Goal: Task Accomplishment & Management: Use online tool/utility

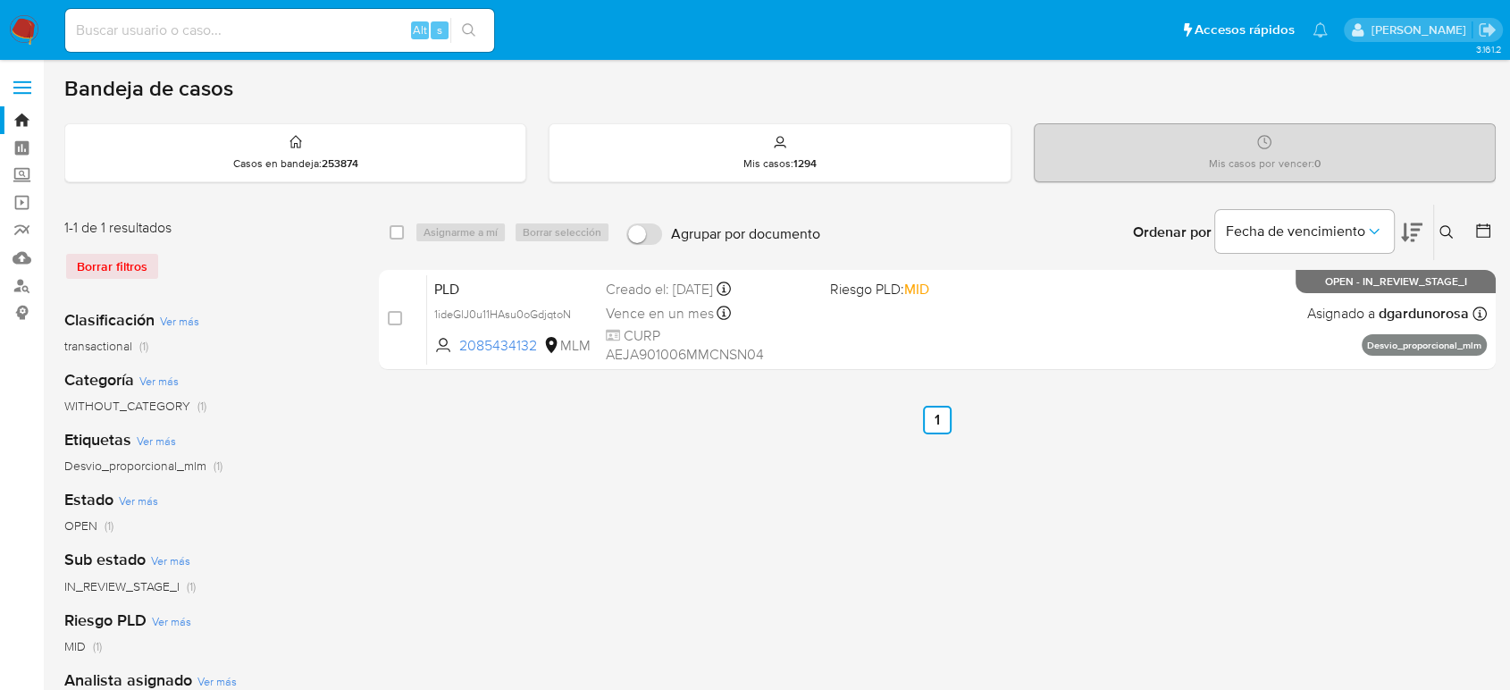
click at [1451, 222] on button at bounding box center [1448, 232] width 29 height 21
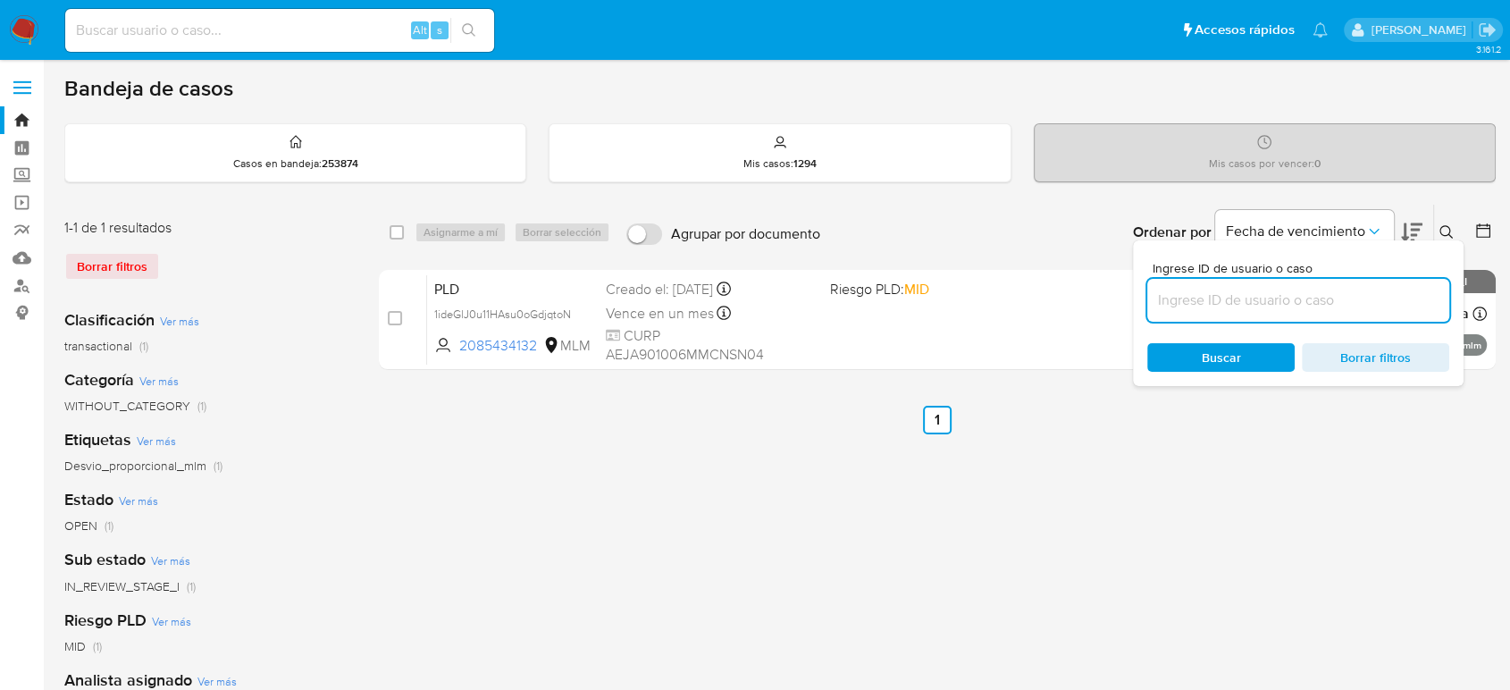
click at [1322, 304] on input at bounding box center [1299, 300] width 302 height 23
type input "2329194783"
click at [1443, 227] on icon at bounding box center [1447, 232] width 14 height 14
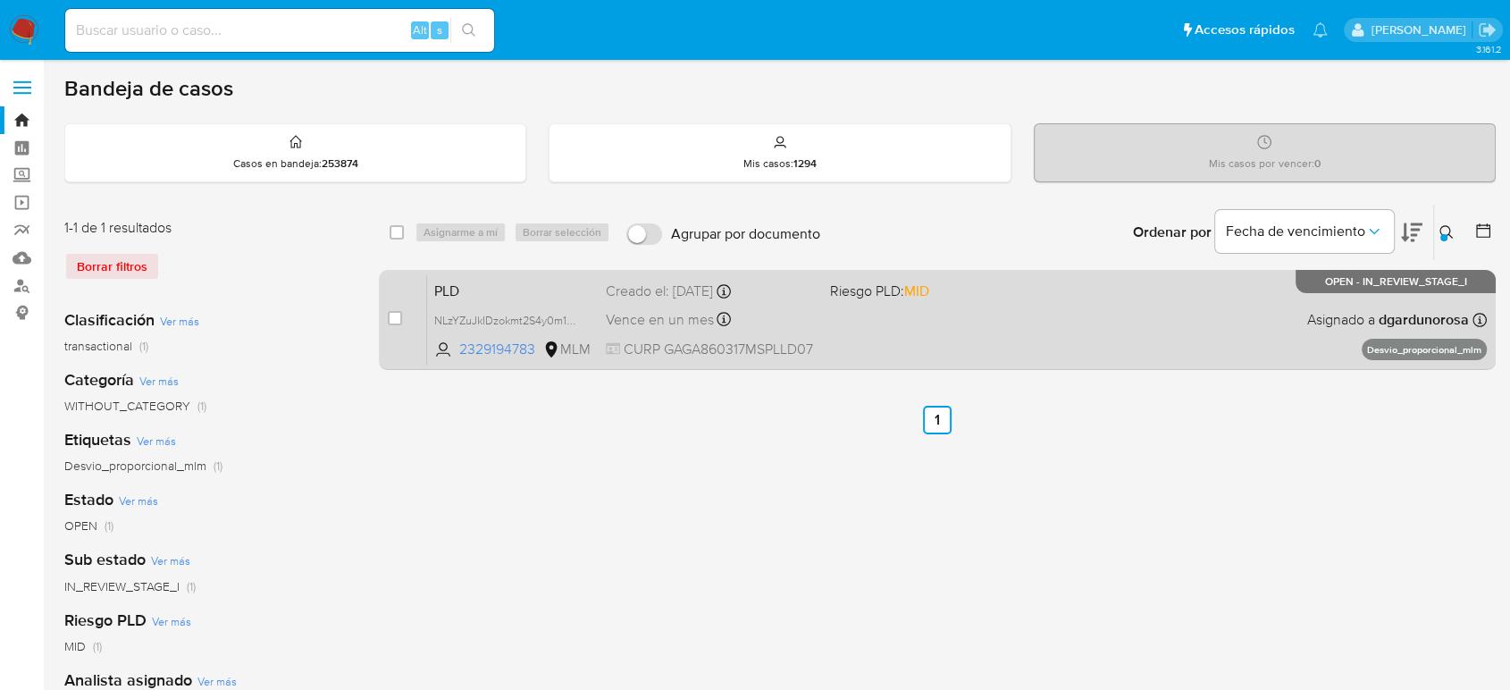
click at [1353, 316] on span "Asignado a dgardunorosa" at bounding box center [1388, 320] width 162 height 20
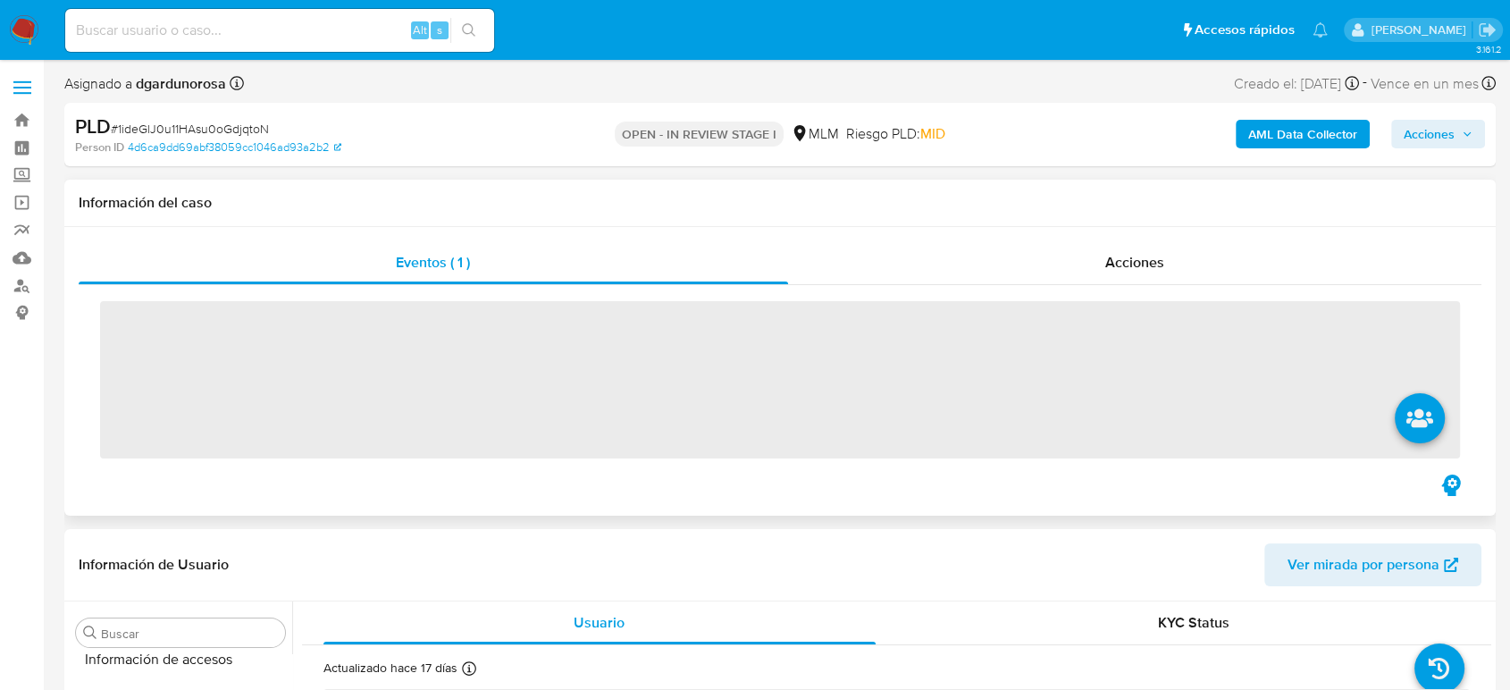
scroll to position [841, 0]
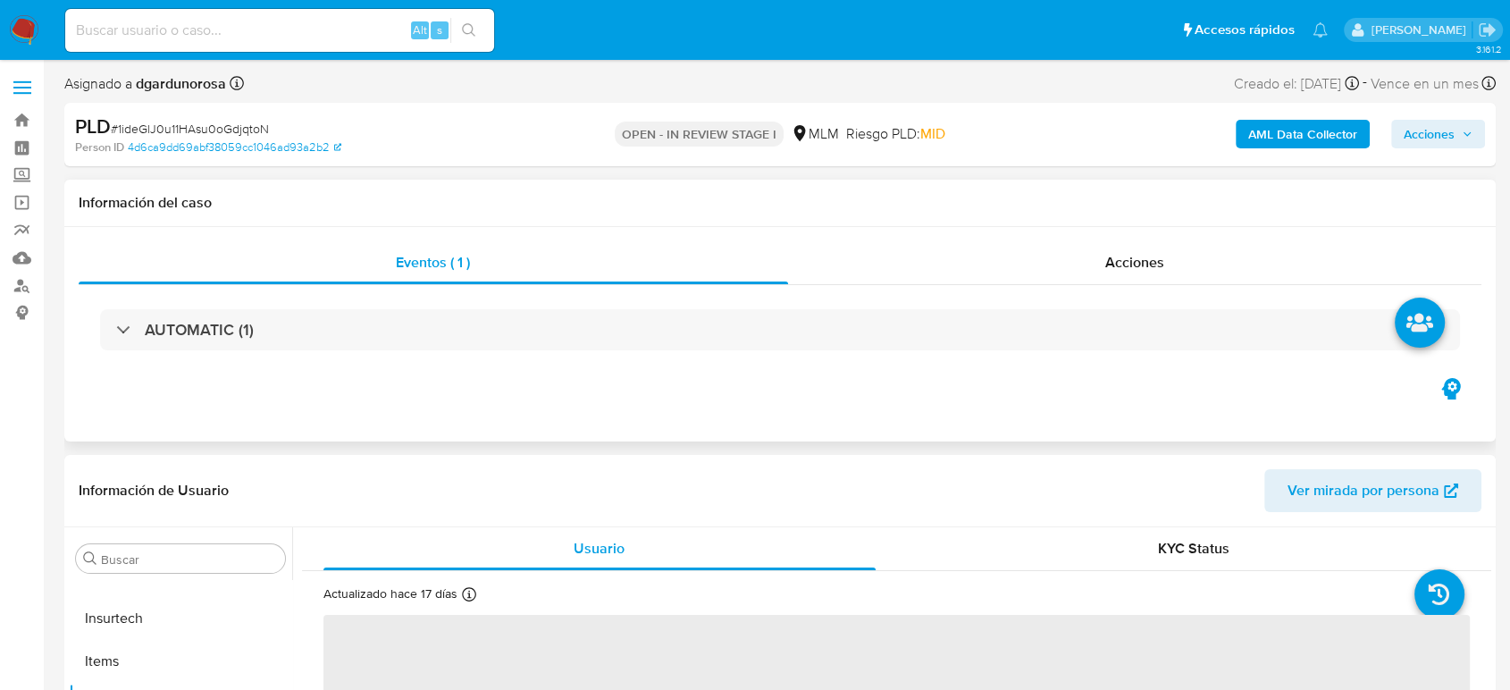
select select "10"
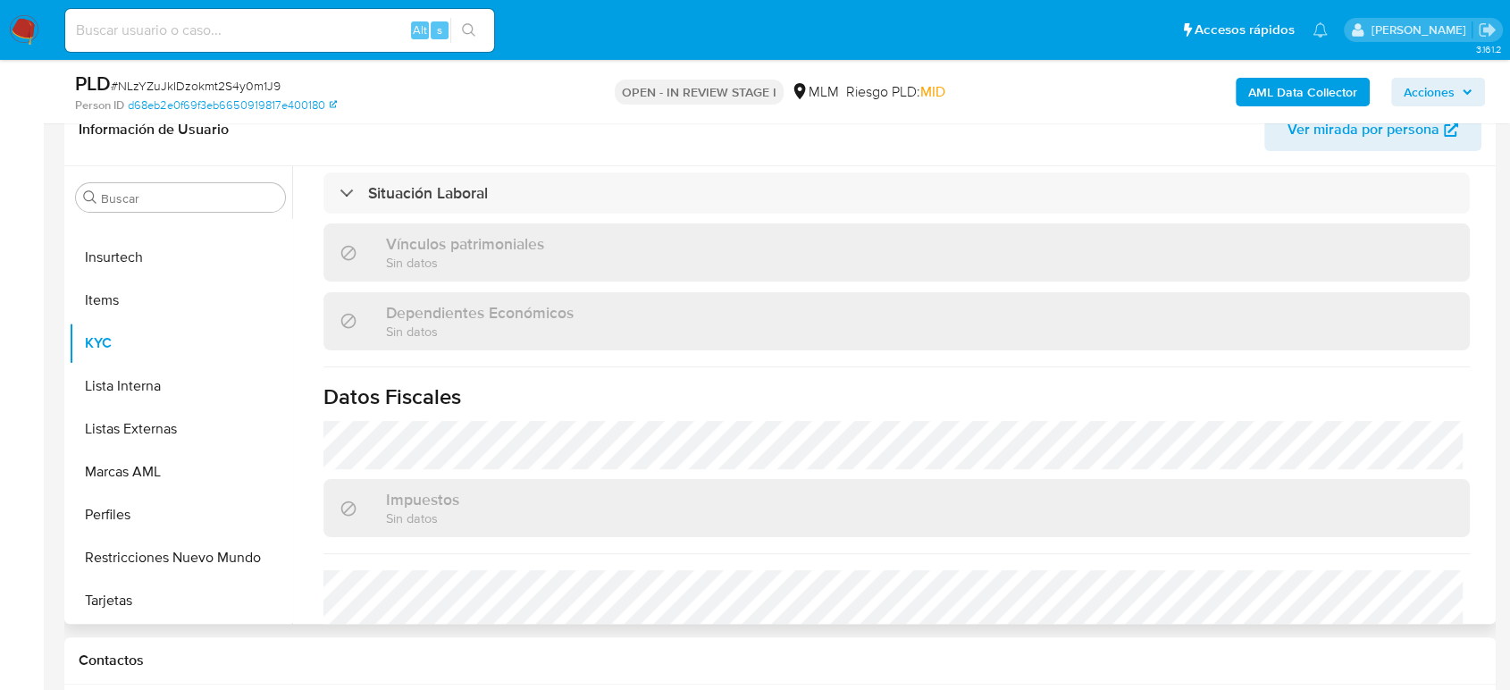
scroll to position [1106, 0]
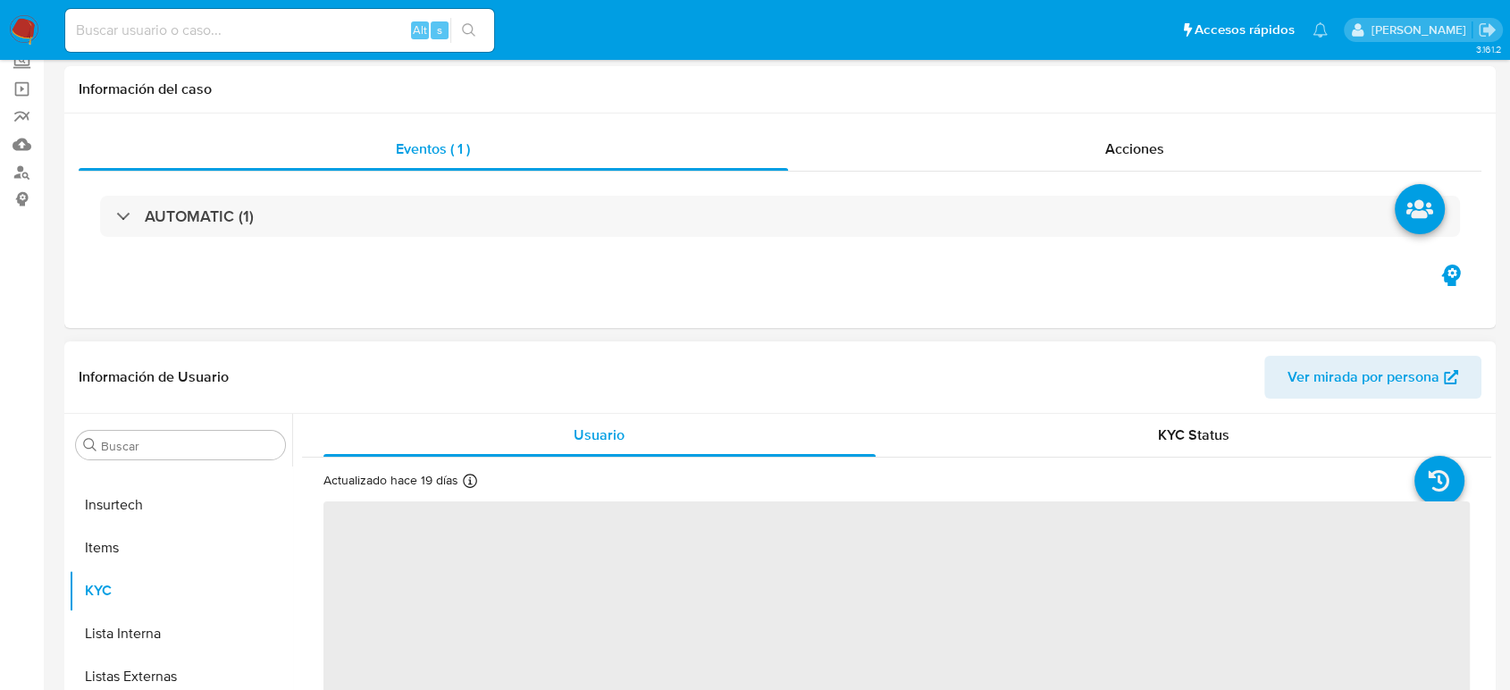
scroll to position [198, 0]
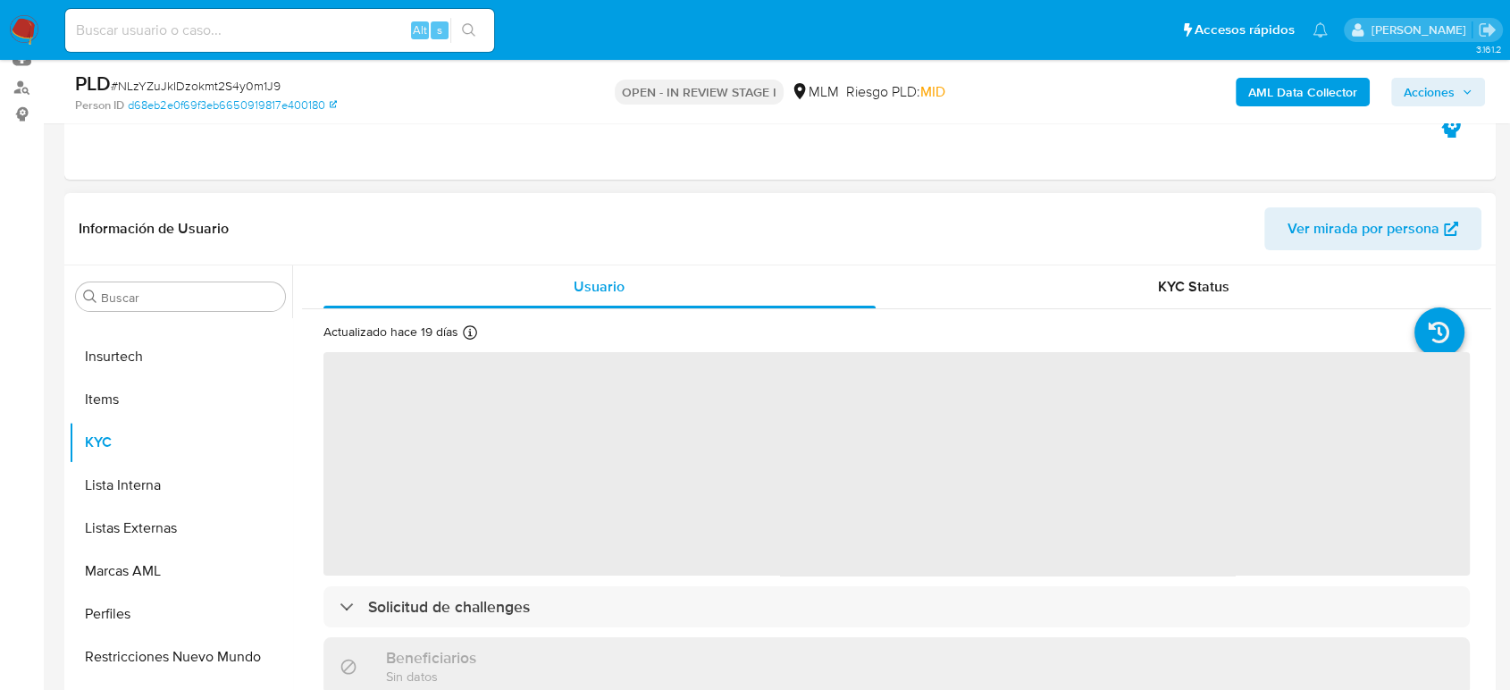
select select "10"
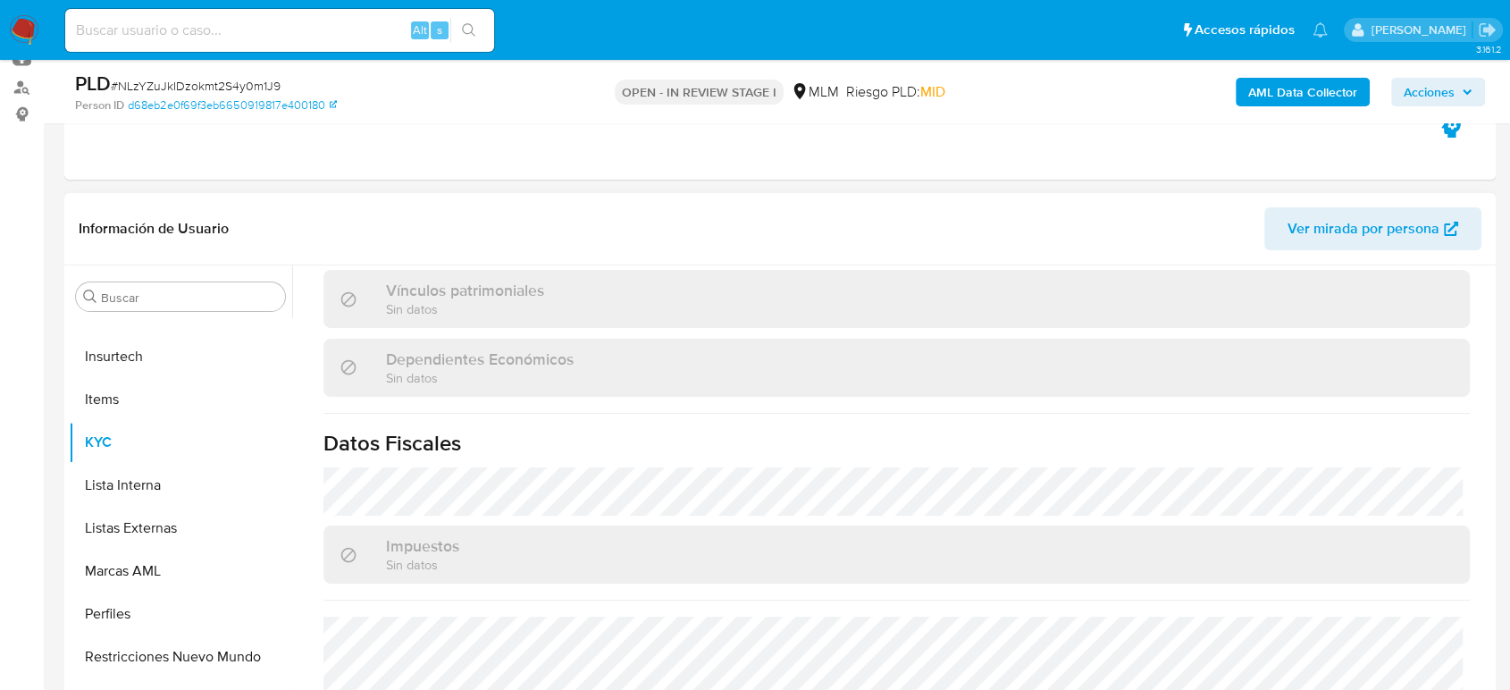
scroll to position [1106, 0]
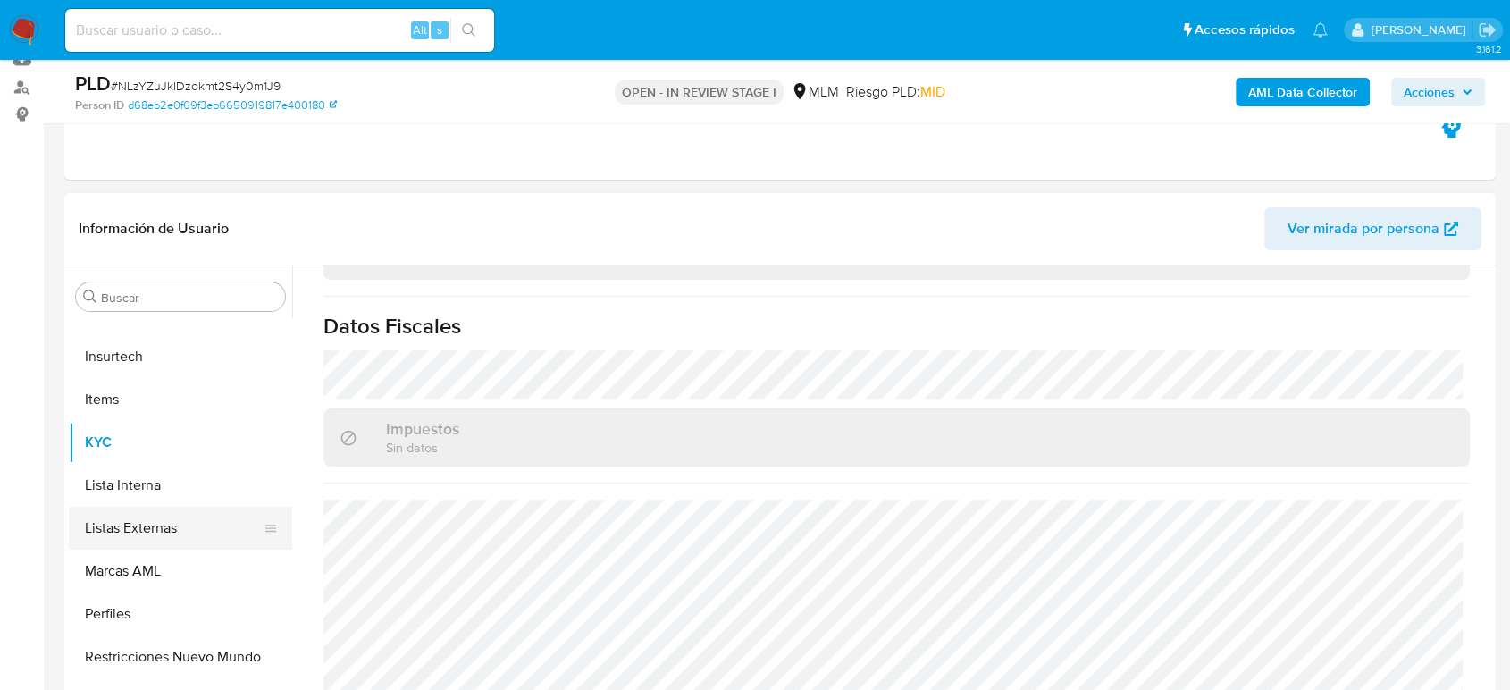
click at [122, 535] on button "Listas Externas" at bounding box center [173, 528] width 209 height 43
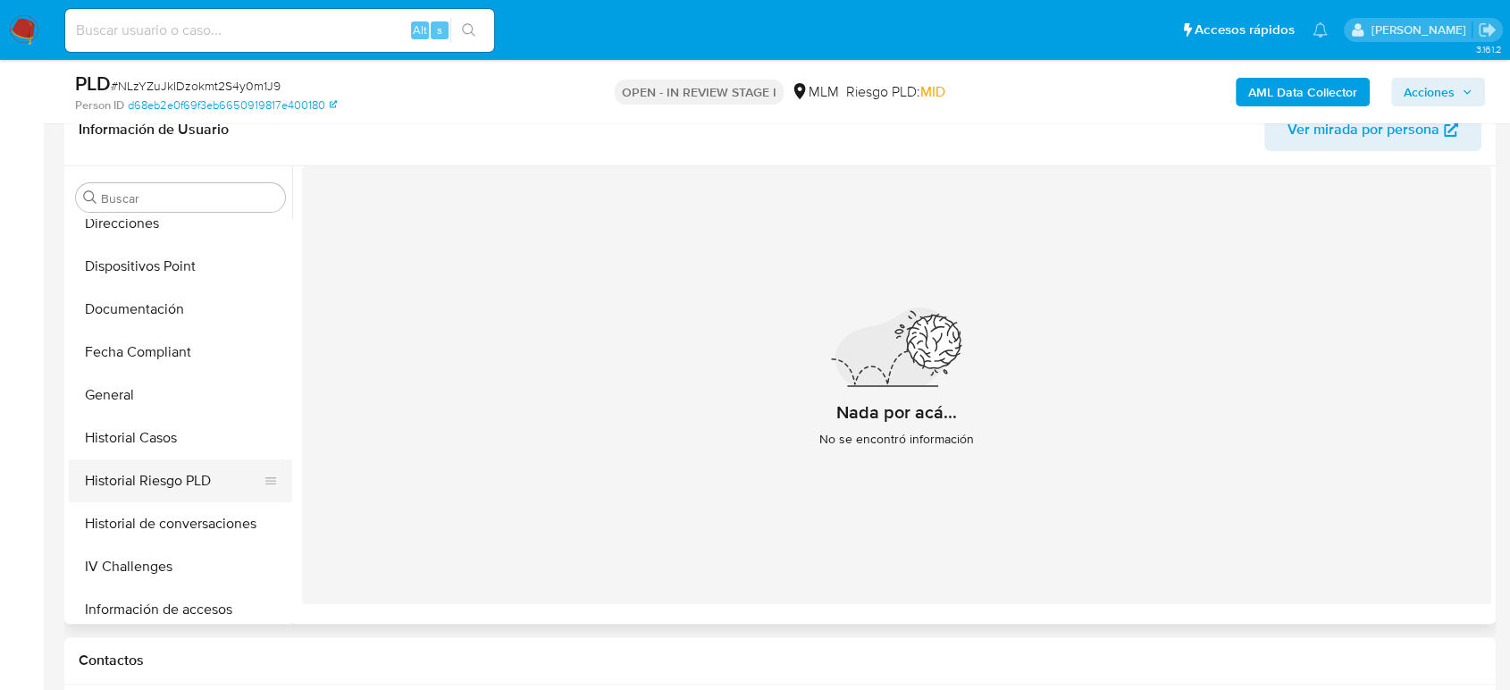
scroll to position [443, 0]
click at [135, 391] on button "General" at bounding box center [173, 397] width 209 height 43
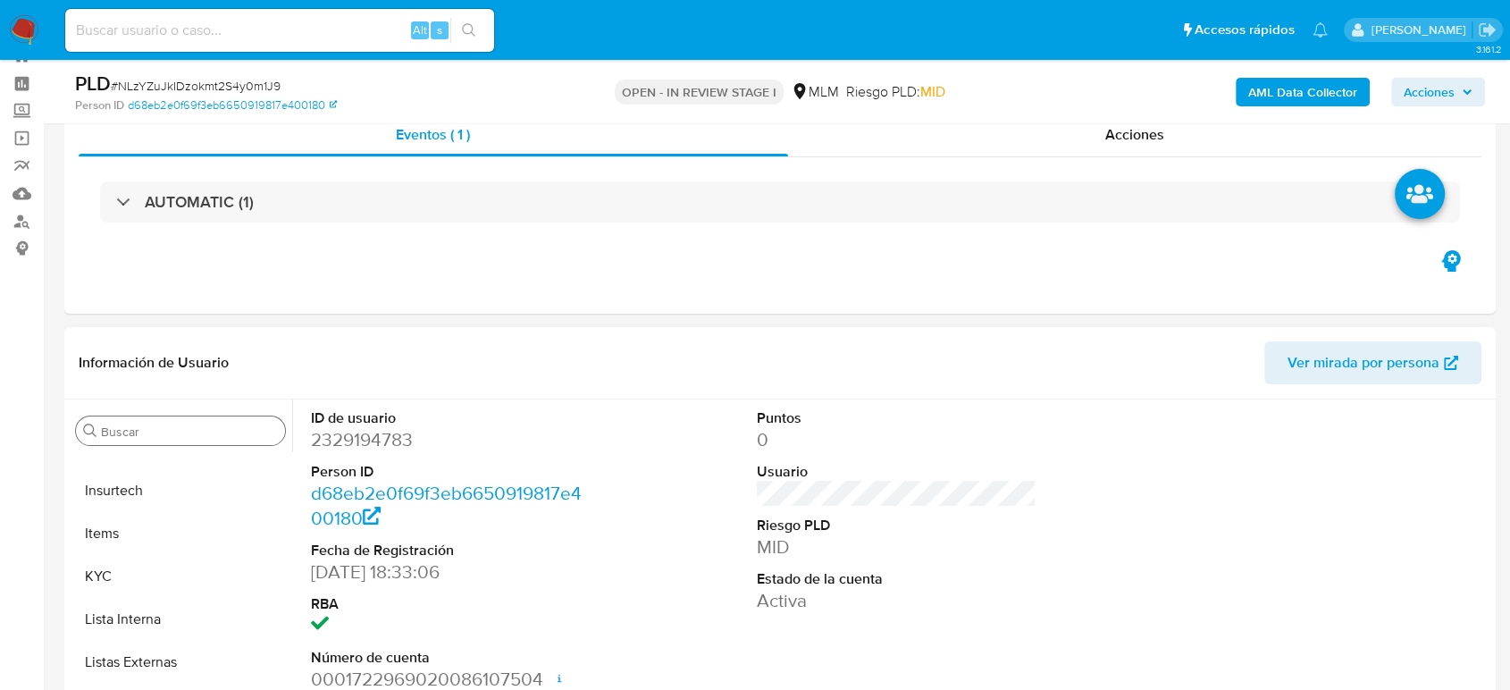
scroll to position [99, 0]
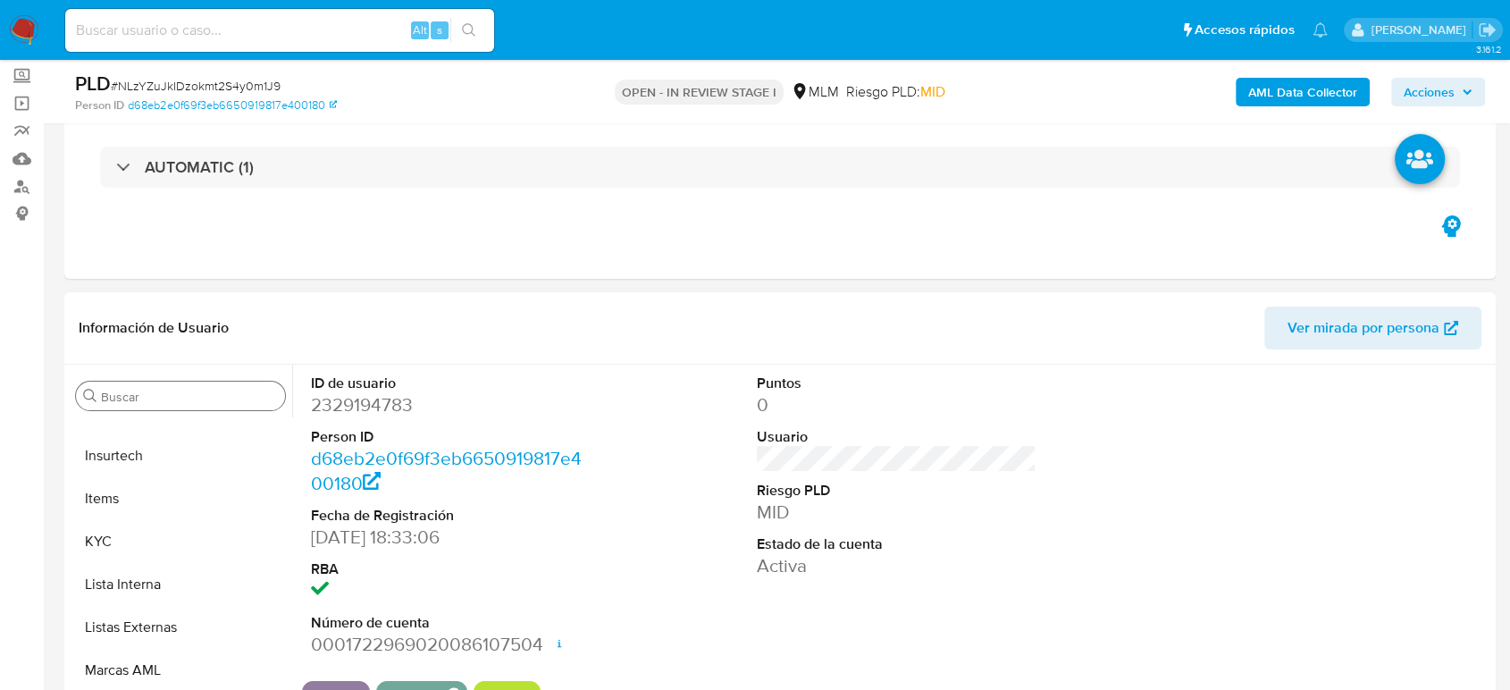
click at [167, 403] on input "Buscar" at bounding box center [189, 397] width 177 height 16
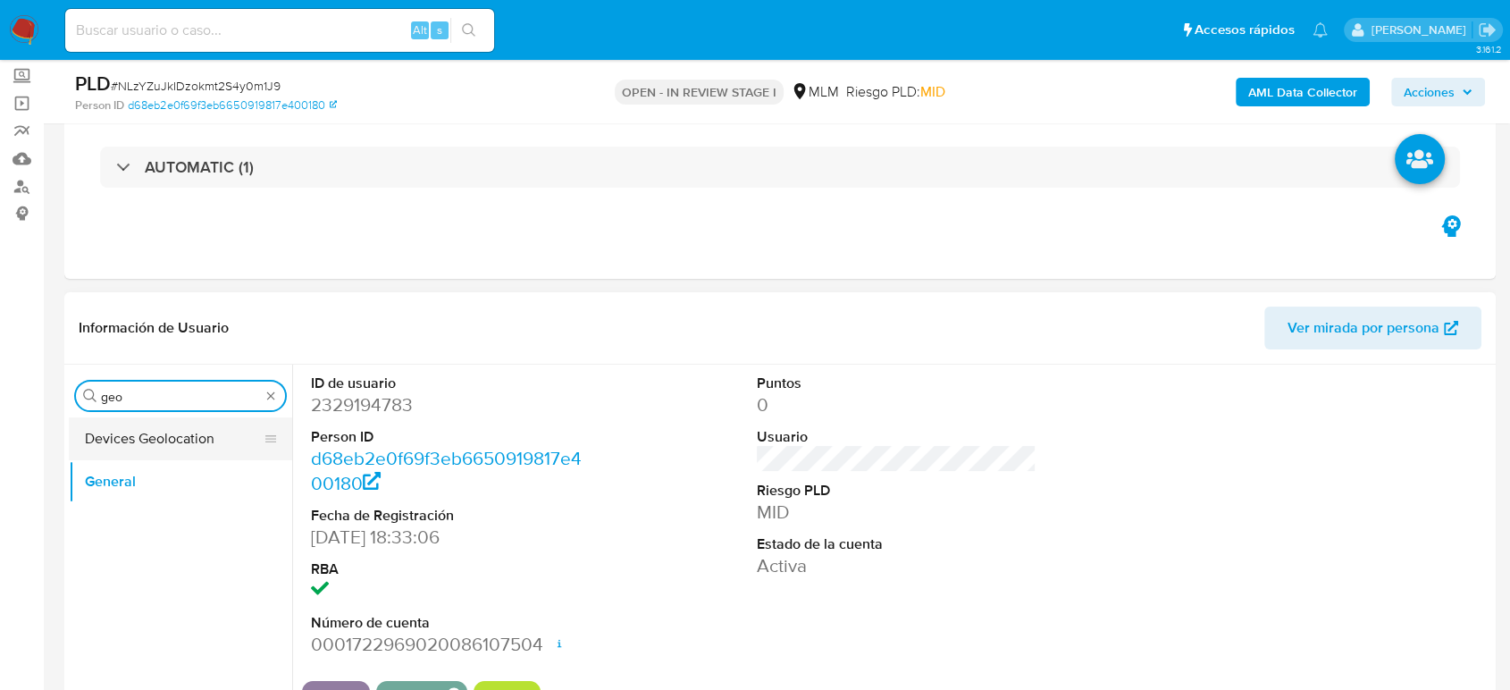
click at [155, 448] on button "Devices Geolocation" at bounding box center [173, 438] width 209 height 43
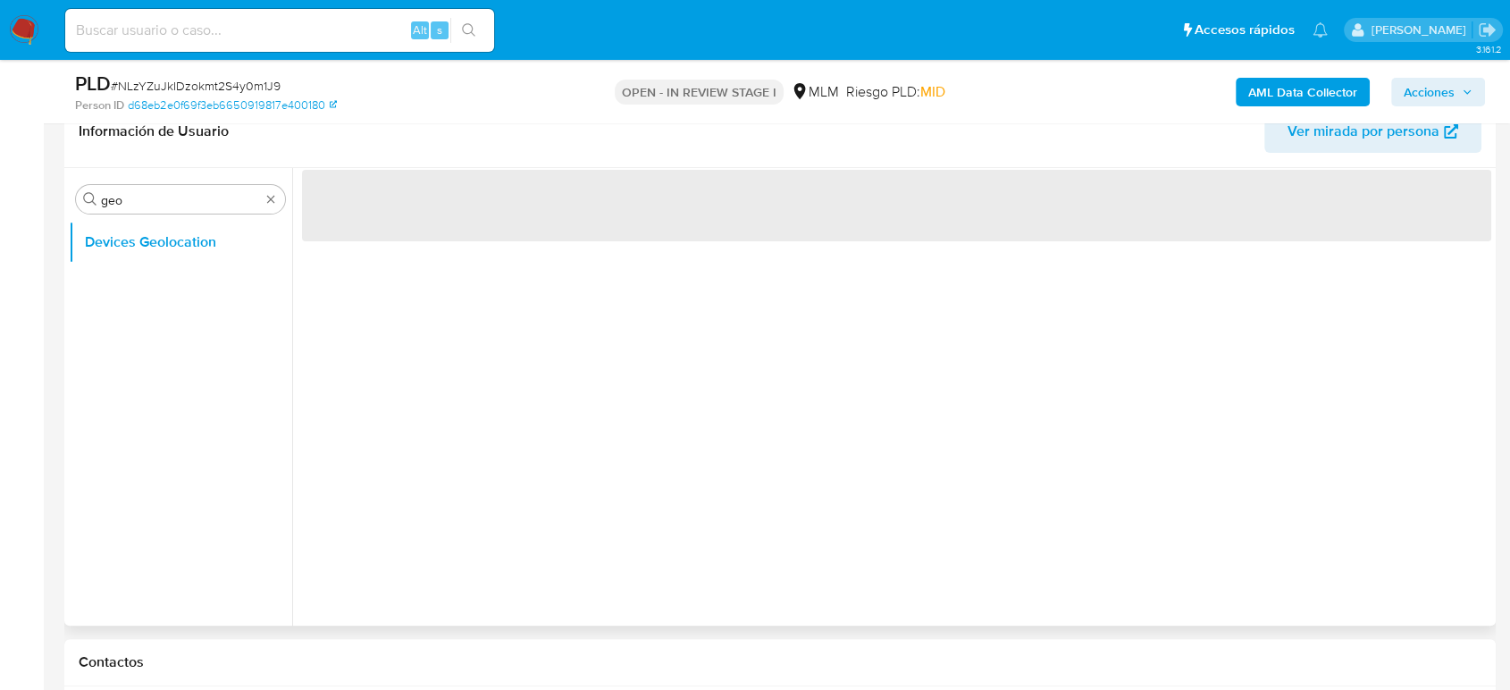
scroll to position [298, 0]
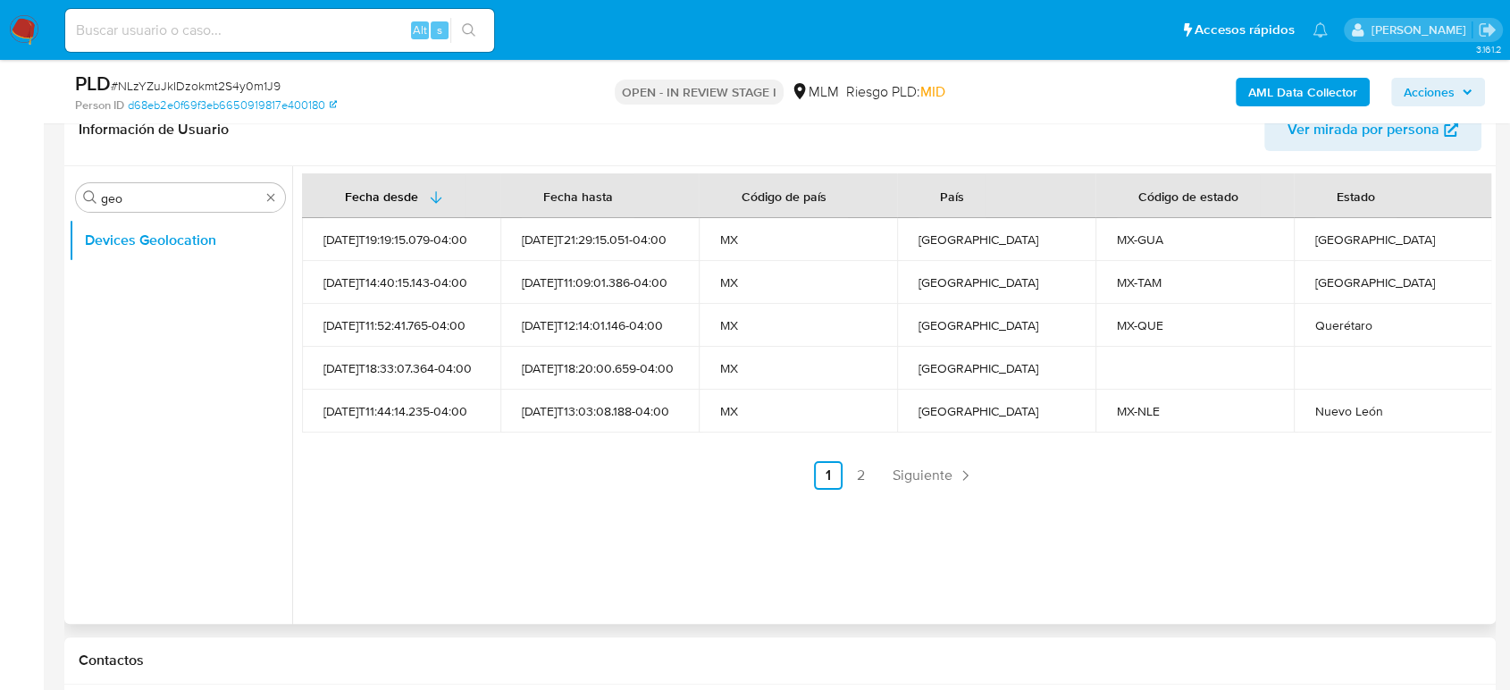
click at [893, 468] on span "Siguiente" at bounding box center [923, 475] width 60 height 14
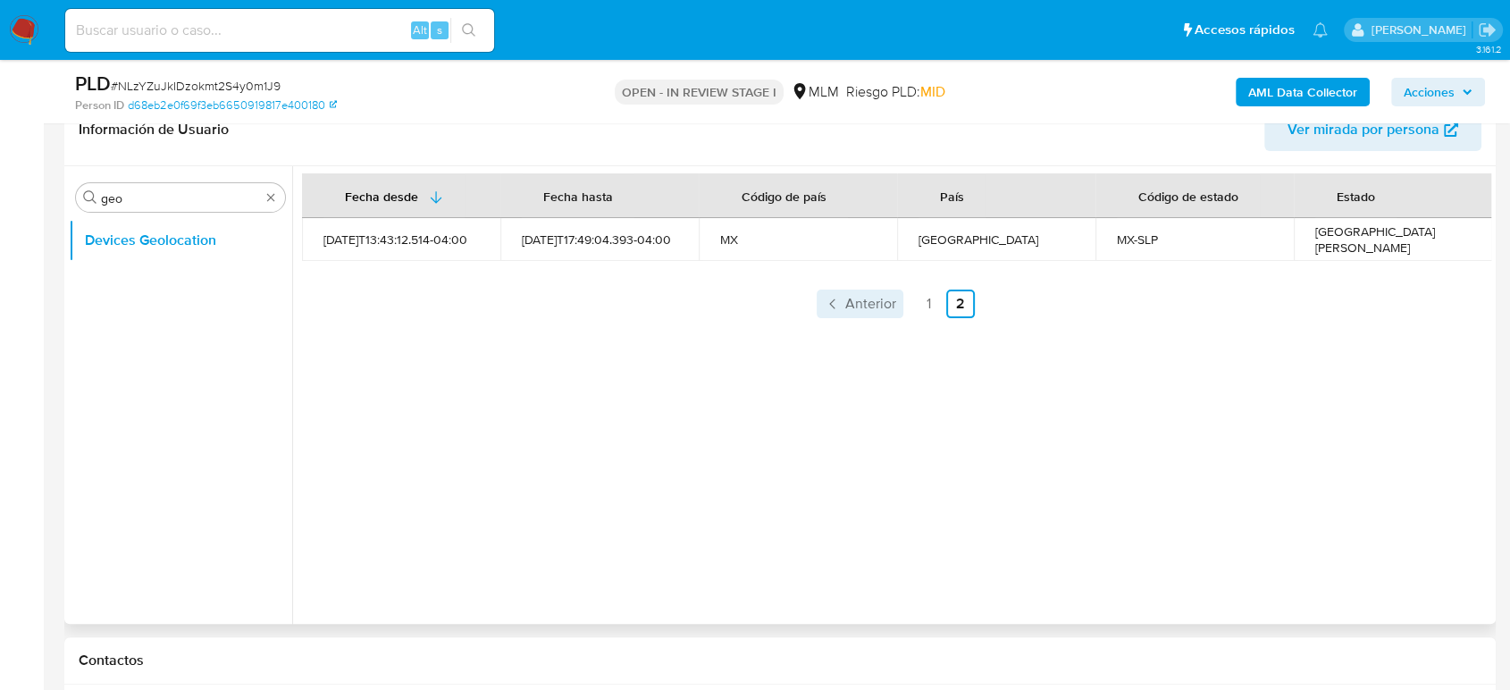
click at [880, 298] on span "Anterior" at bounding box center [870, 304] width 51 height 14
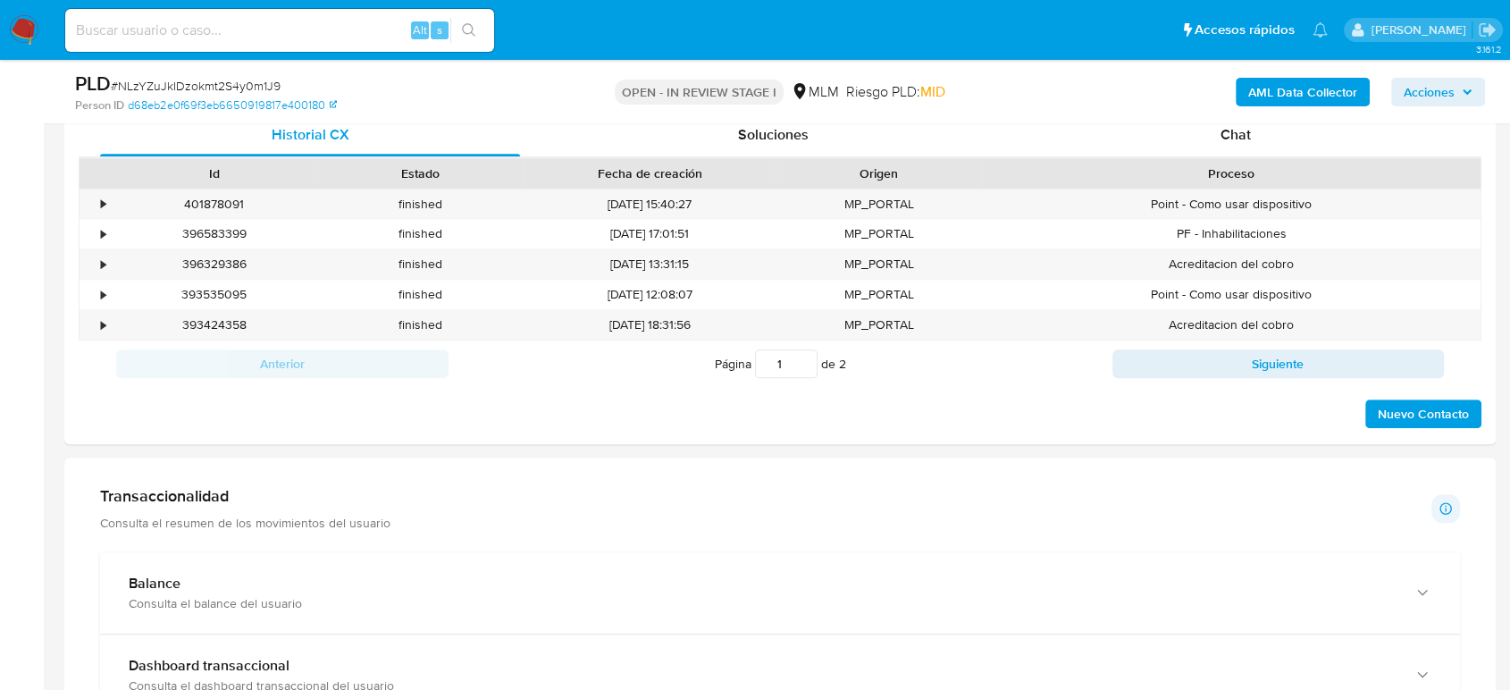
scroll to position [1191, 0]
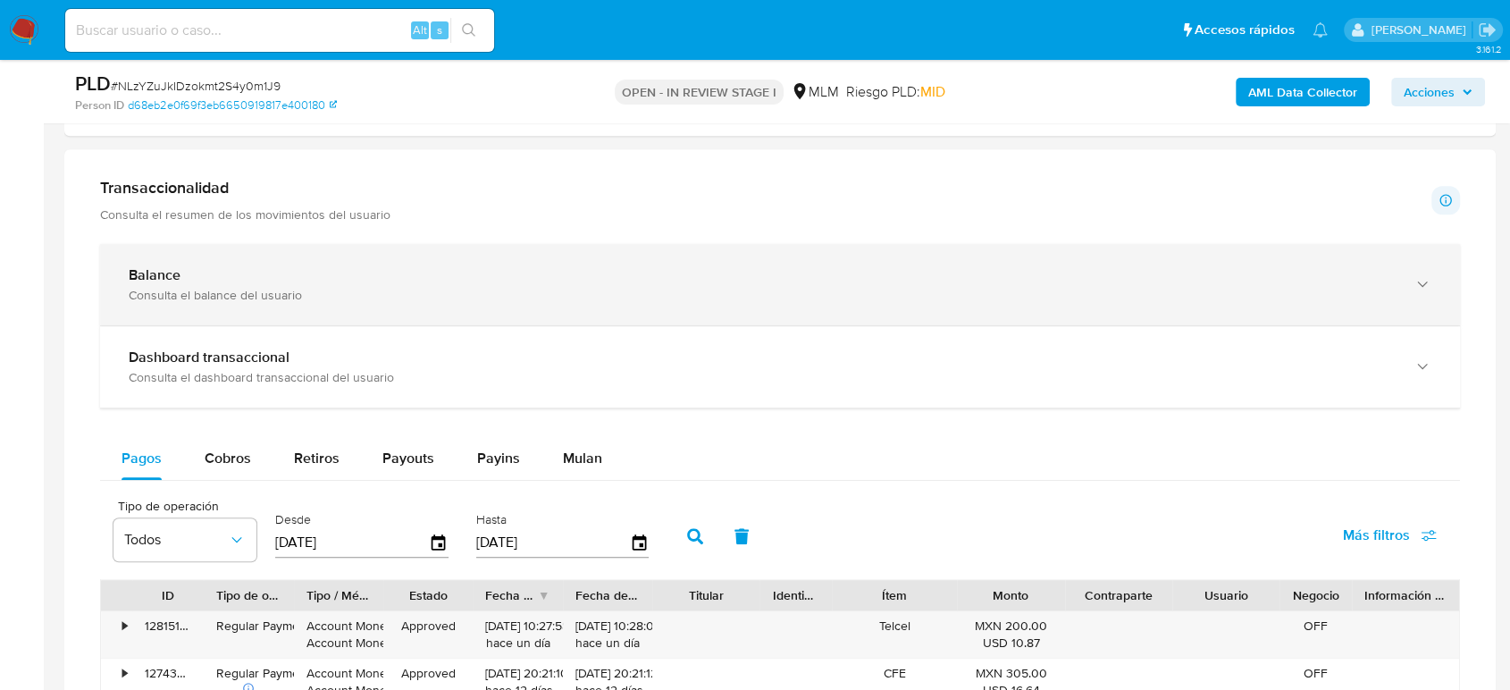
click at [660, 321] on div "Balance Consulta el balance del usuario" at bounding box center [780, 284] width 1360 height 81
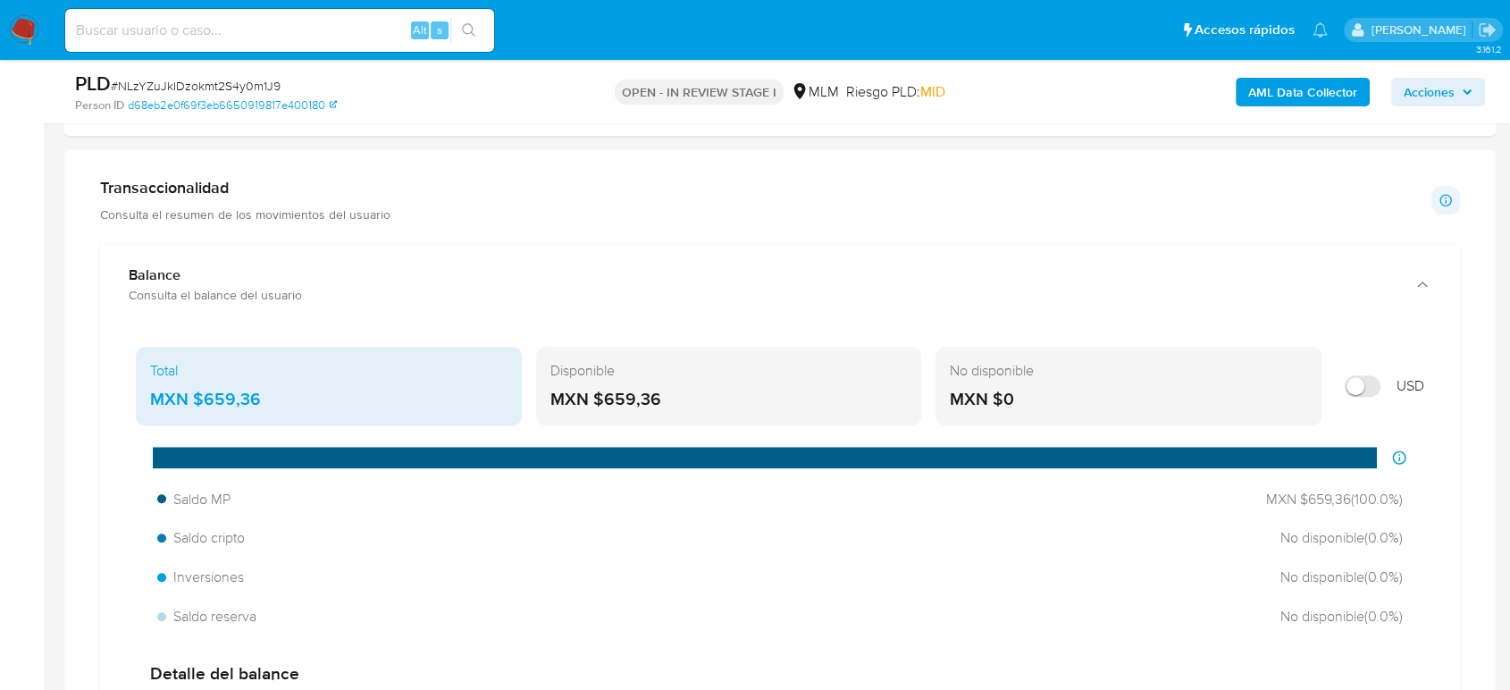
drag, startPoint x: 262, startPoint y: 405, endPoint x: 192, endPoint y: 399, distance: 69.9
click at [192, 399] on div "MXN $659,36" at bounding box center [328, 399] width 357 height 23
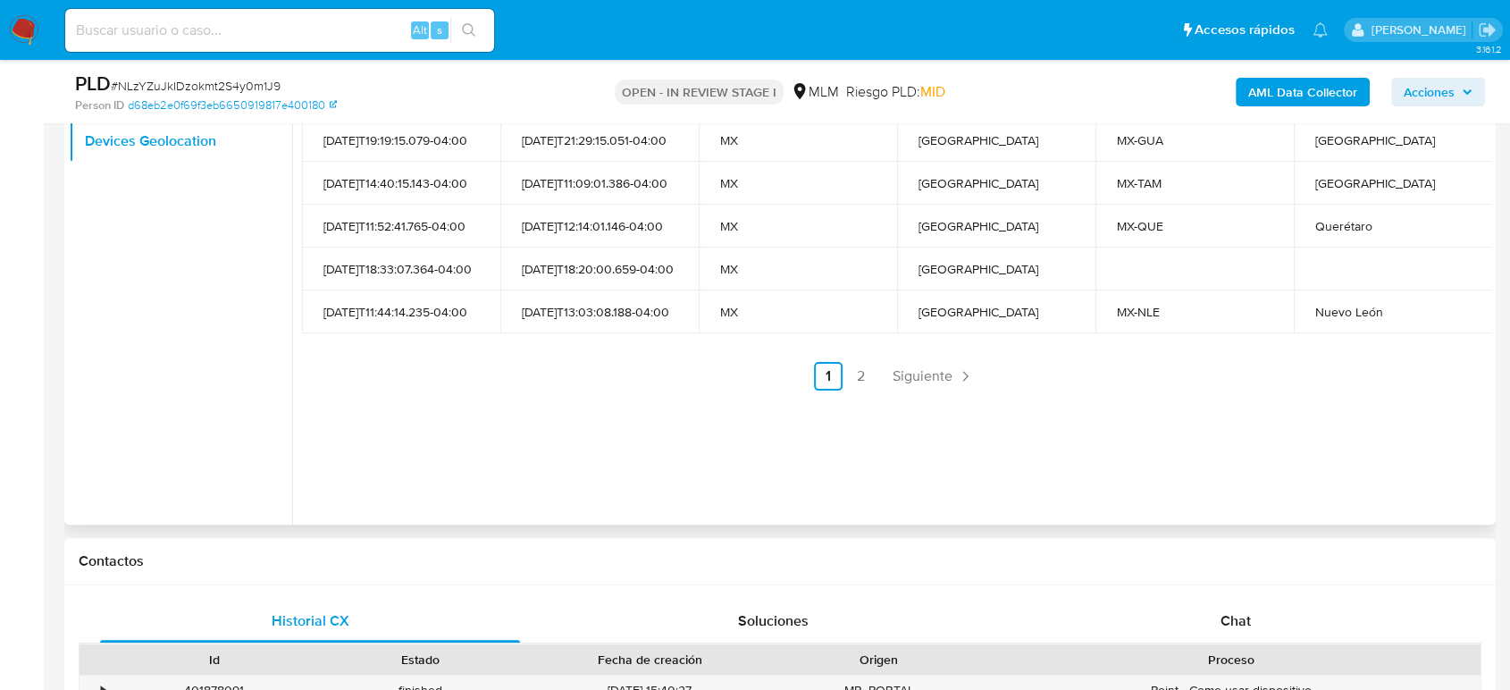
scroll to position [0, 0]
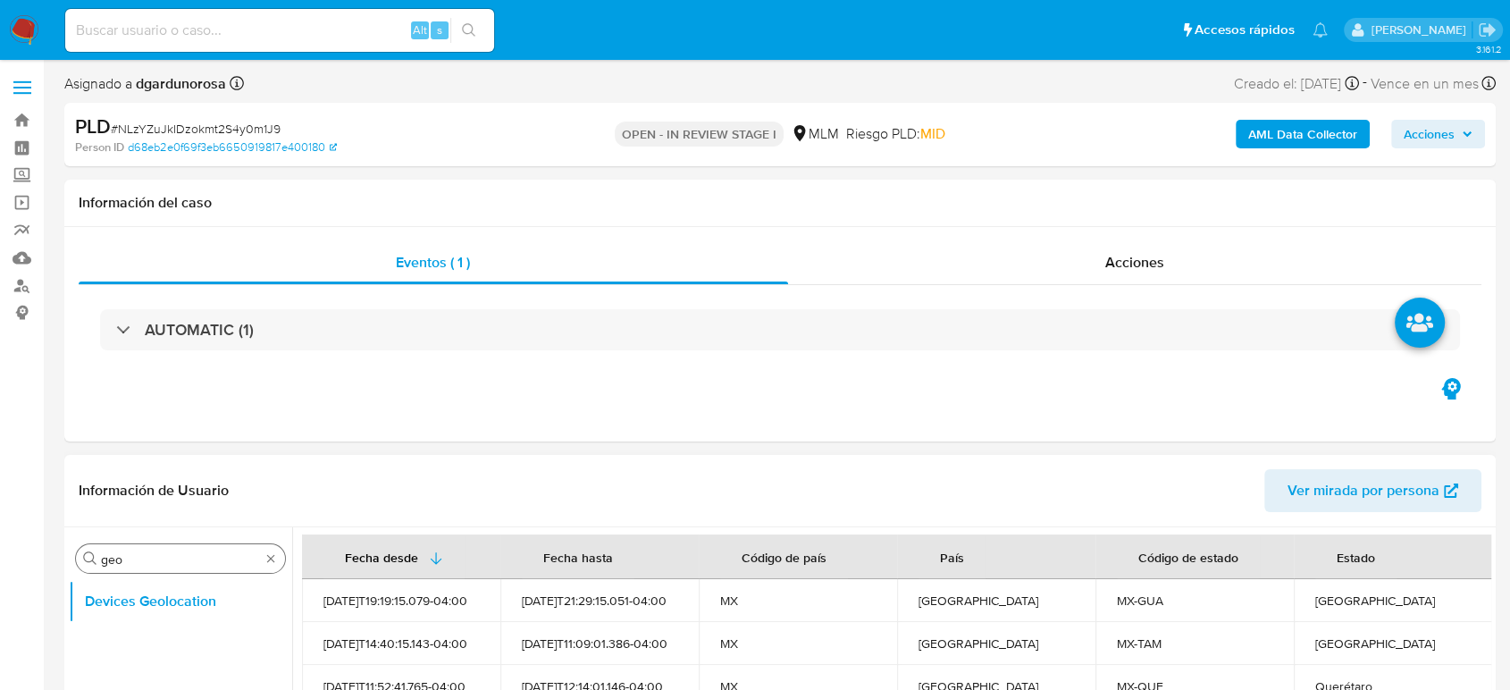
click at [242, 554] on input "geo" at bounding box center [180, 559] width 159 height 16
drag, startPoint x: 227, startPoint y: 556, endPoint x: 0, endPoint y: 557, distance: 227.0
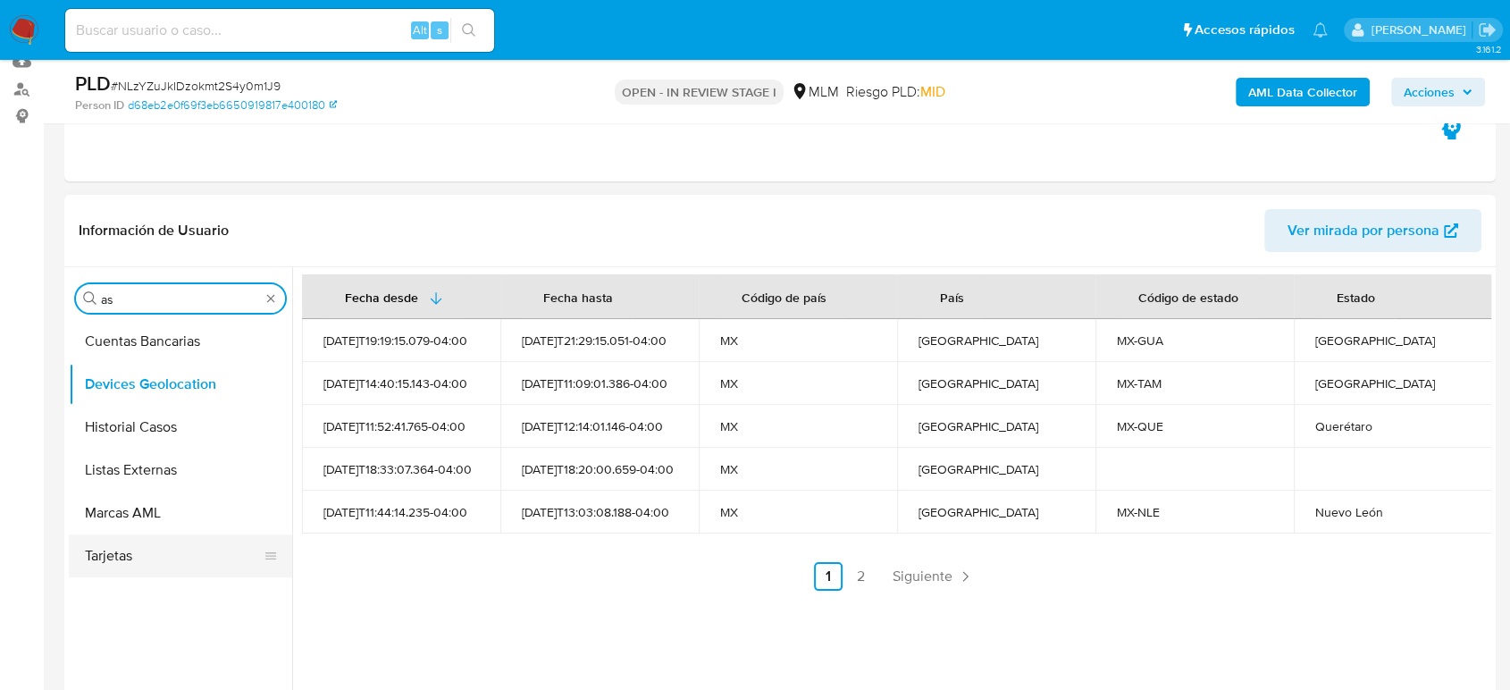
scroll to position [198, 0]
type input "as"
click at [145, 427] on button "Historial Casos" at bounding box center [180, 425] width 223 height 43
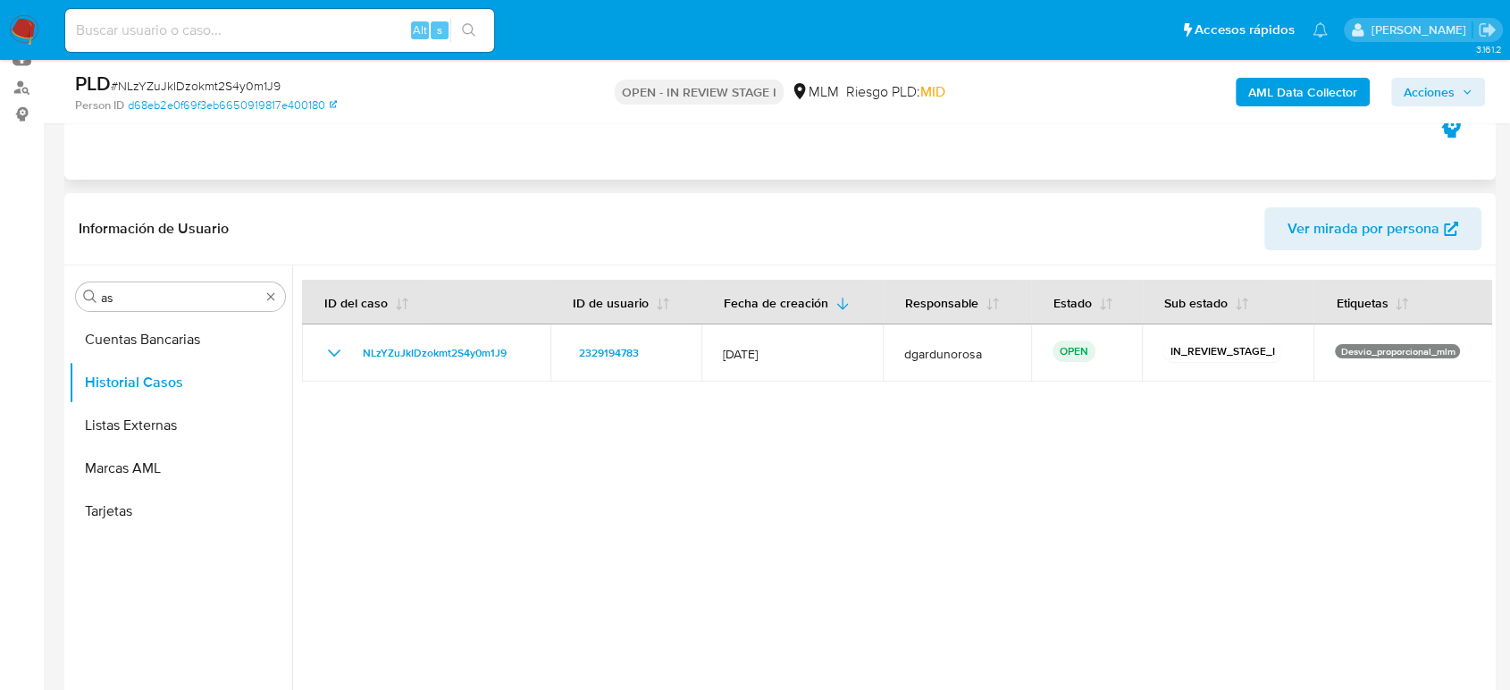
scroll to position [0, 0]
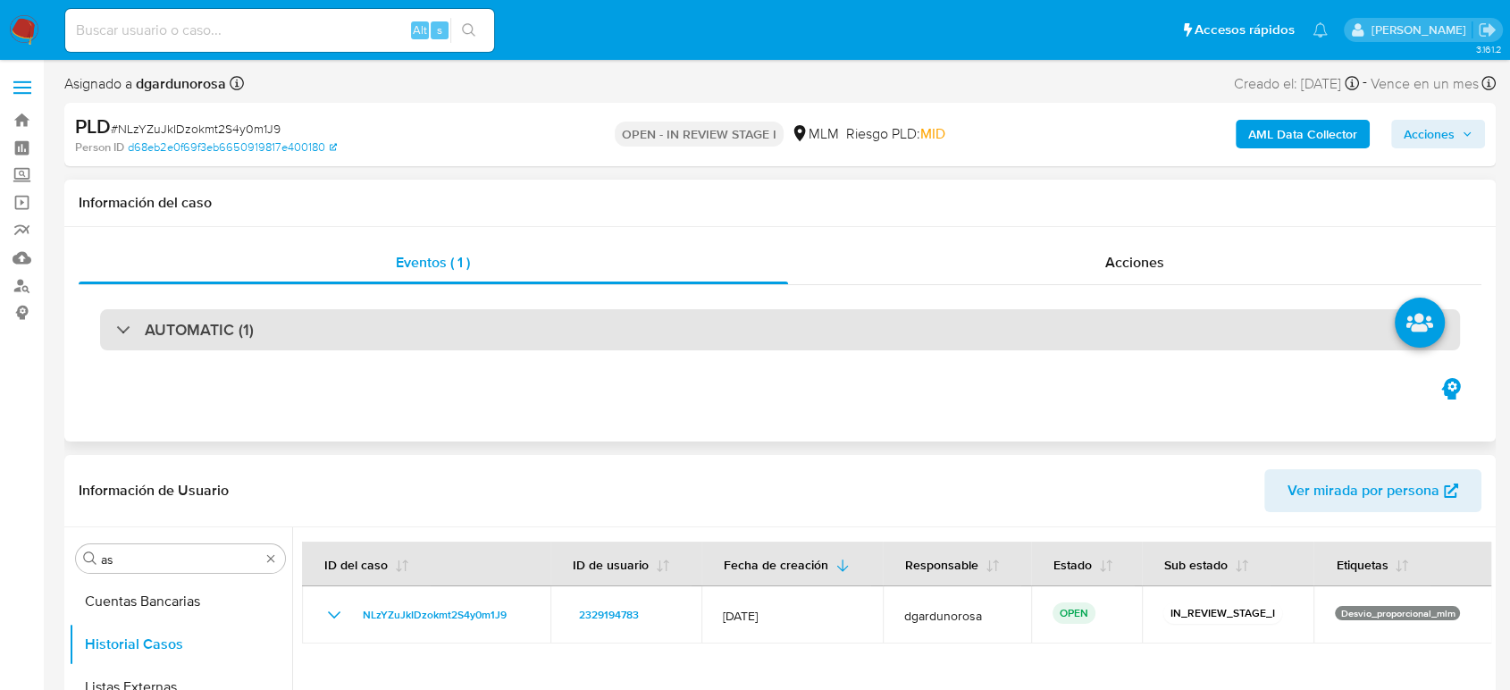
click at [189, 343] on div "AUTOMATIC (1)" at bounding box center [780, 329] width 1360 height 41
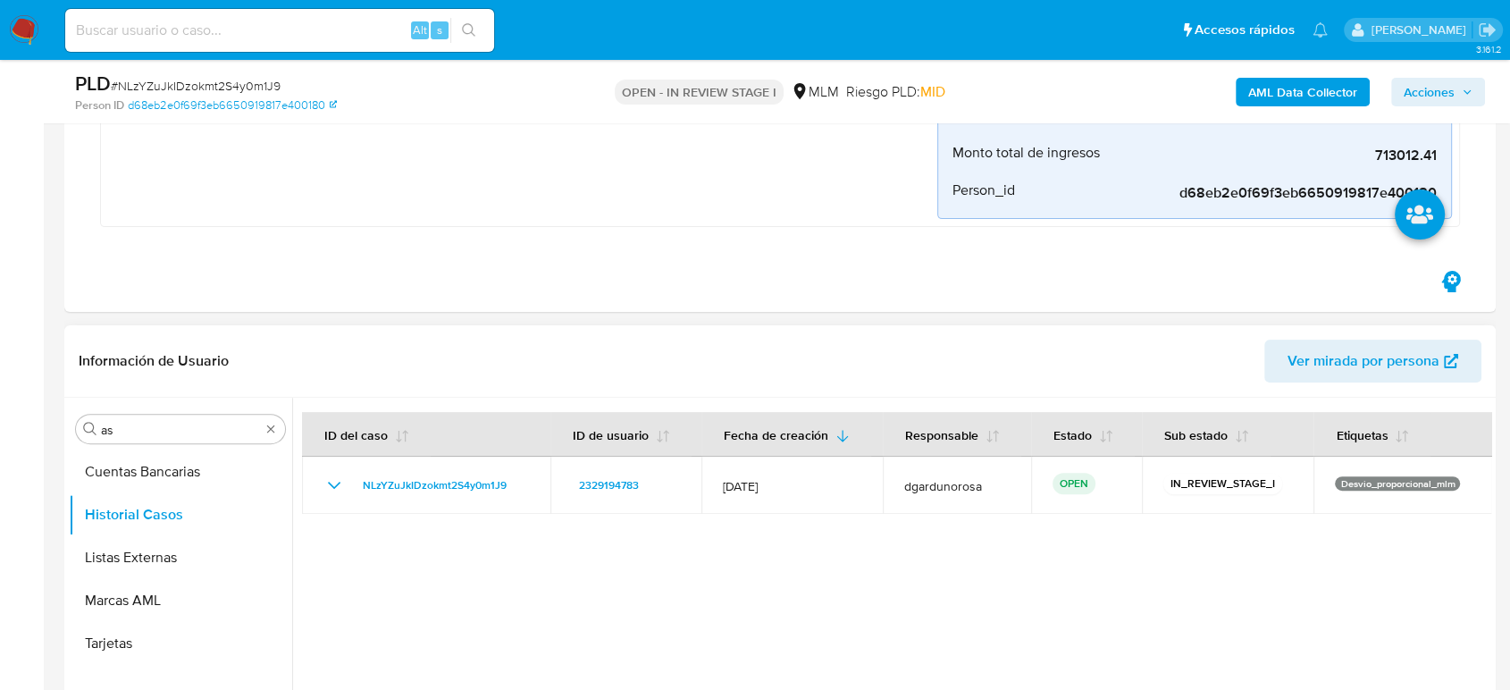
scroll to position [694, 0]
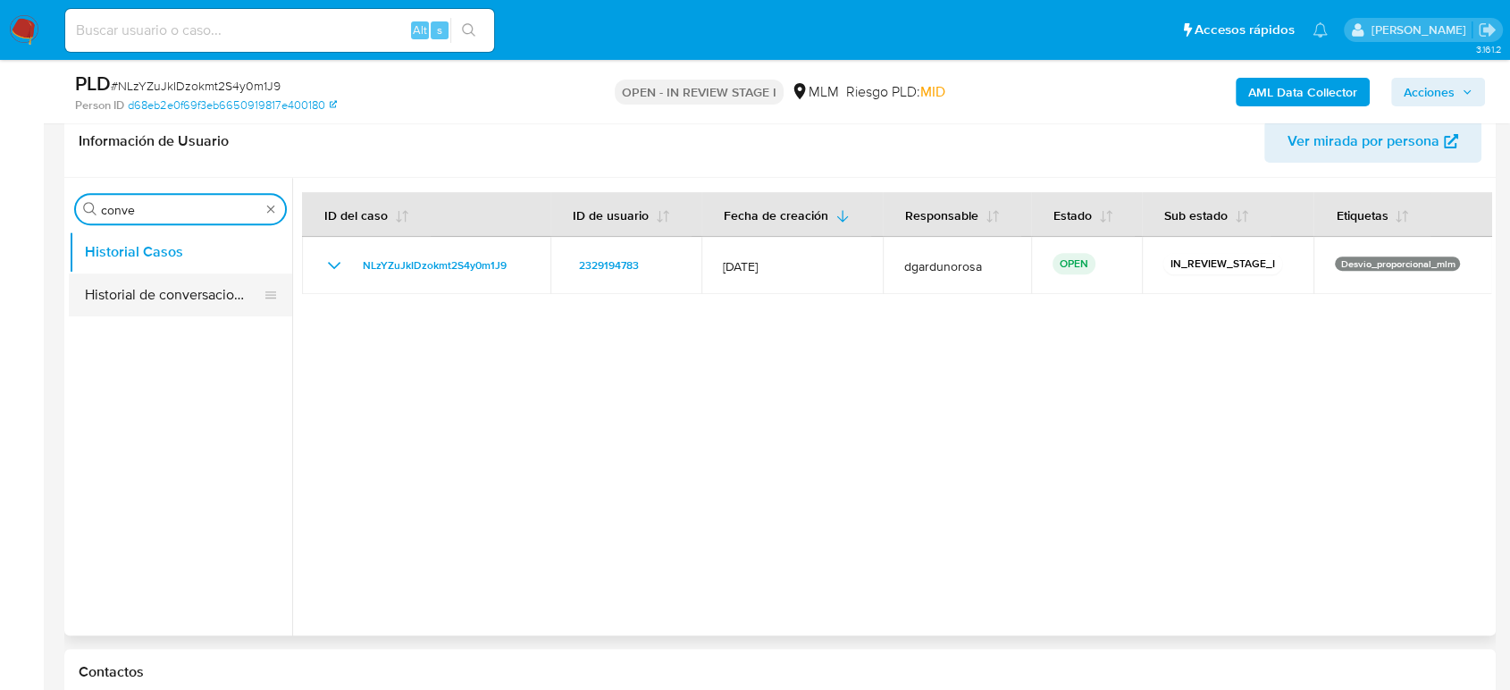
type input "conve"
click at [186, 290] on button "Historial de conversaciones" at bounding box center [173, 294] width 209 height 43
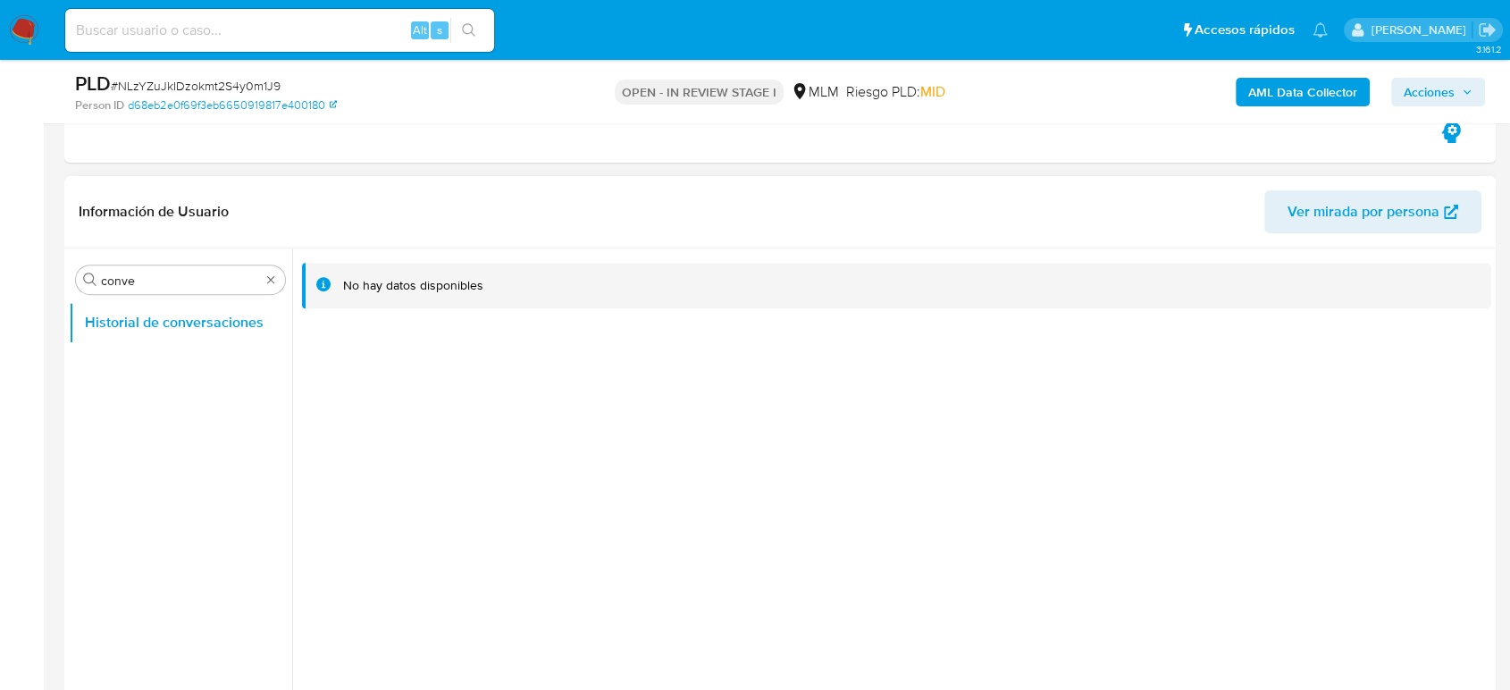
scroll to position [496, 0]
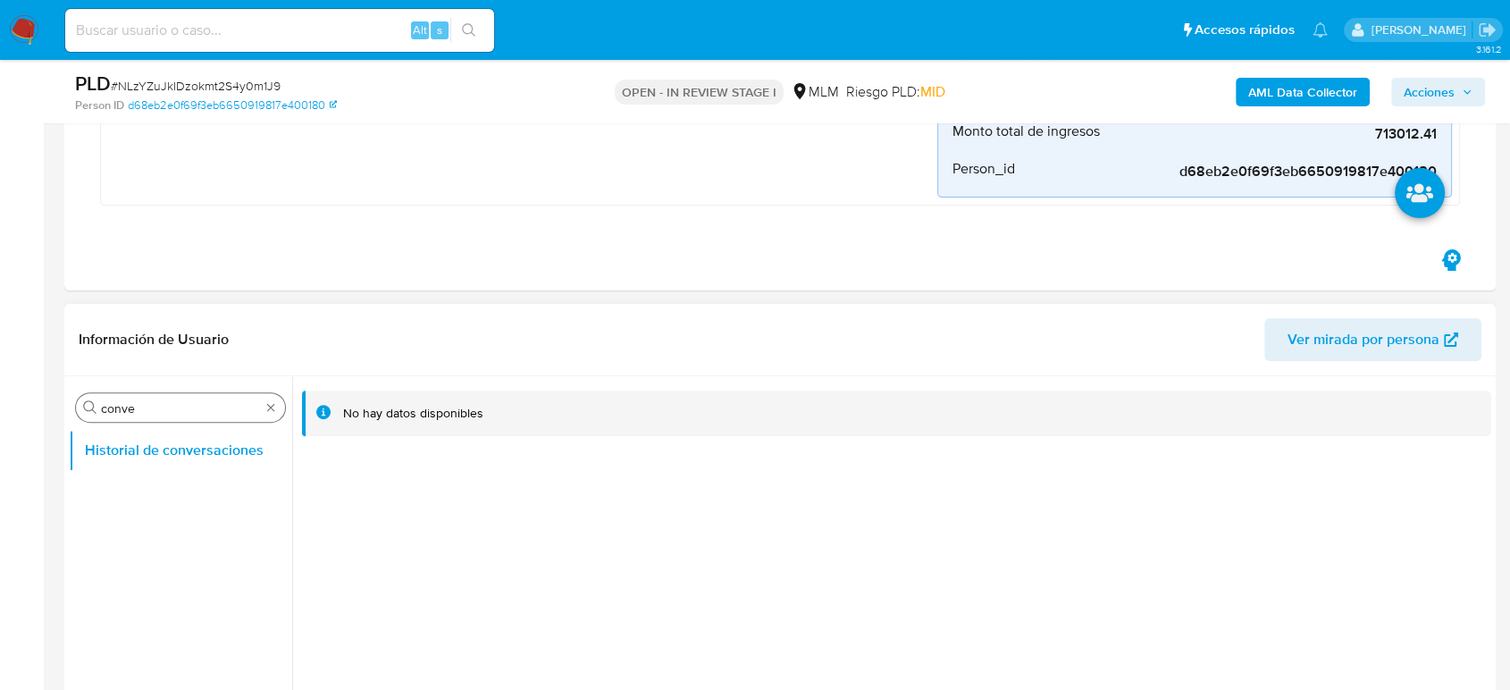
click at [272, 416] on div "Buscar conve" at bounding box center [180, 407] width 209 height 29
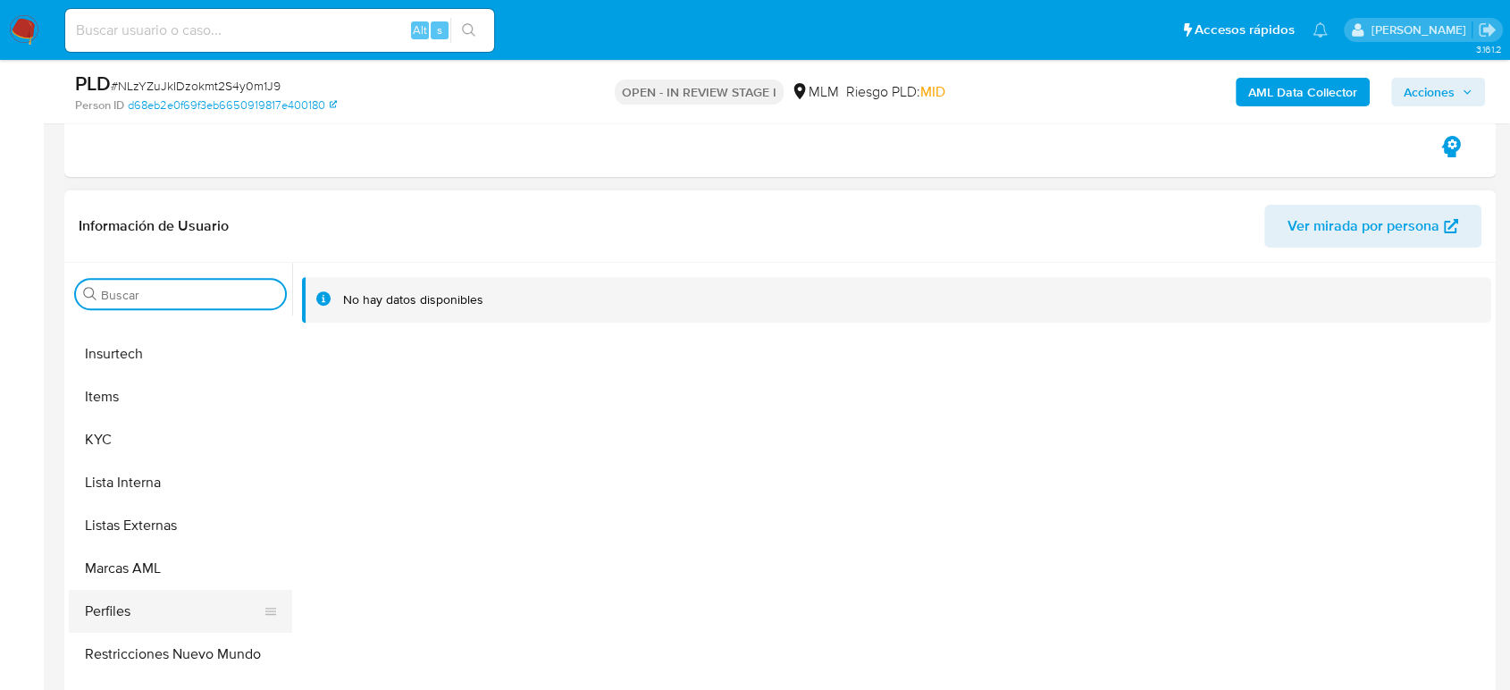
scroll to position [694, 0]
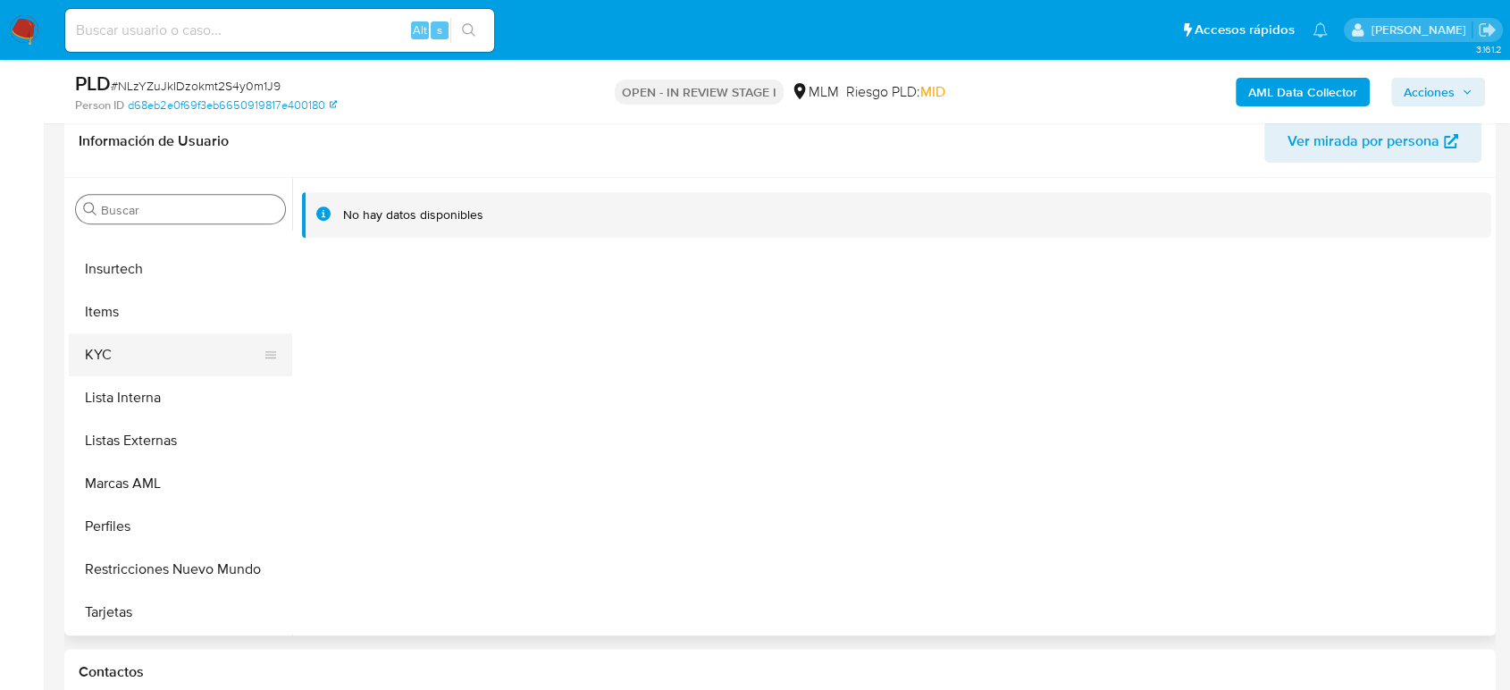
click at [108, 347] on button "KYC" at bounding box center [173, 354] width 209 height 43
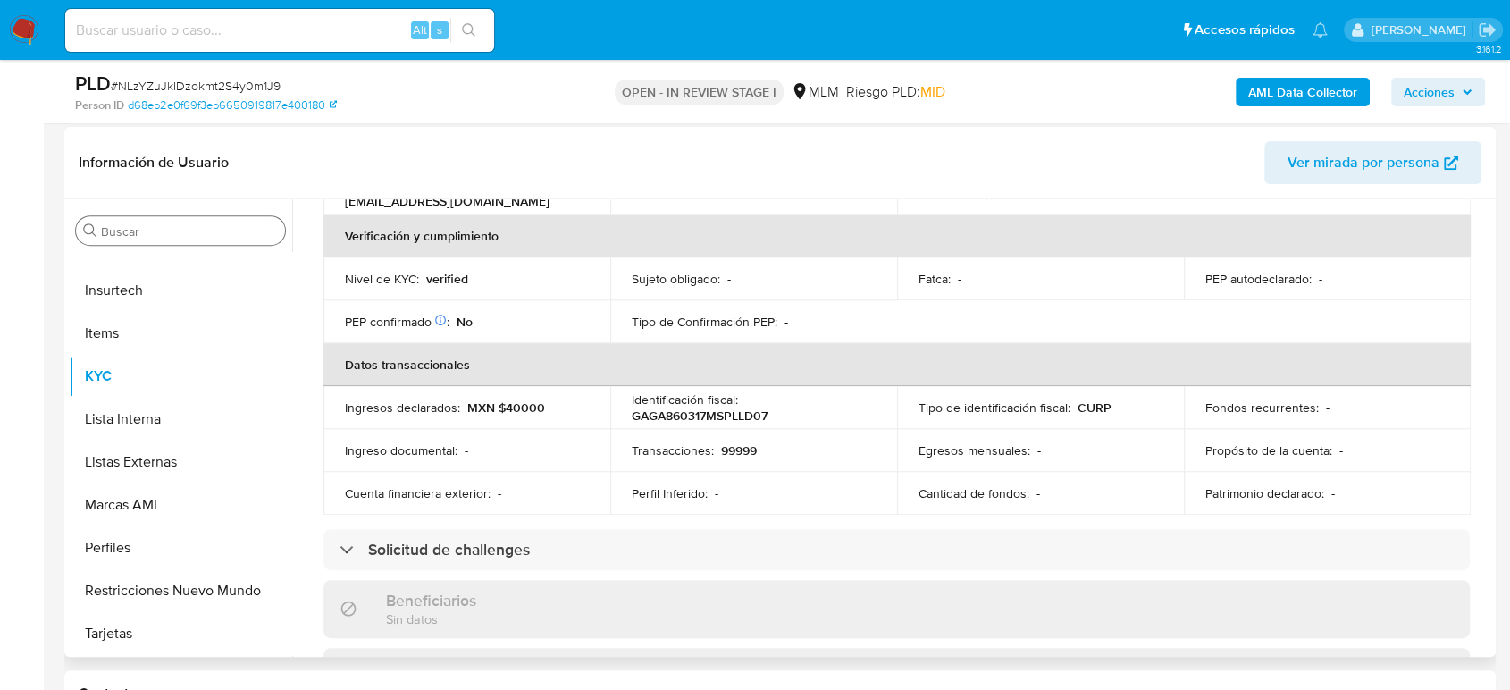
scroll to position [212, 0]
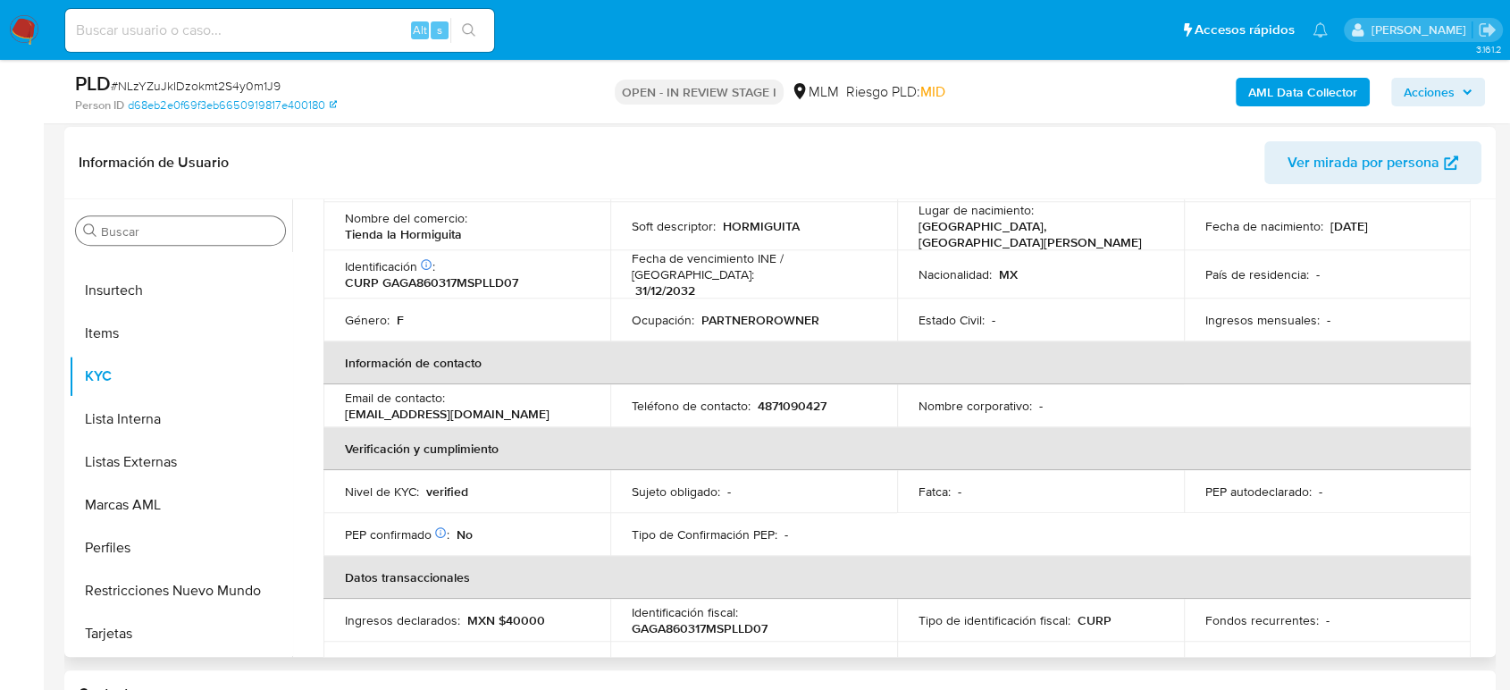
click at [782, 398] on p "4871090427" at bounding box center [792, 406] width 69 height 16
copy p "4871090427"
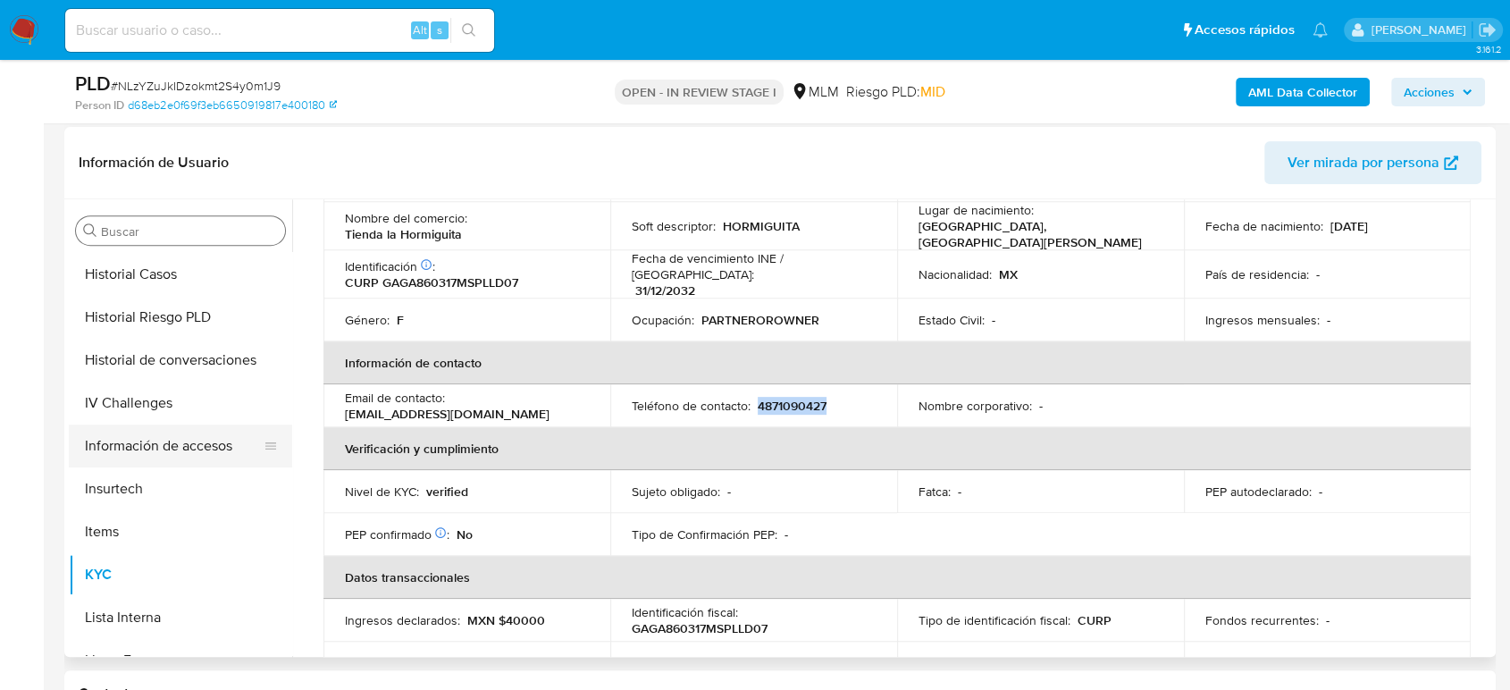
scroll to position [443, 0]
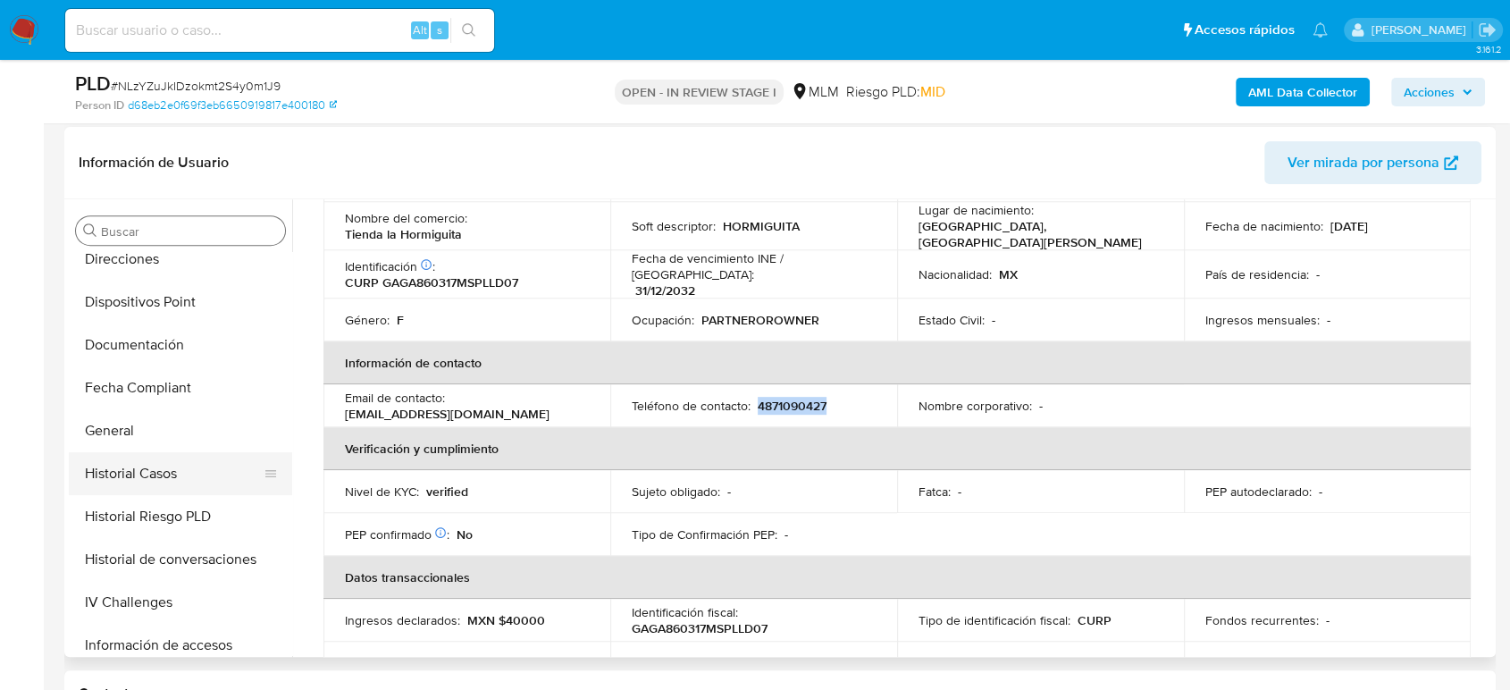
click at [140, 475] on button "Historial Casos" at bounding box center [173, 473] width 209 height 43
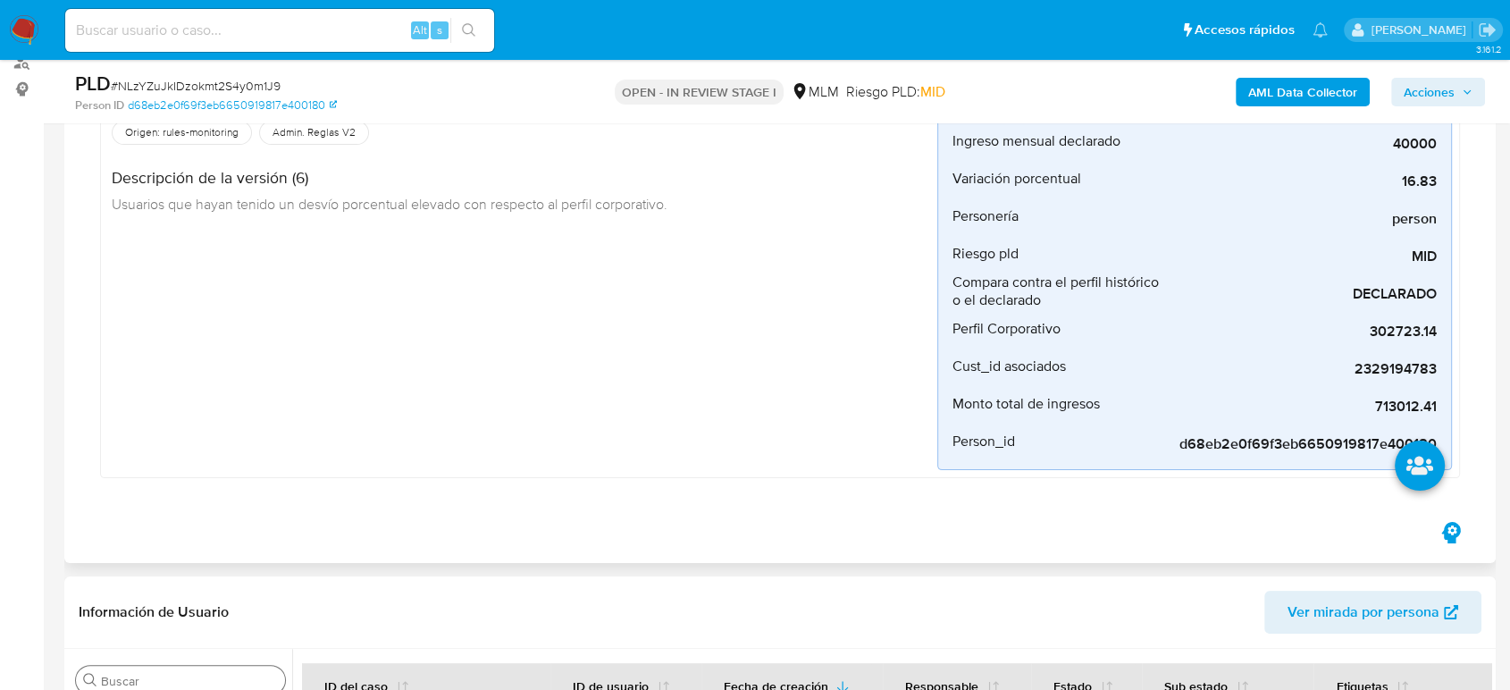
scroll to position [99, 0]
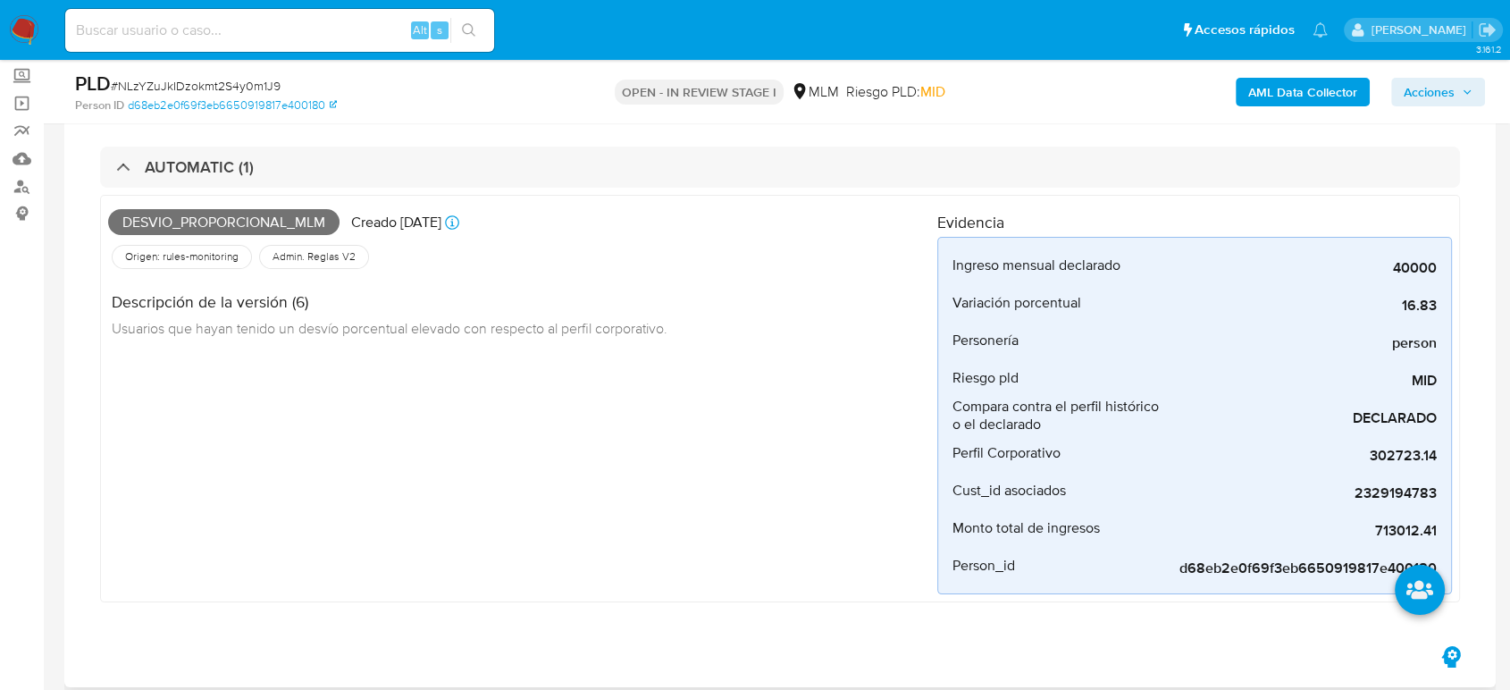
click at [392, 334] on span "Usuarios que hayan tenido un desvío porcentual elevado con respecto al perfil c…" at bounding box center [390, 328] width 556 height 20
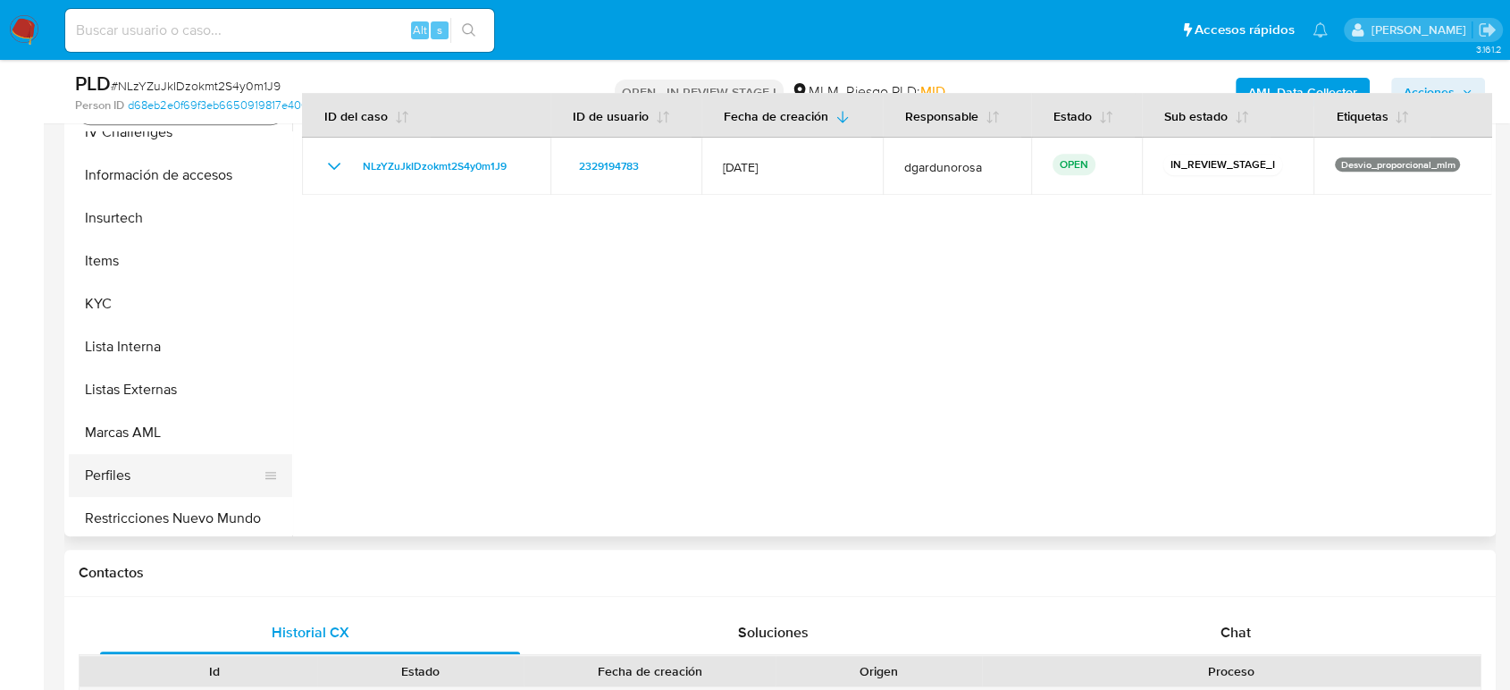
scroll to position [841, 0]
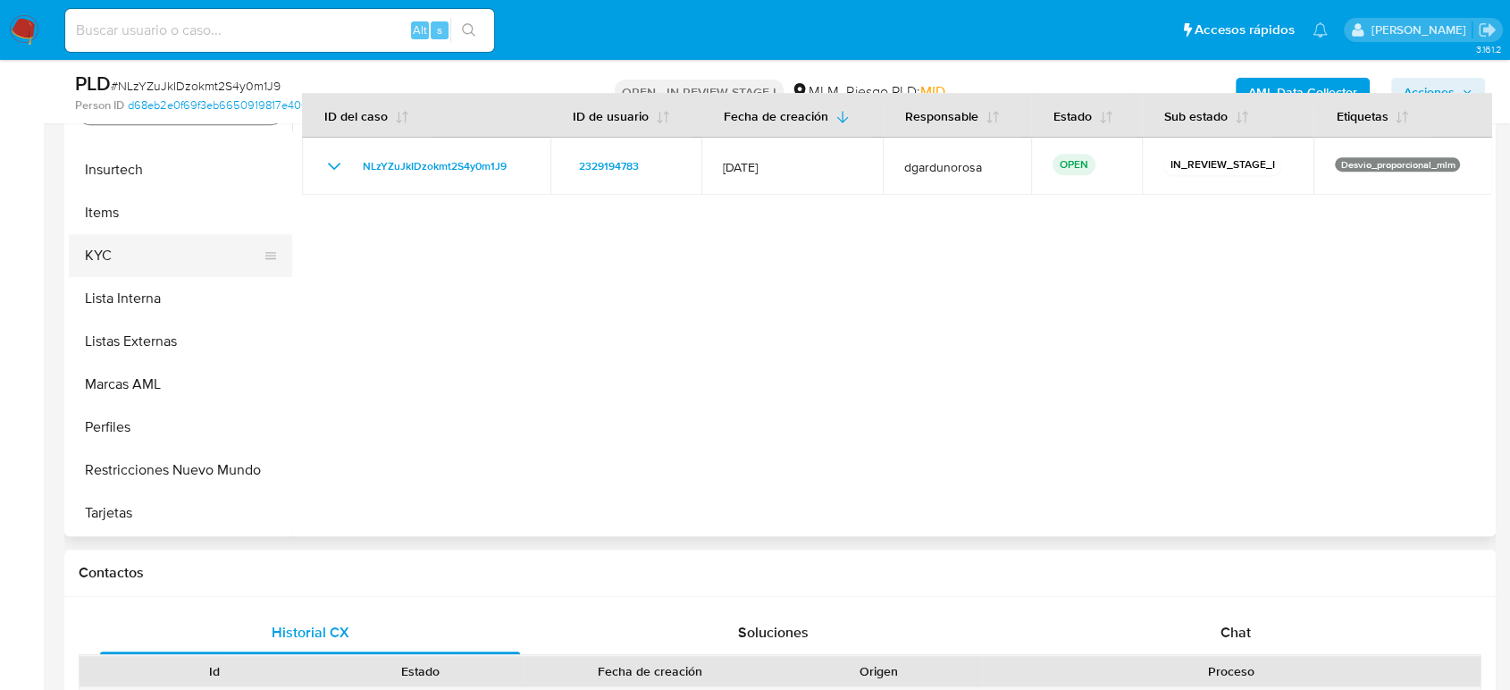
click at [129, 264] on button "KYC" at bounding box center [173, 255] width 209 height 43
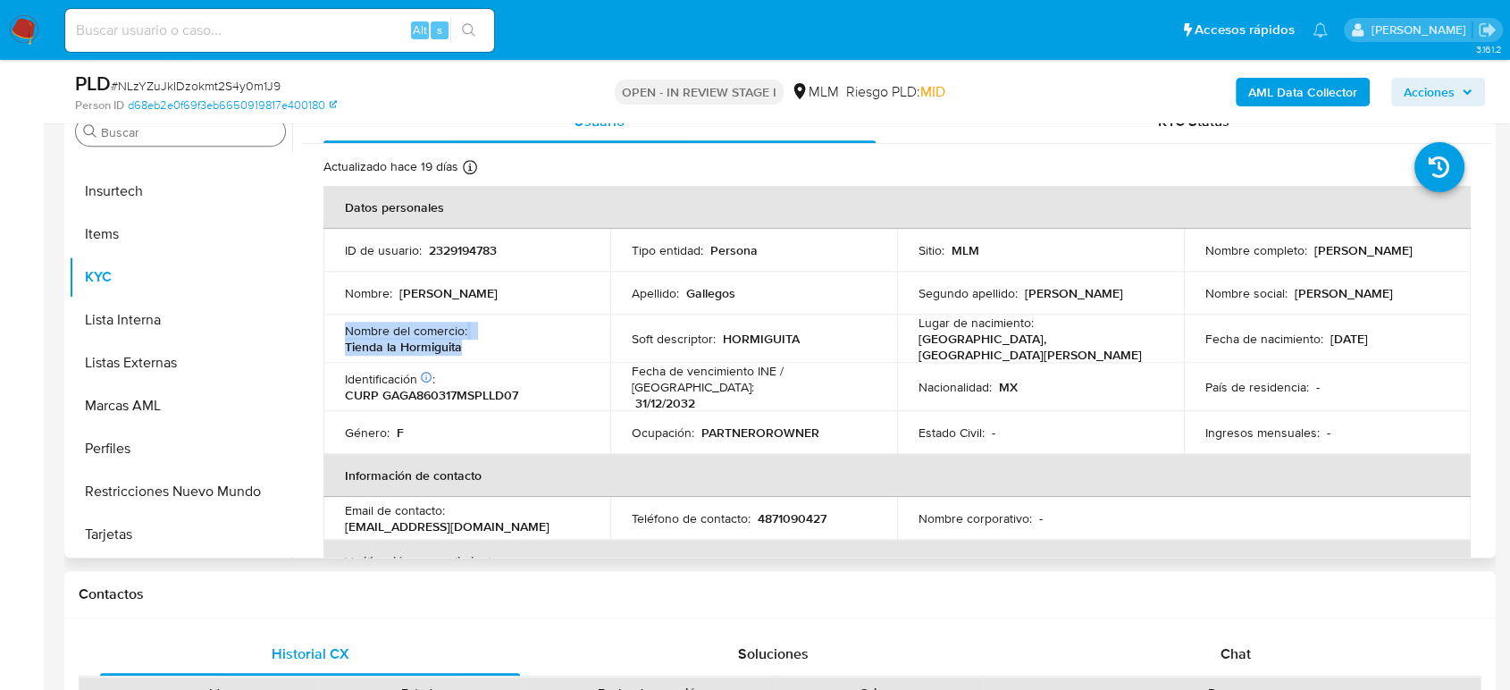
drag, startPoint x: 493, startPoint y: 343, endPoint x: 342, endPoint y: 330, distance: 151.6
click at [341, 327] on td "Nombre del comercio : Tienda la Hormiguita" at bounding box center [467, 339] width 287 height 48
copy div "Nombre del comercio : Tienda la Hormiguita"
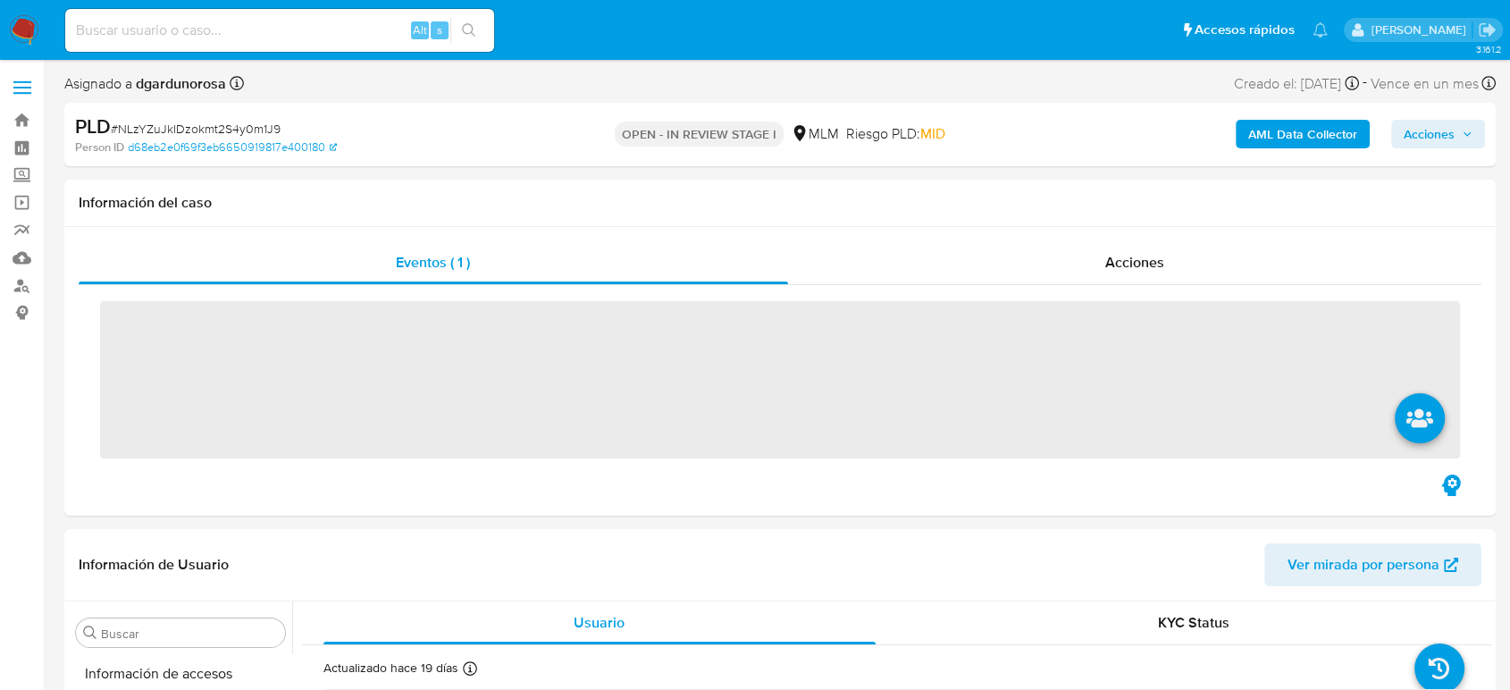
scroll to position [841, 0]
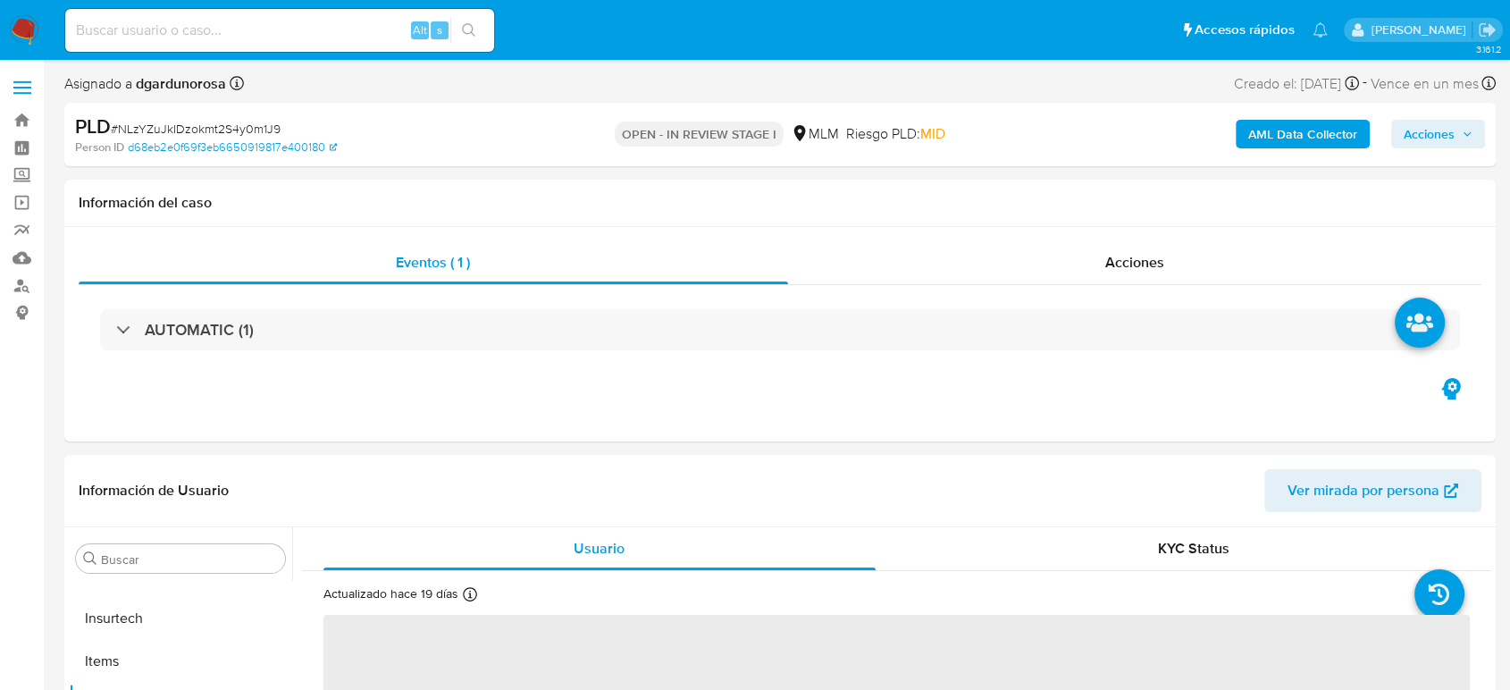
select select "10"
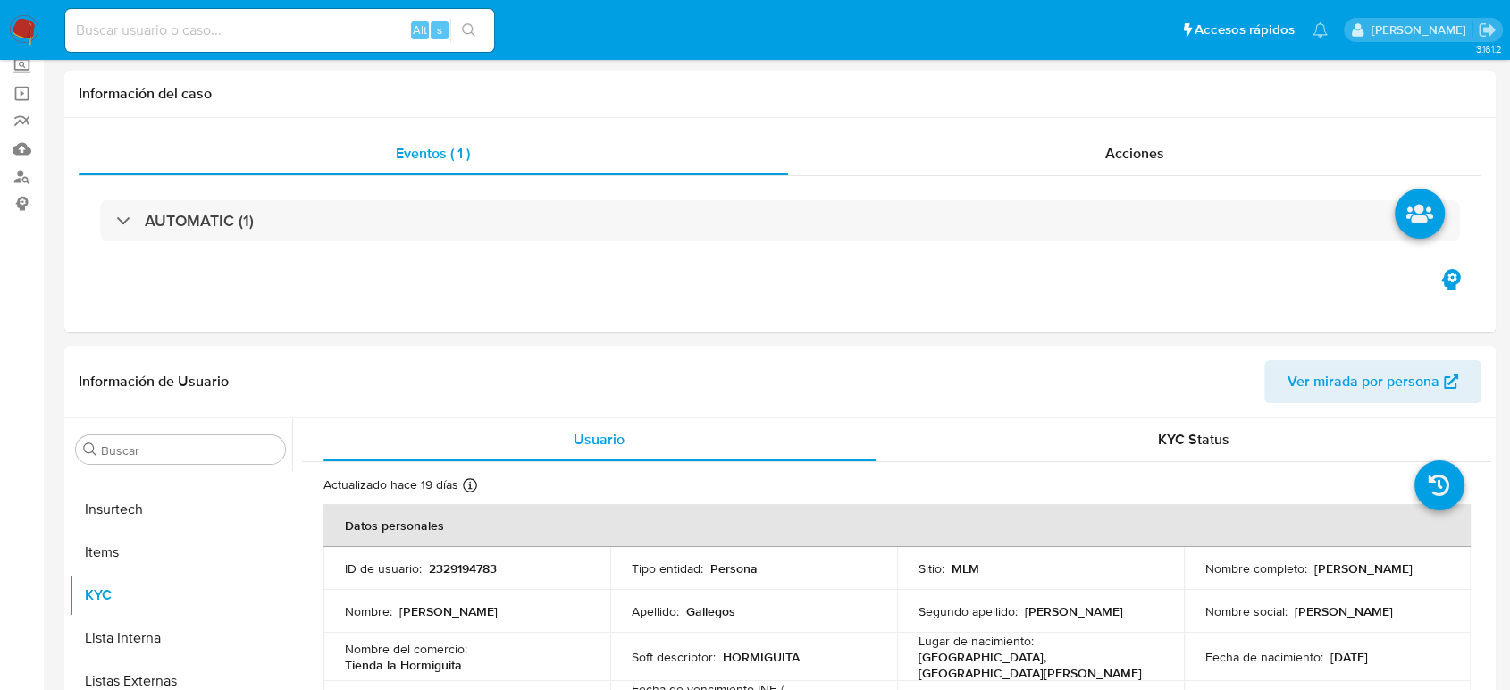
scroll to position [397, 0]
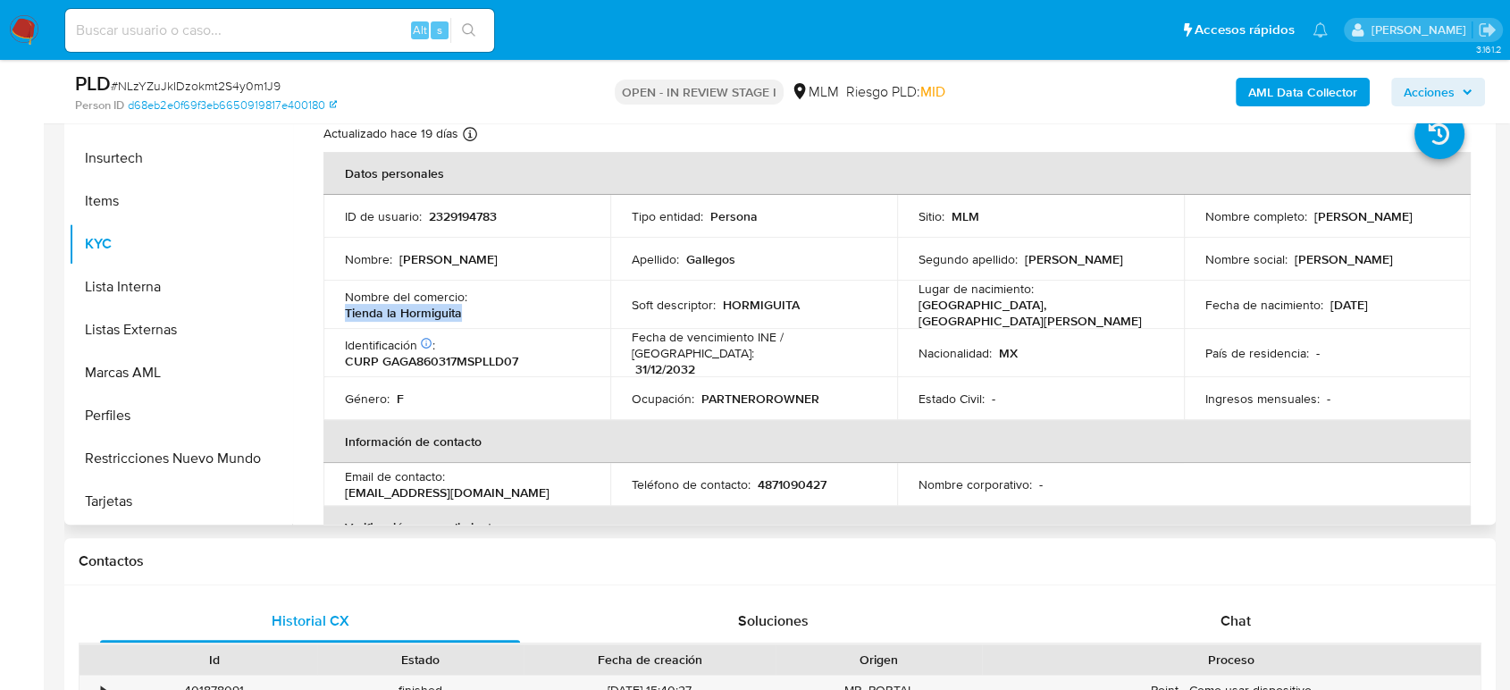
drag, startPoint x: 441, startPoint y: 311, endPoint x: 330, endPoint y: 319, distance: 112.0
click at [330, 319] on td "Nombre del comercio : Tienda la Hormiguita" at bounding box center [467, 305] width 287 height 48
copy p "Tienda la Hormiguita"
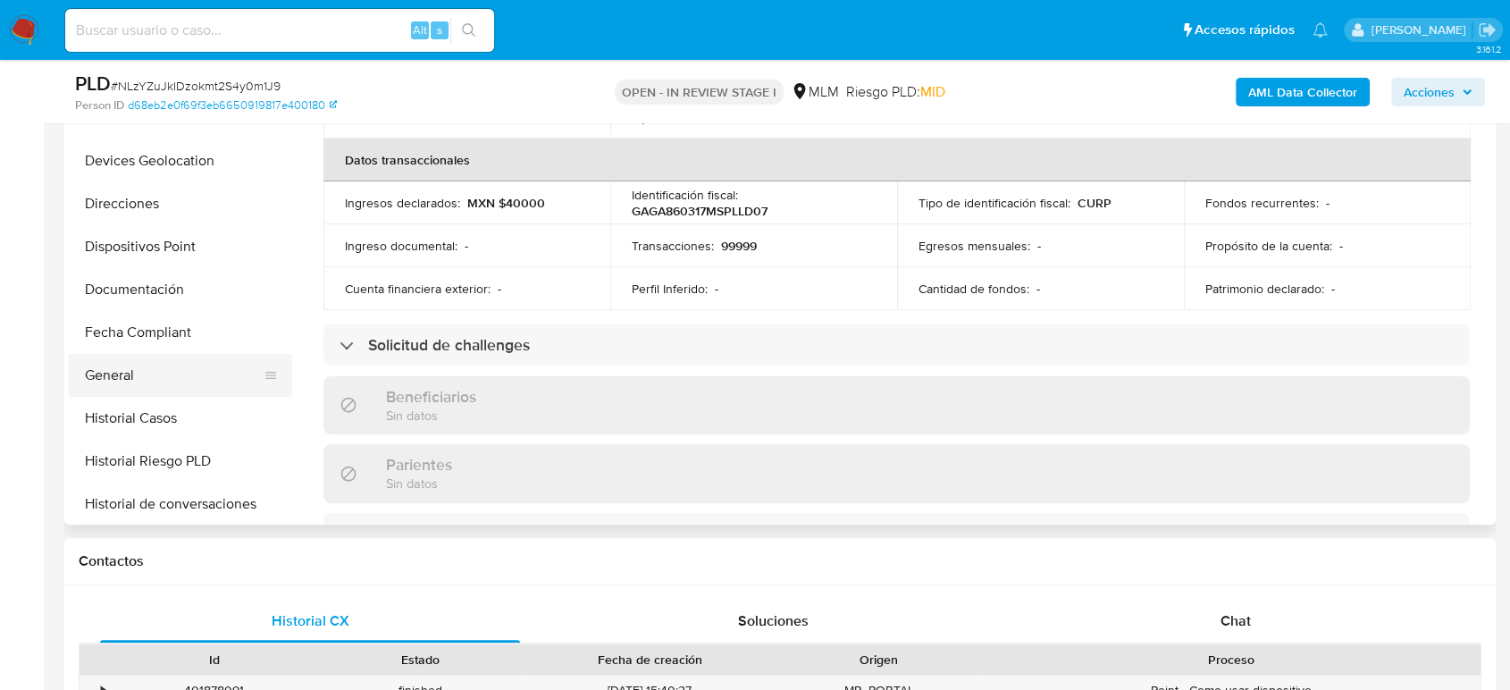
scroll to position [245, 0]
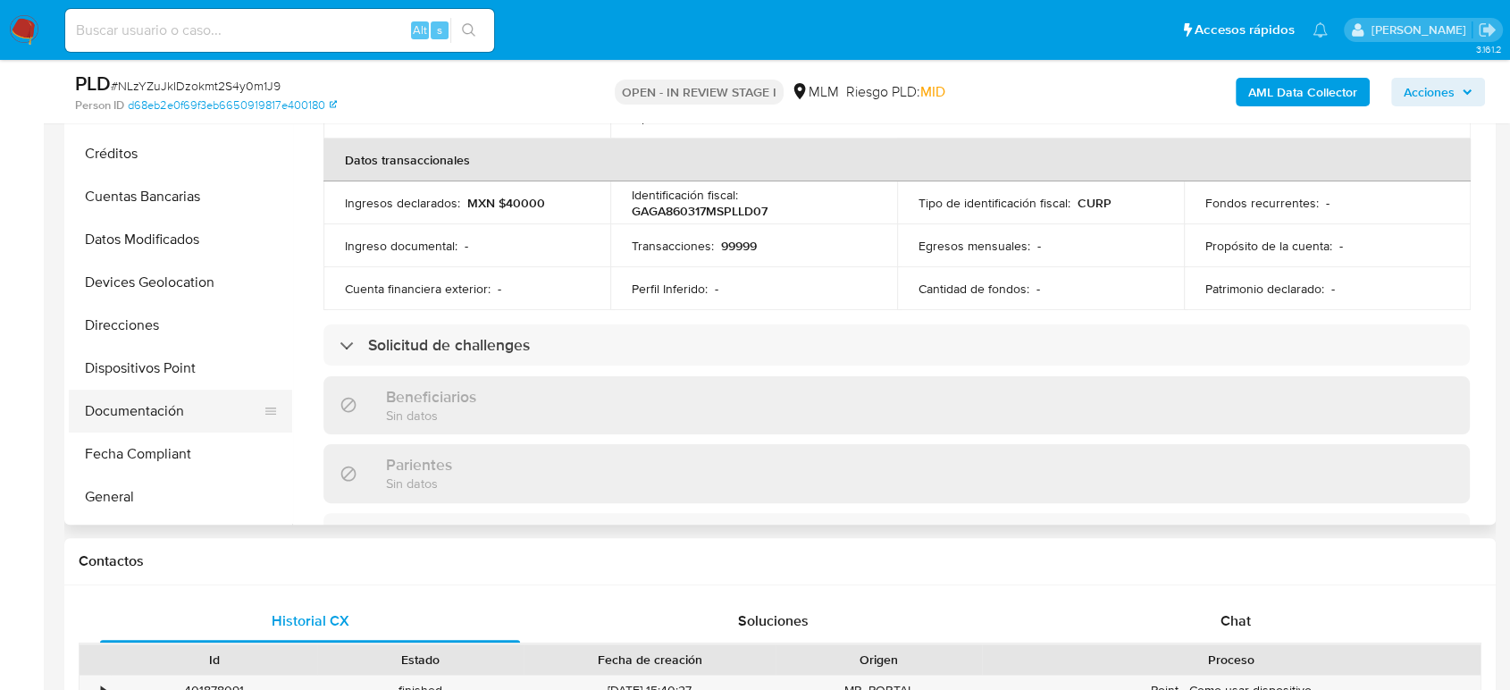
click at [157, 407] on button "Documentación" at bounding box center [173, 411] width 209 height 43
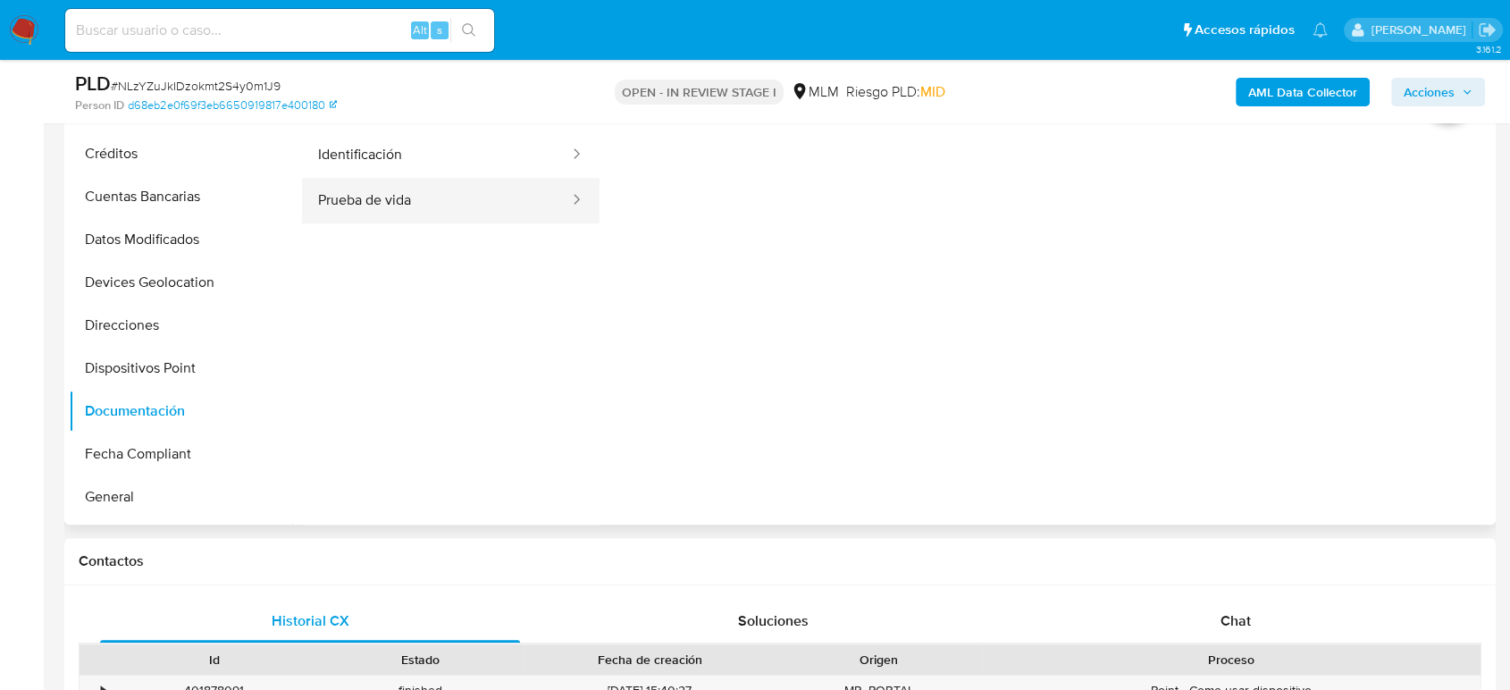
click at [461, 207] on button "Prueba de vida" at bounding box center [436, 201] width 269 height 46
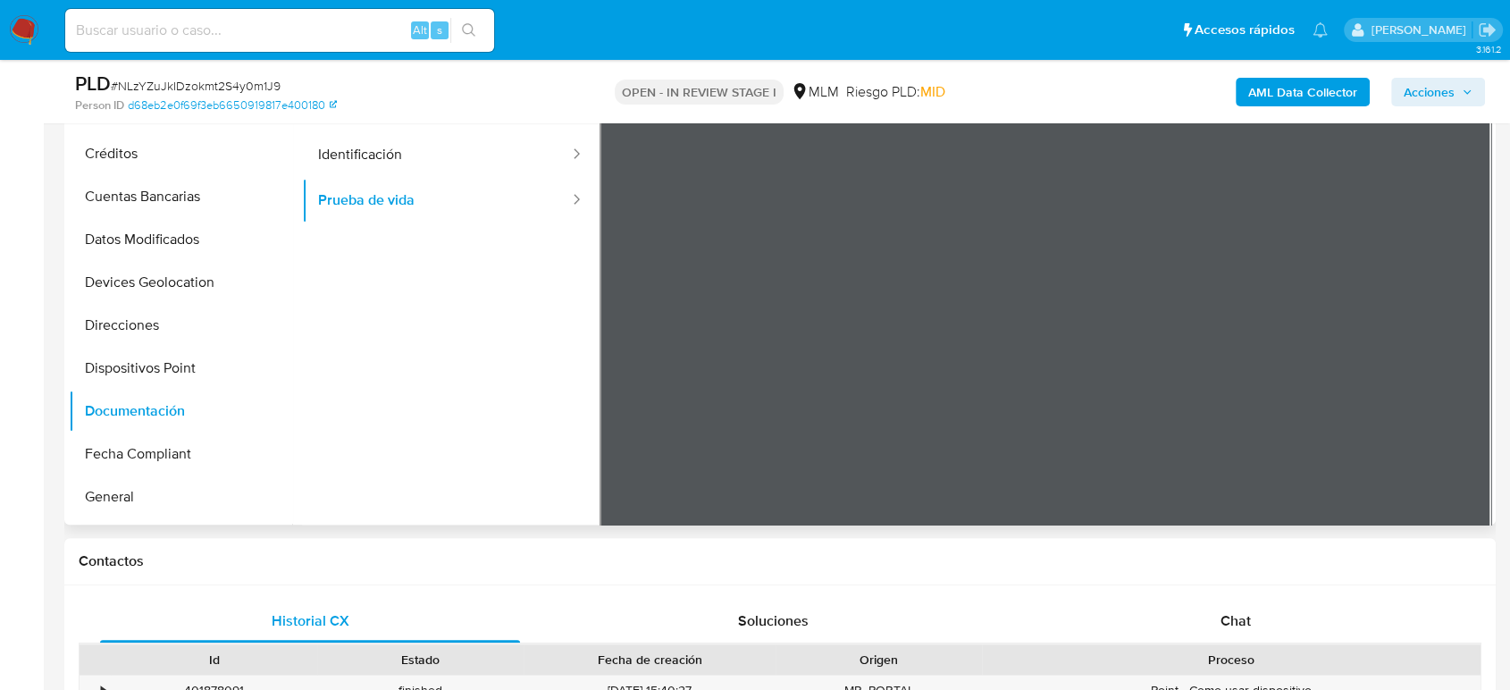
scroll to position [56, 0]
click at [441, 164] on button "Identificación" at bounding box center [436, 155] width 269 height 46
drag, startPoint x: 1238, startPoint y: 616, endPoint x: 1251, endPoint y: 629, distance: 19.0
click at [1244, 621] on span "Chat" at bounding box center [1236, 620] width 30 height 21
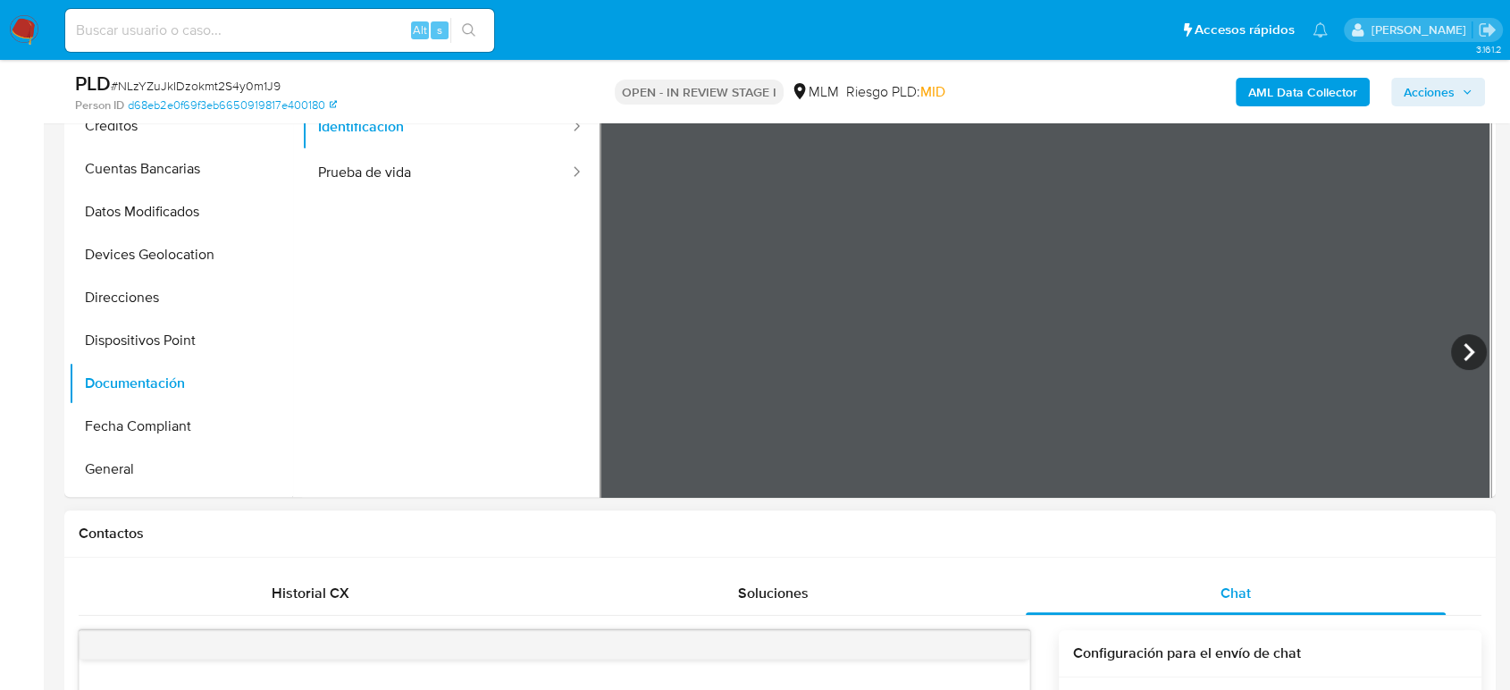
scroll to position [794, 0]
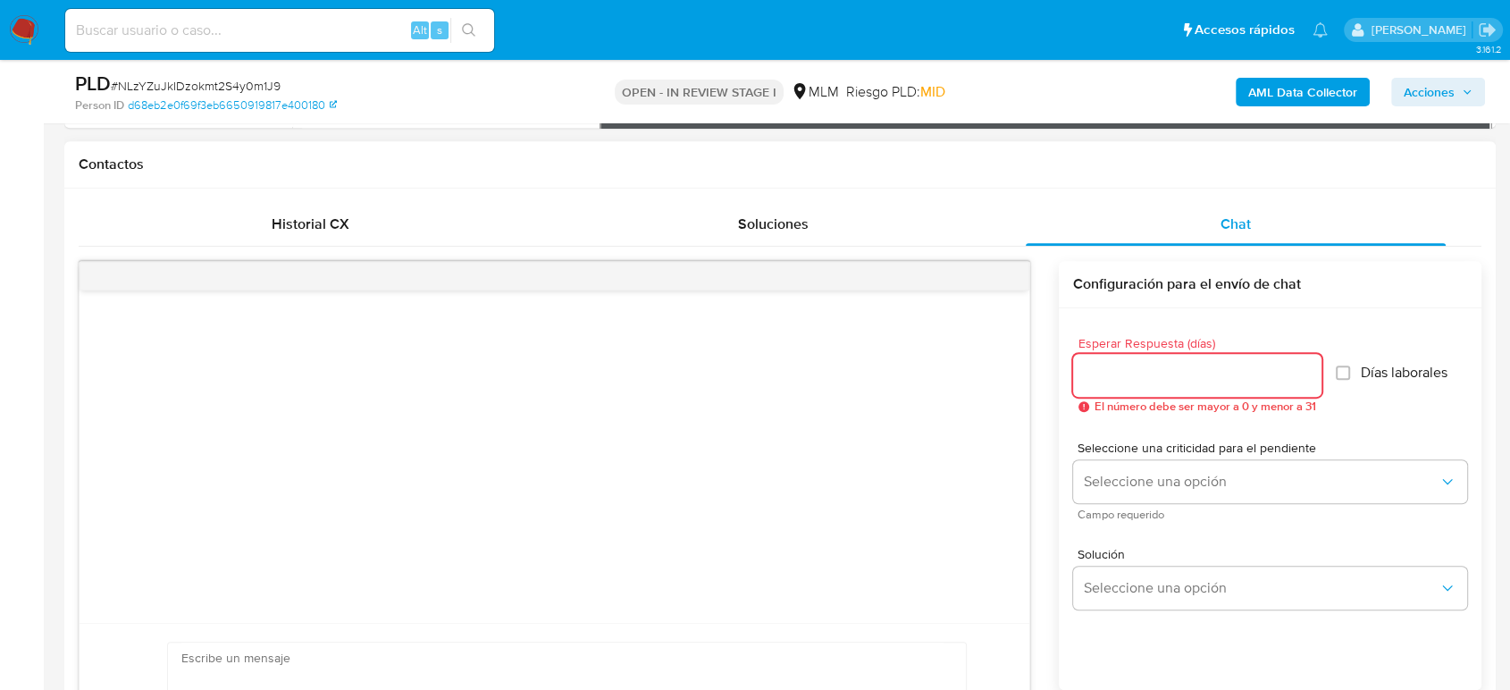
click at [1168, 383] on input "Esperar Respuesta (días)" at bounding box center [1197, 375] width 248 height 23
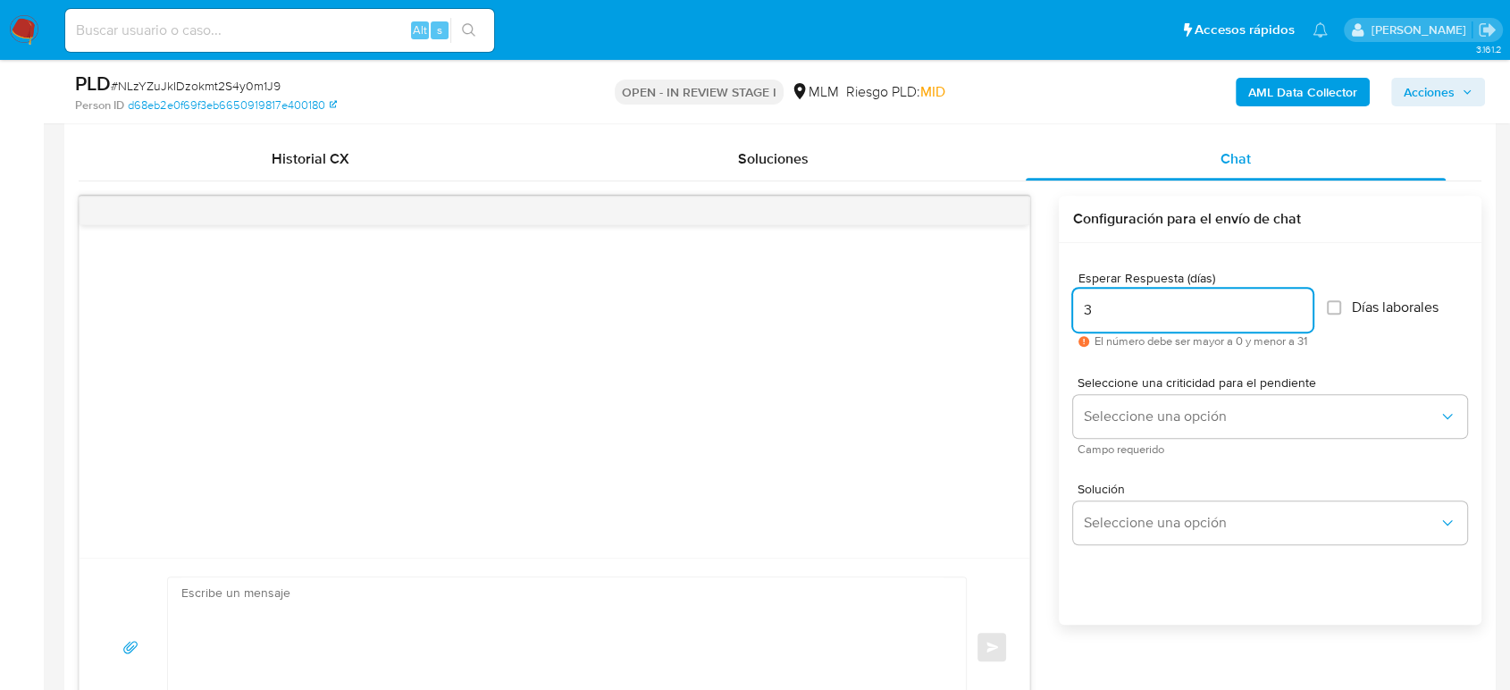
scroll to position [894, 0]
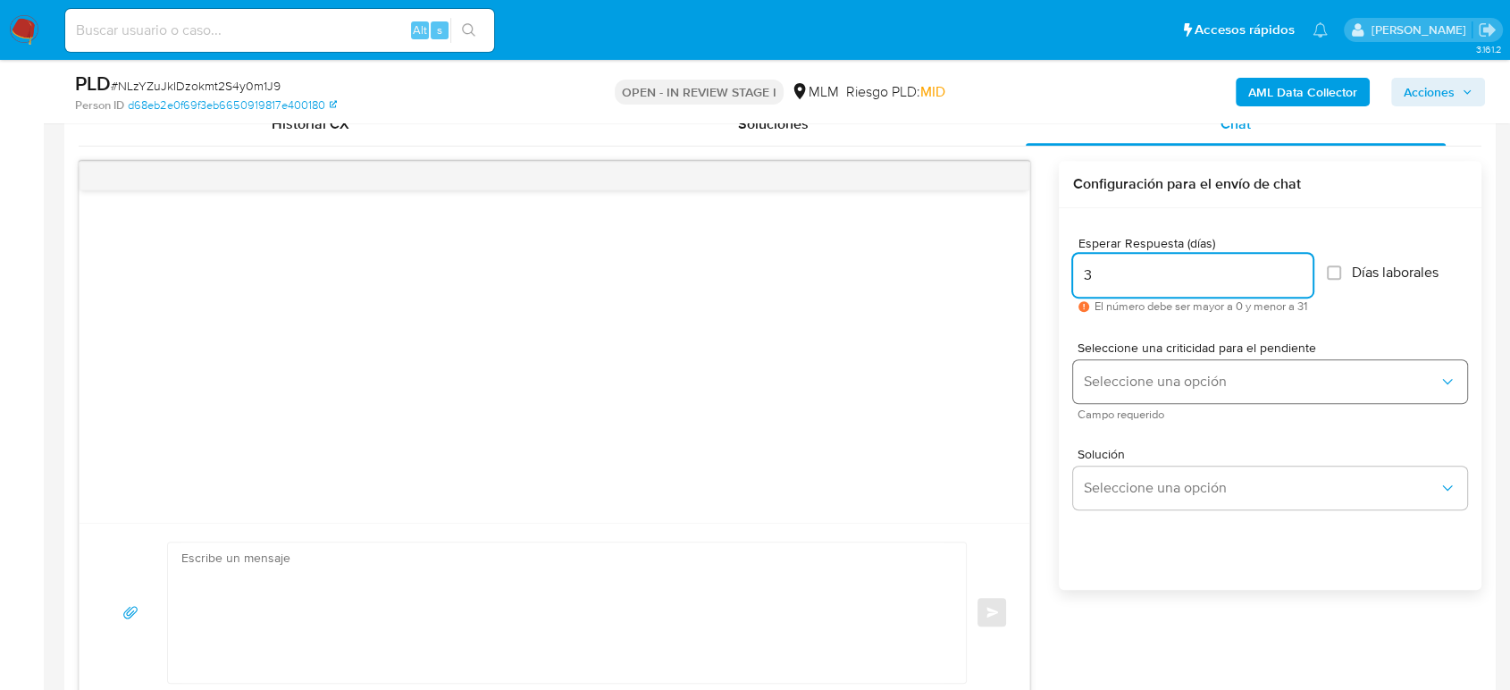
type input "3"
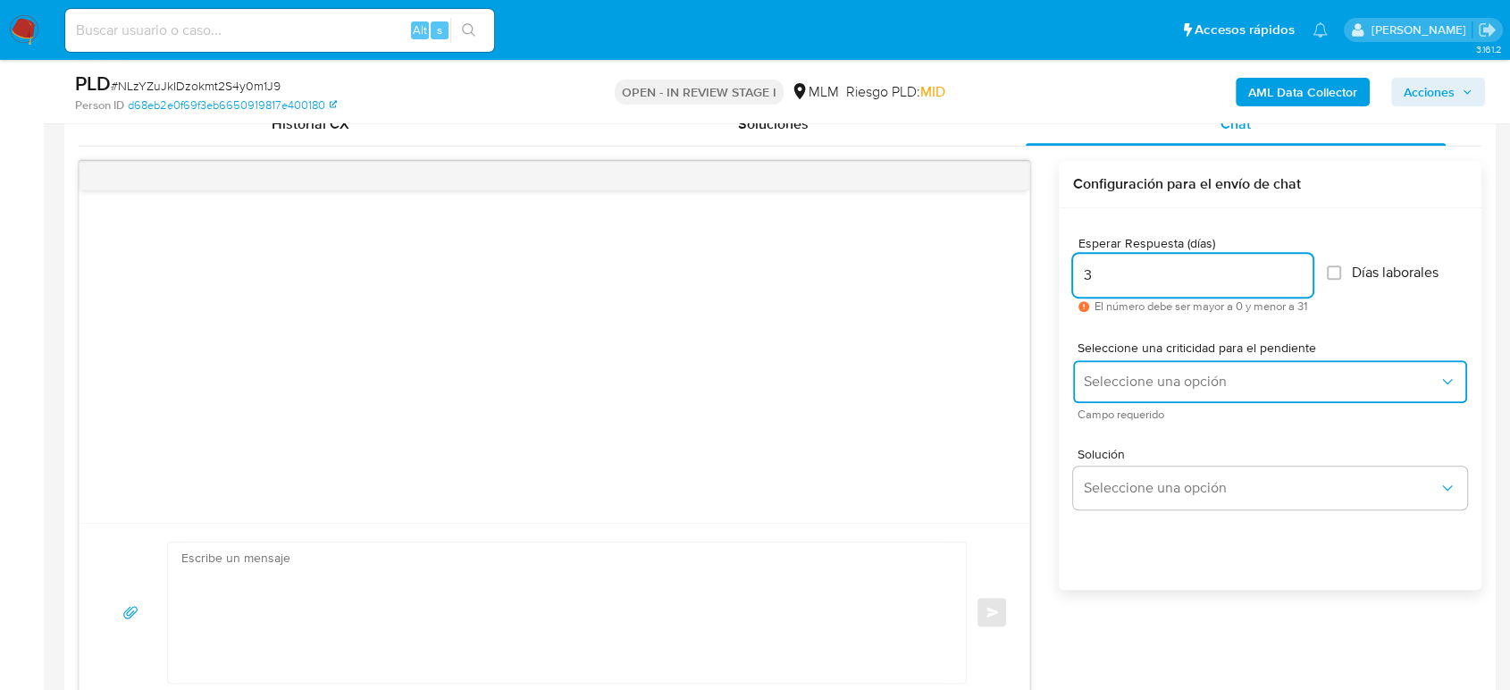
click at [1240, 384] on span "Seleccione una opción" at bounding box center [1261, 382] width 355 height 18
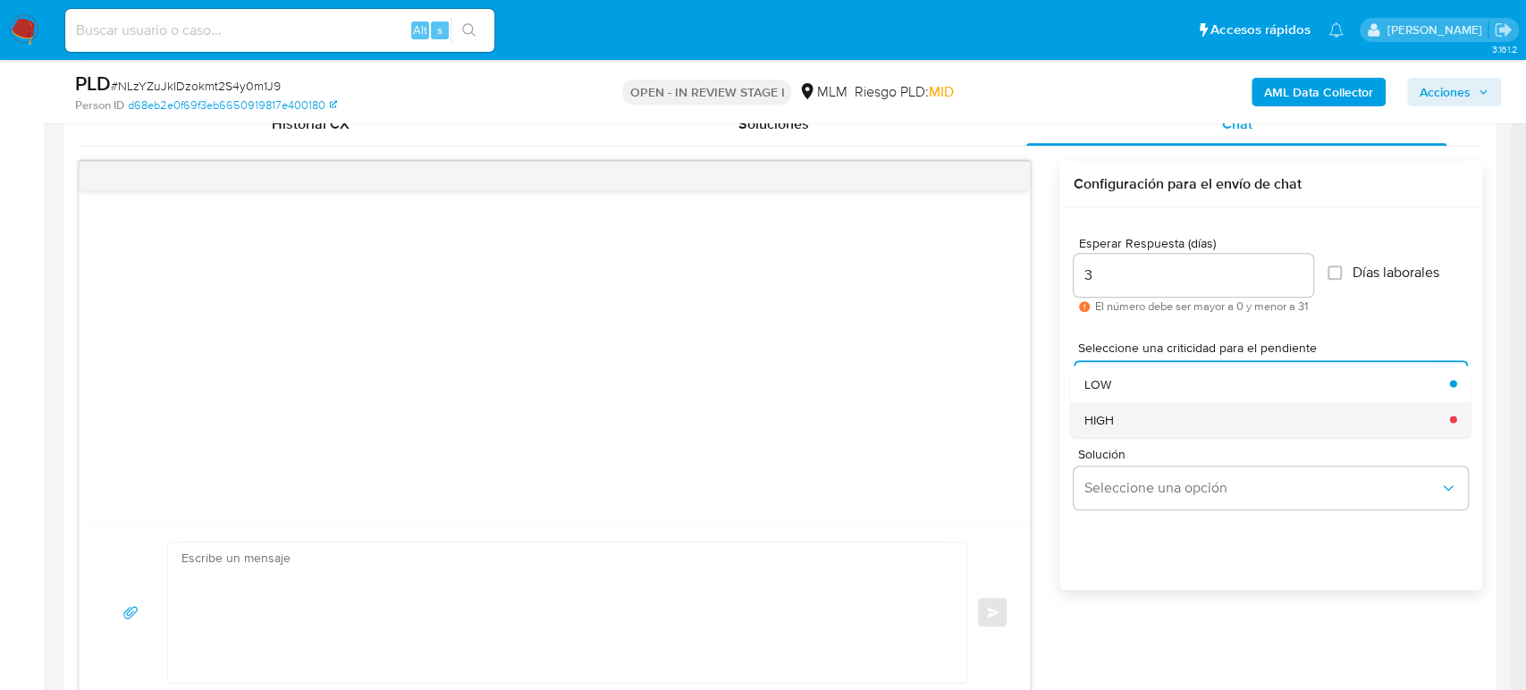
click at [1123, 420] on div "HIGH" at bounding box center [1260, 419] width 355 height 36
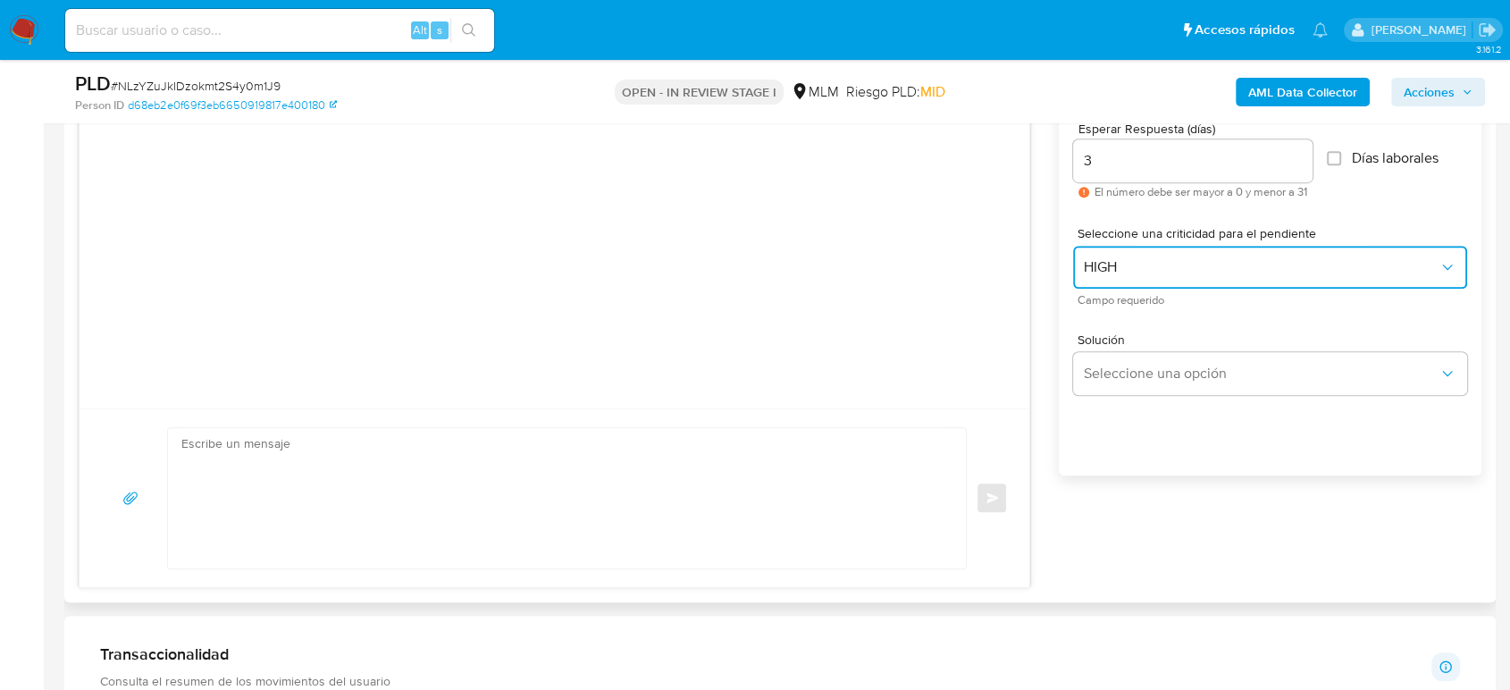
scroll to position [1092, 0]
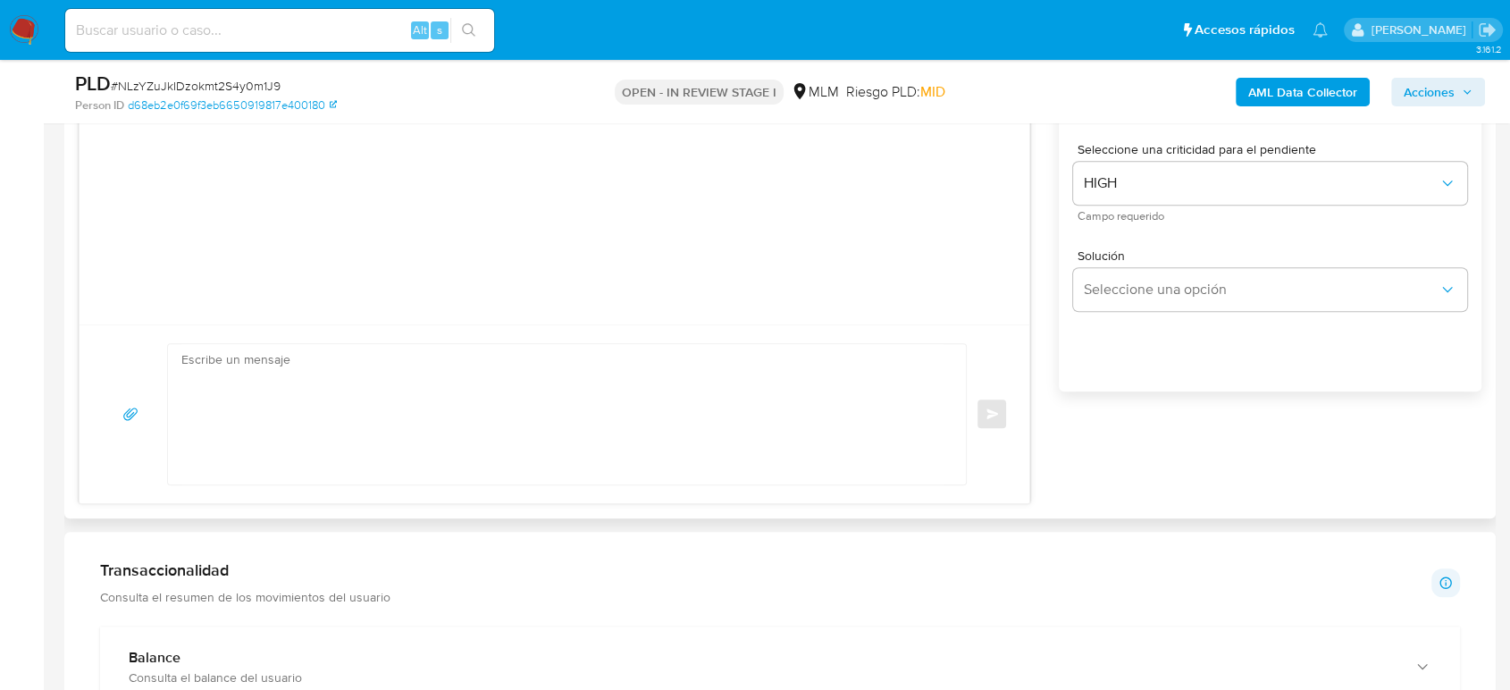
click at [545, 429] on textarea at bounding box center [562, 414] width 762 height 140
paste textarea "Estimado cliente, De acuerdo con las políticas de control de Mercado Pago, debe…"
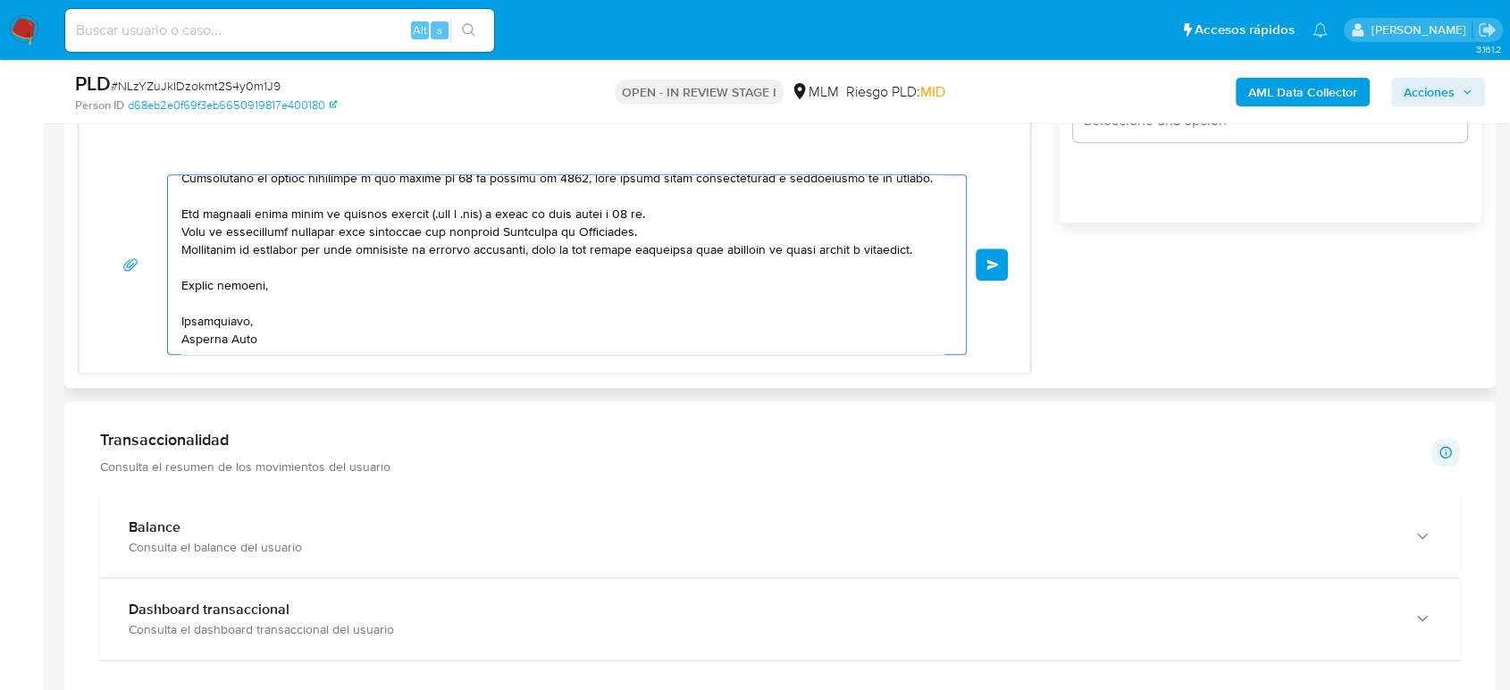
scroll to position [1291, 0]
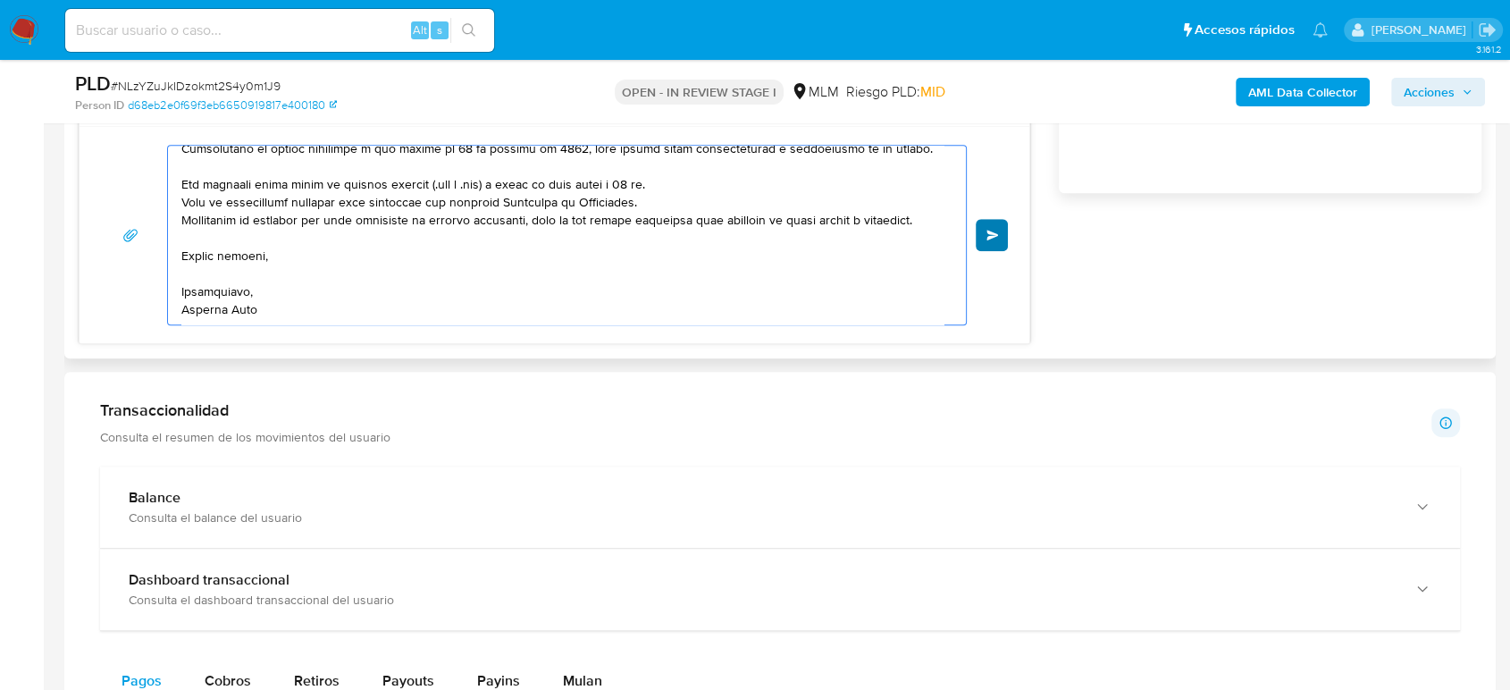
type textarea "Estimado cliente, De acuerdo con las políticas de control de Mercado Pago, debe…"
click at [1001, 231] on button "Enviar" at bounding box center [992, 235] width 32 height 32
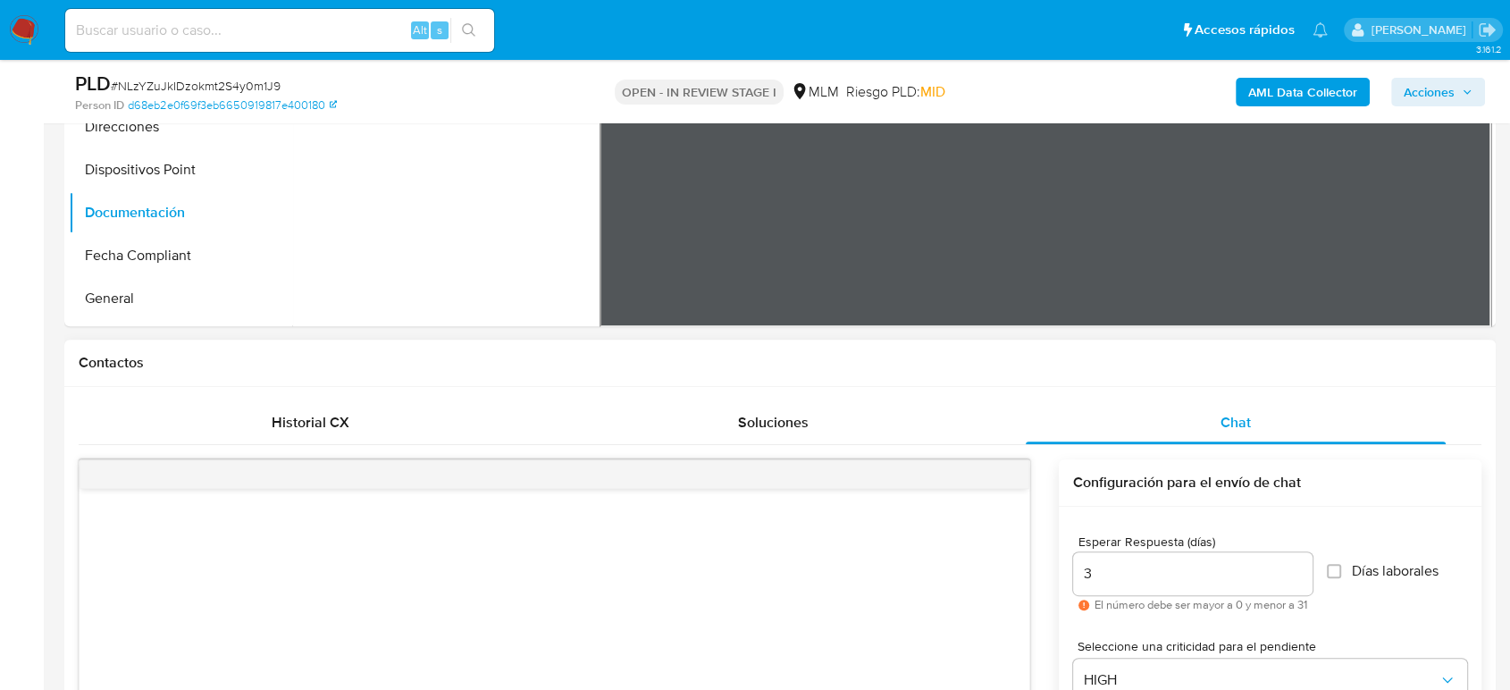
scroll to position [993, 0]
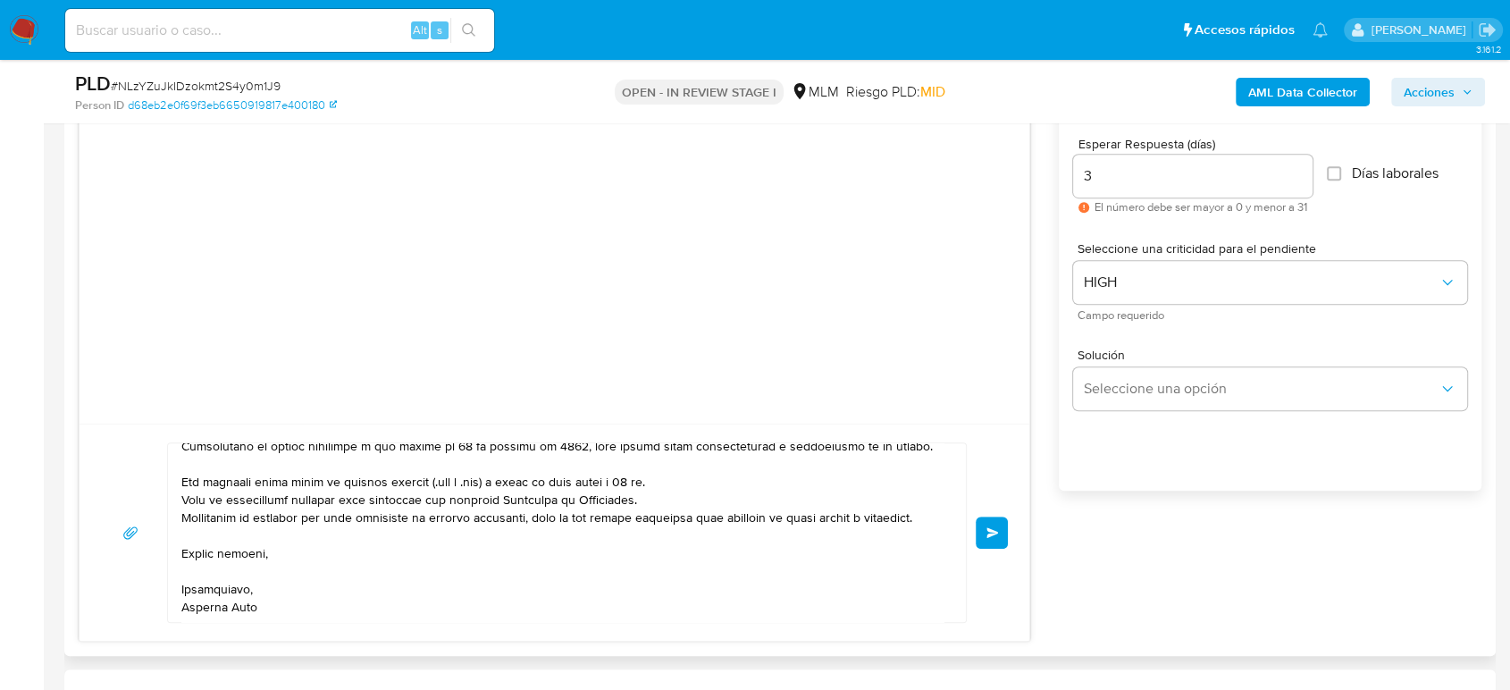
click at [987, 520] on button "Enviar" at bounding box center [992, 533] width 32 height 32
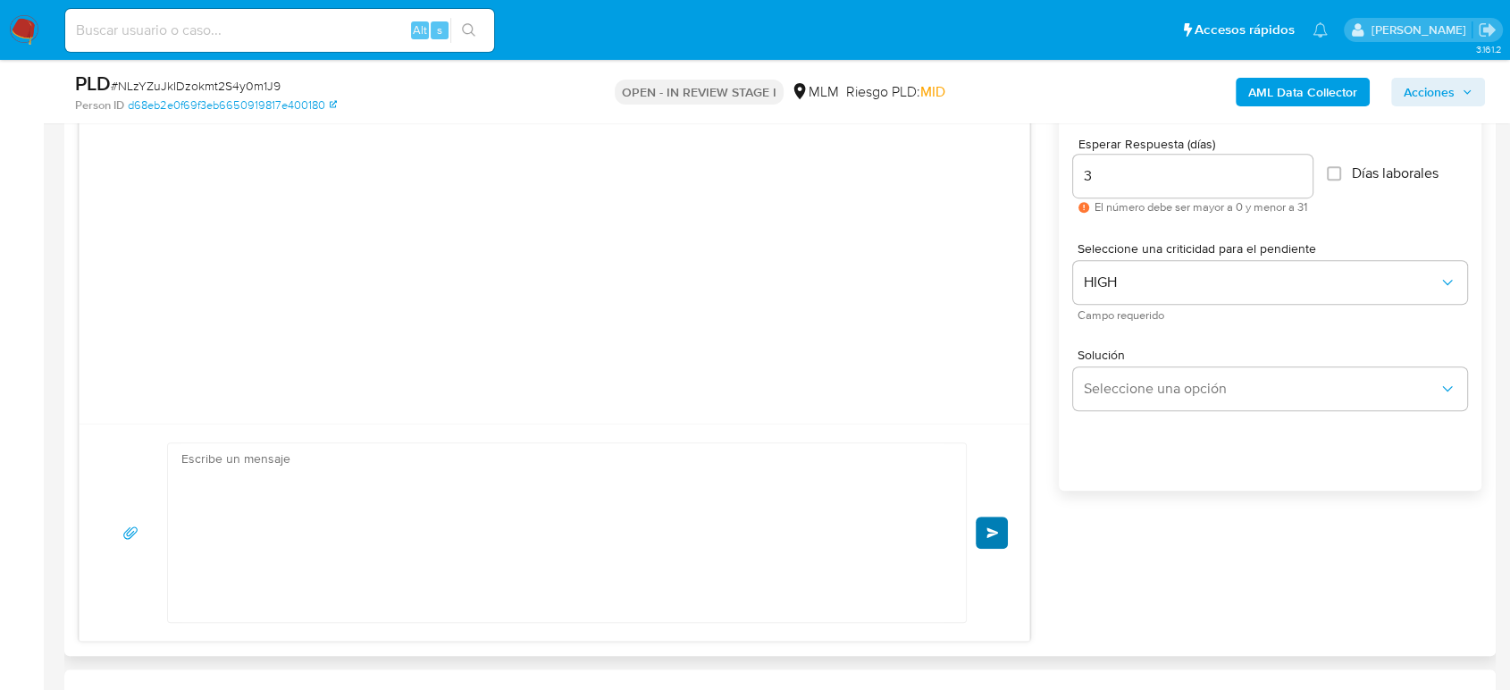
scroll to position [403, 0]
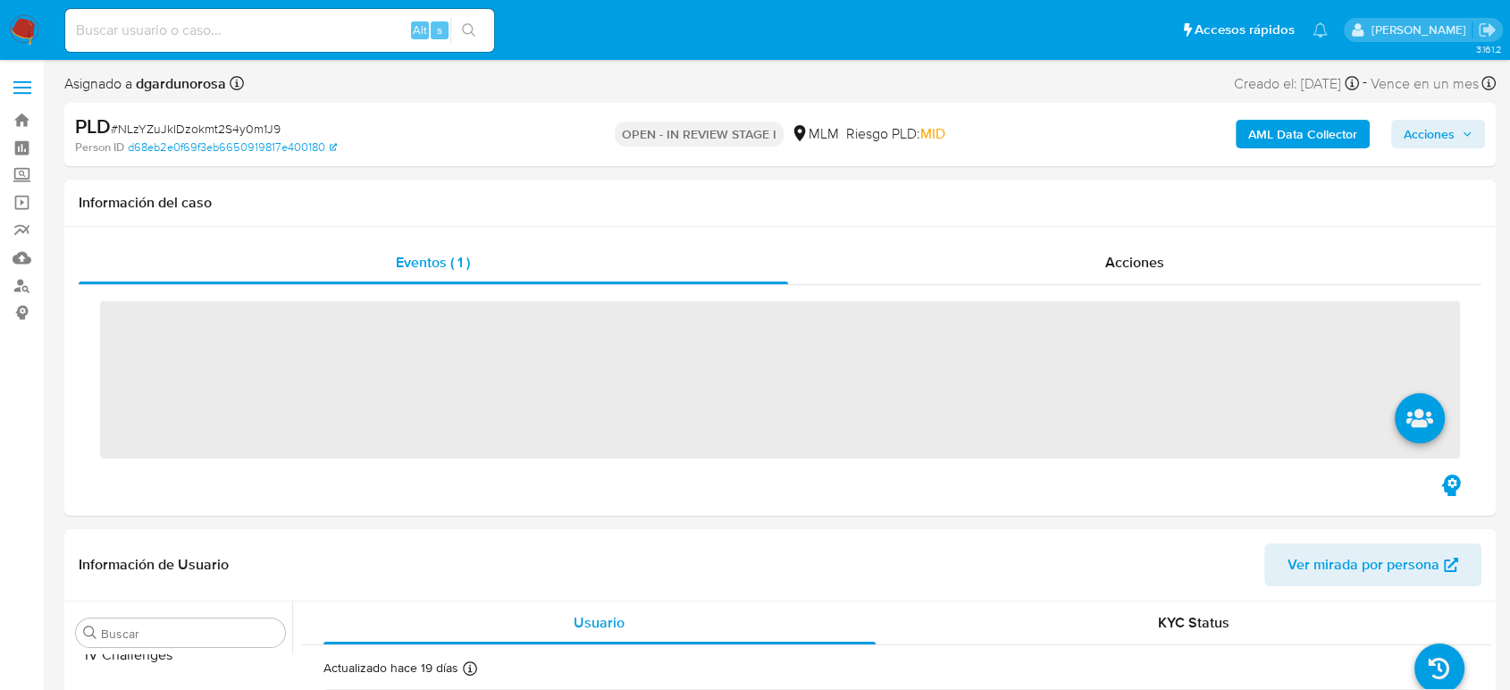
scroll to position [841, 0]
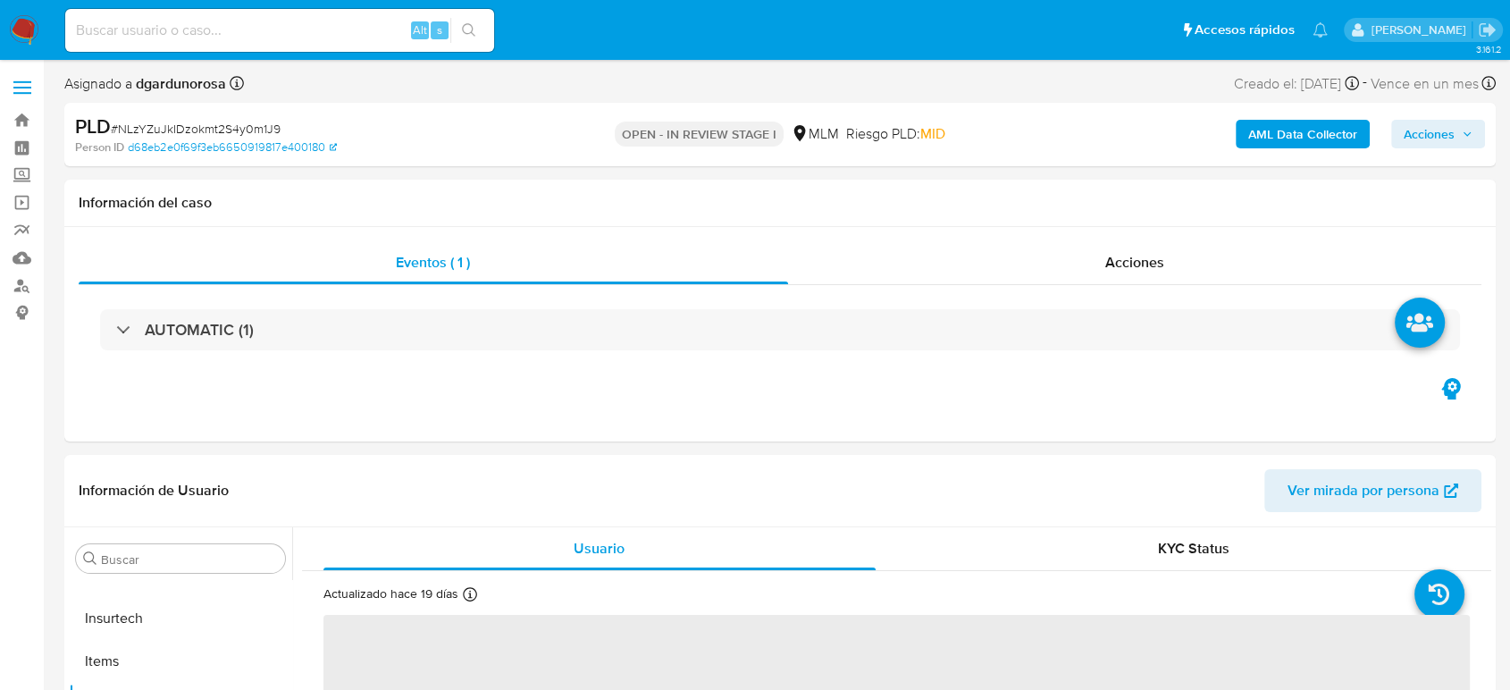
select select "10"
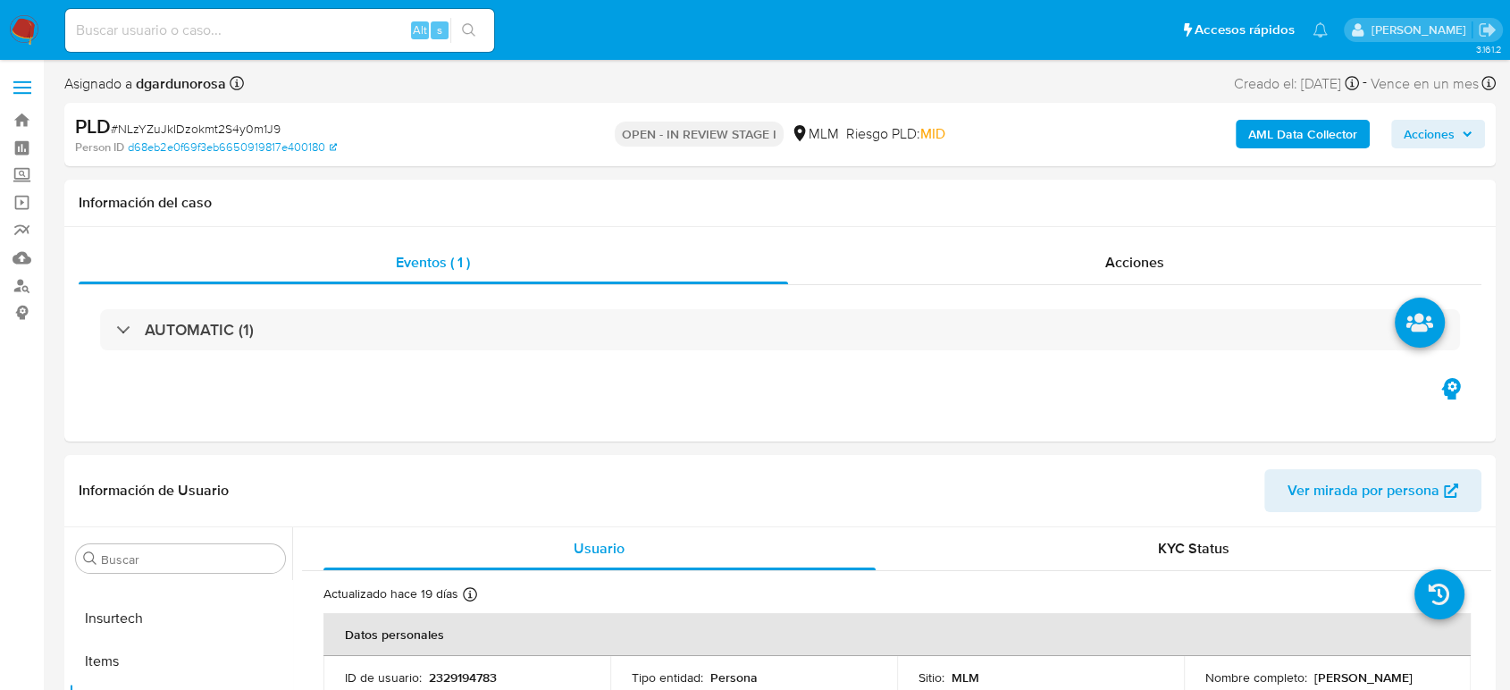
click at [39, 97] on label at bounding box center [22, 88] width 45 height 38
click at [0, 0] on input "checkbox" at bounding box center [0, 0] width 0 height 0
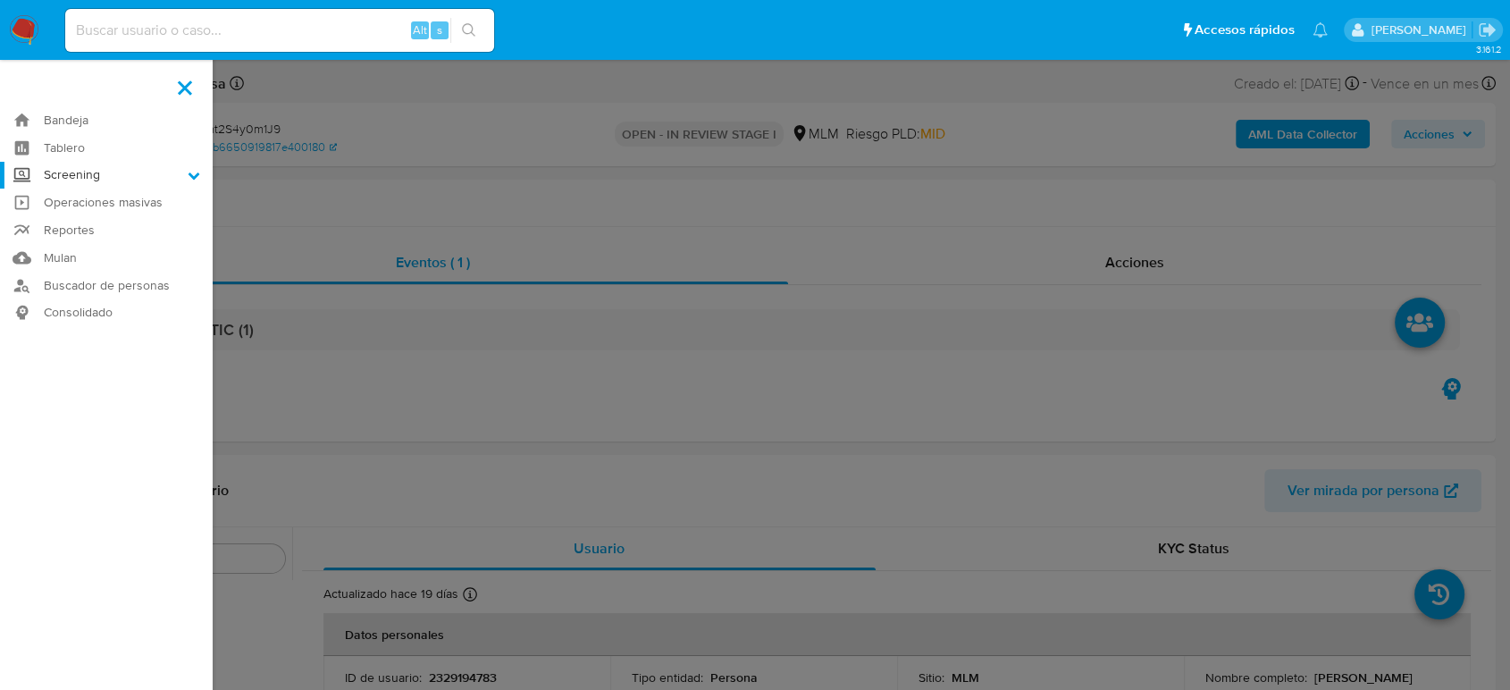
click at [94, 183] on label "Screening" at bounding box center [106, 176] width 213 height 28
click at [0, 0] on input "Screening" at bounding box center [0, 0] width 0 height 0
click at [97, 248] on link "Herramientas" at bounding box center [106, 245] width 213 height 22
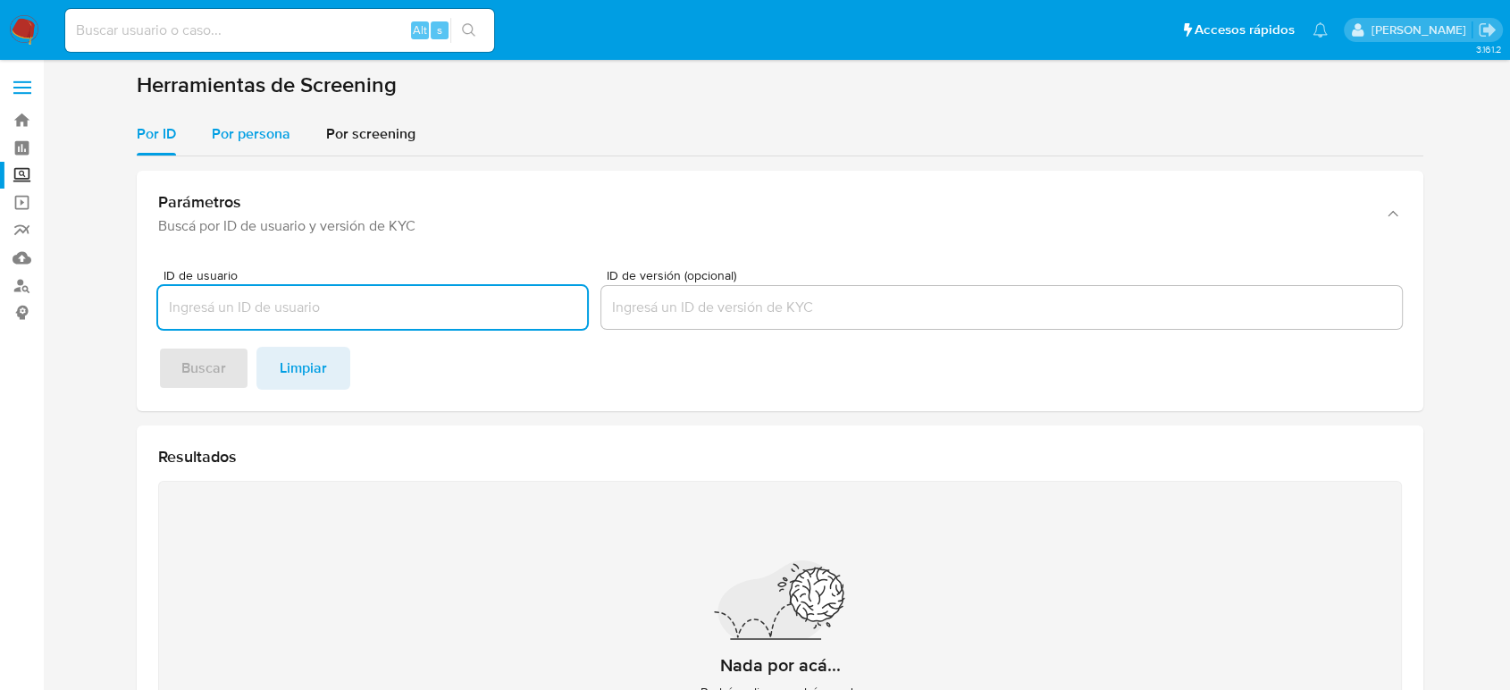
click at [259, 127] on span "Por persona" at bounding box center [251, 133] width 79 height 21
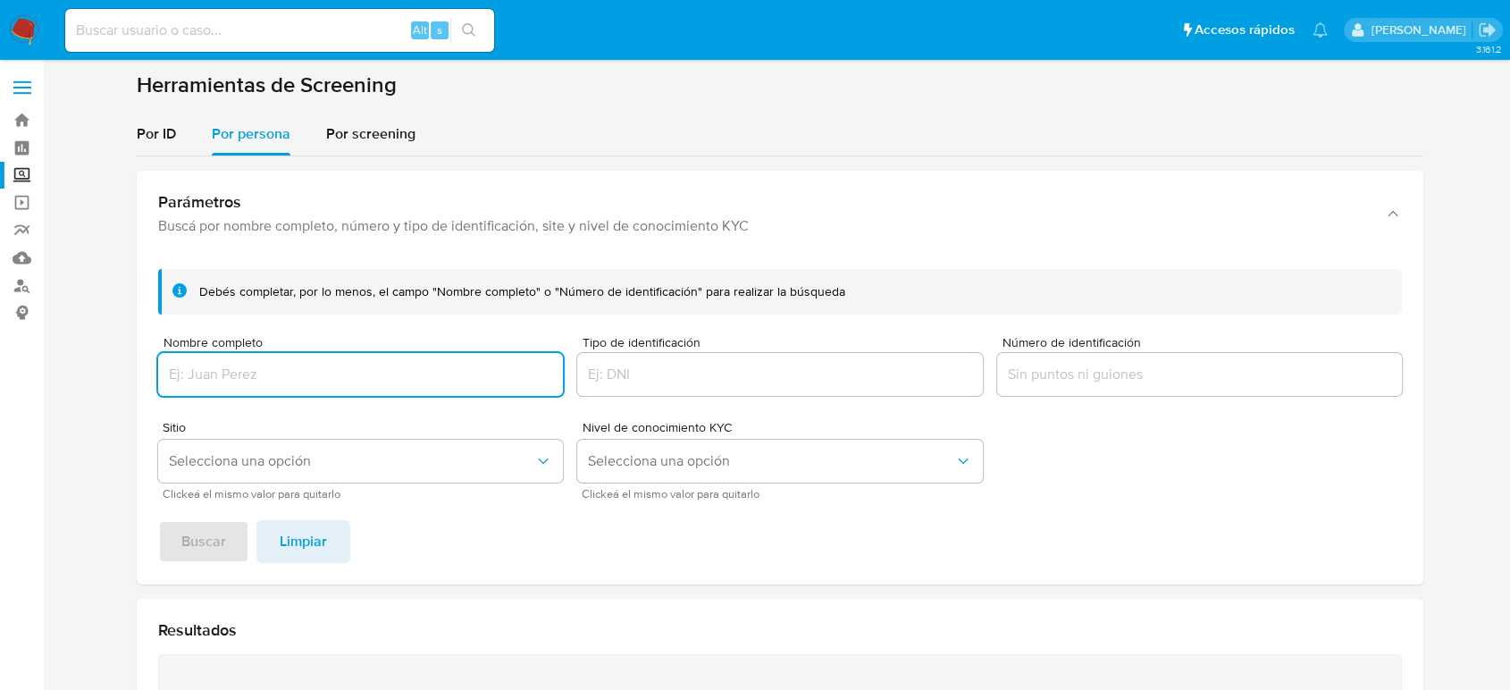
click at [304, 363] on input "Nombre completo" at bounding box center [360, 374] width 405 height 23
click at [207, 550] on span "Buscar" at bounding box center [203, 541] width 45 height 39
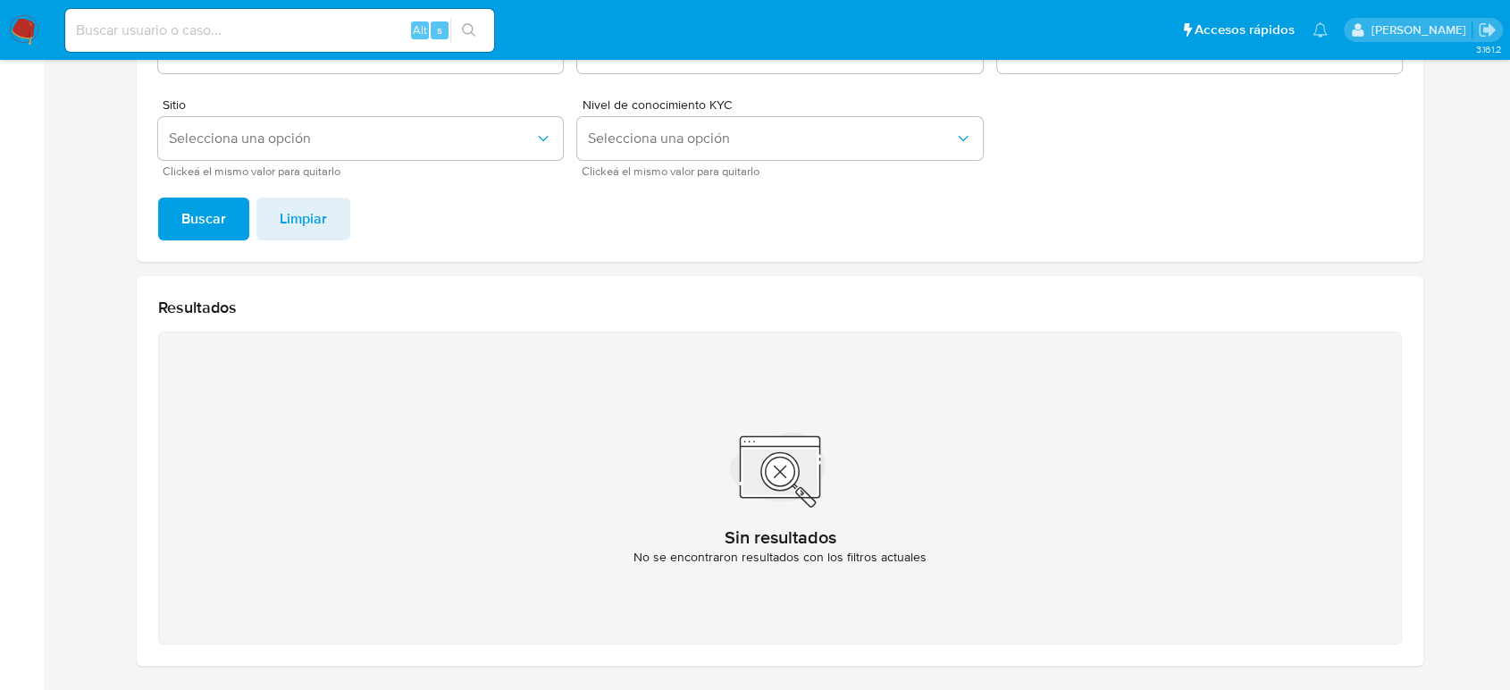
scroll to position [189, 0]
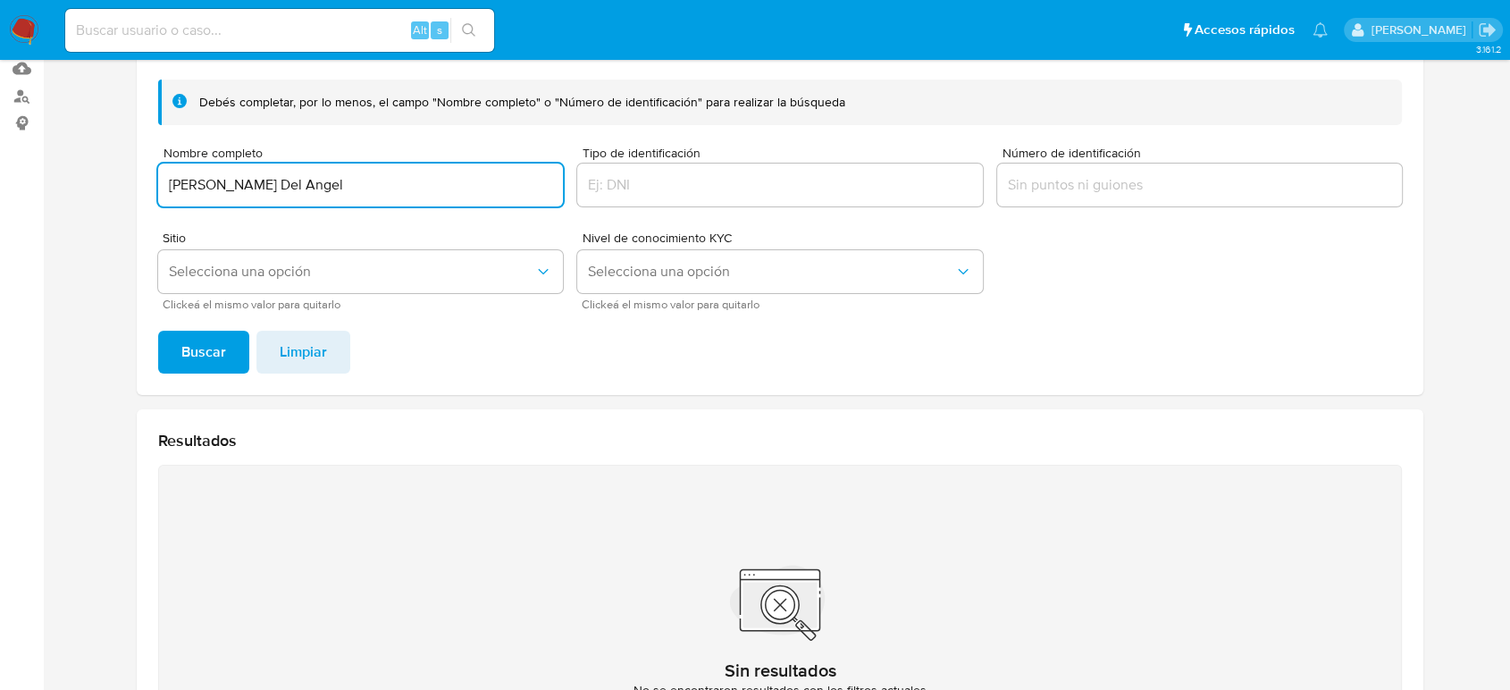
drag, startPoint x: 338, startPoint y: 184, endPoint x: 78, endPoint y: 189, distance: 260.1
click at [70, 189] on section at bounding box center [780, 347] width 1432 height 931
click at [236, 350] on button "Buscar" at bounding box center [203, 352] width 91 height 43
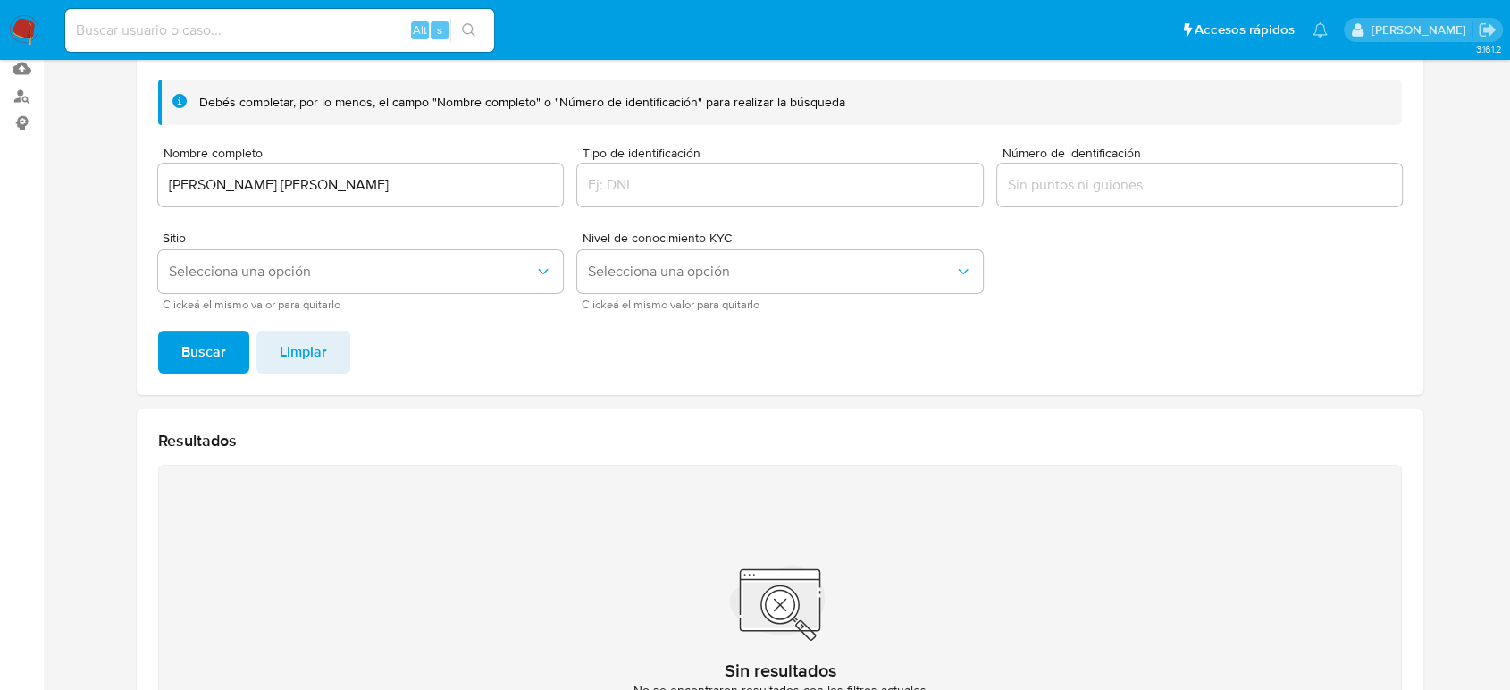
click at [390, 183] on input "Ana Lizbeth Antonio Hernandez" at bounding box center [360, 184] width 405 height 23
click at [158, 331] on button "Buscar" at bounding box center [203, 352] width 91 height 43
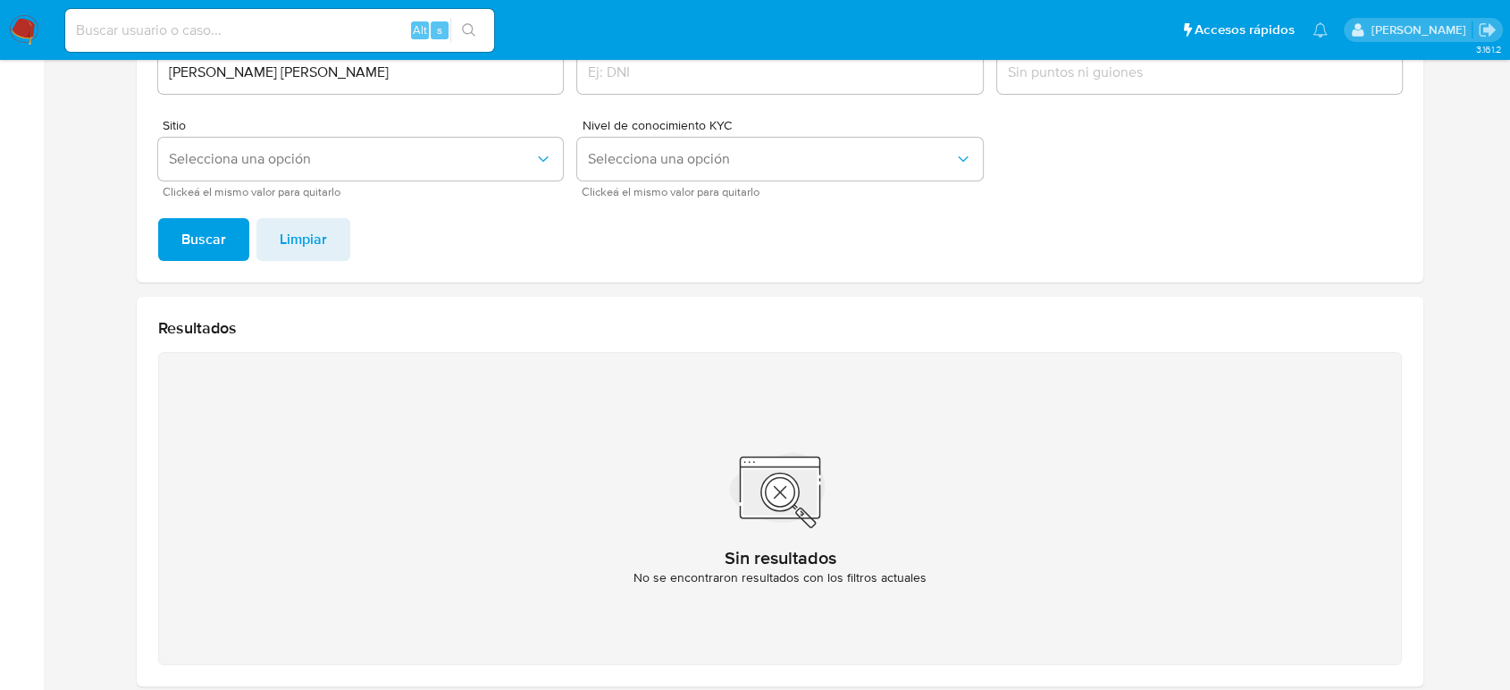
scroll to position [0, 0]
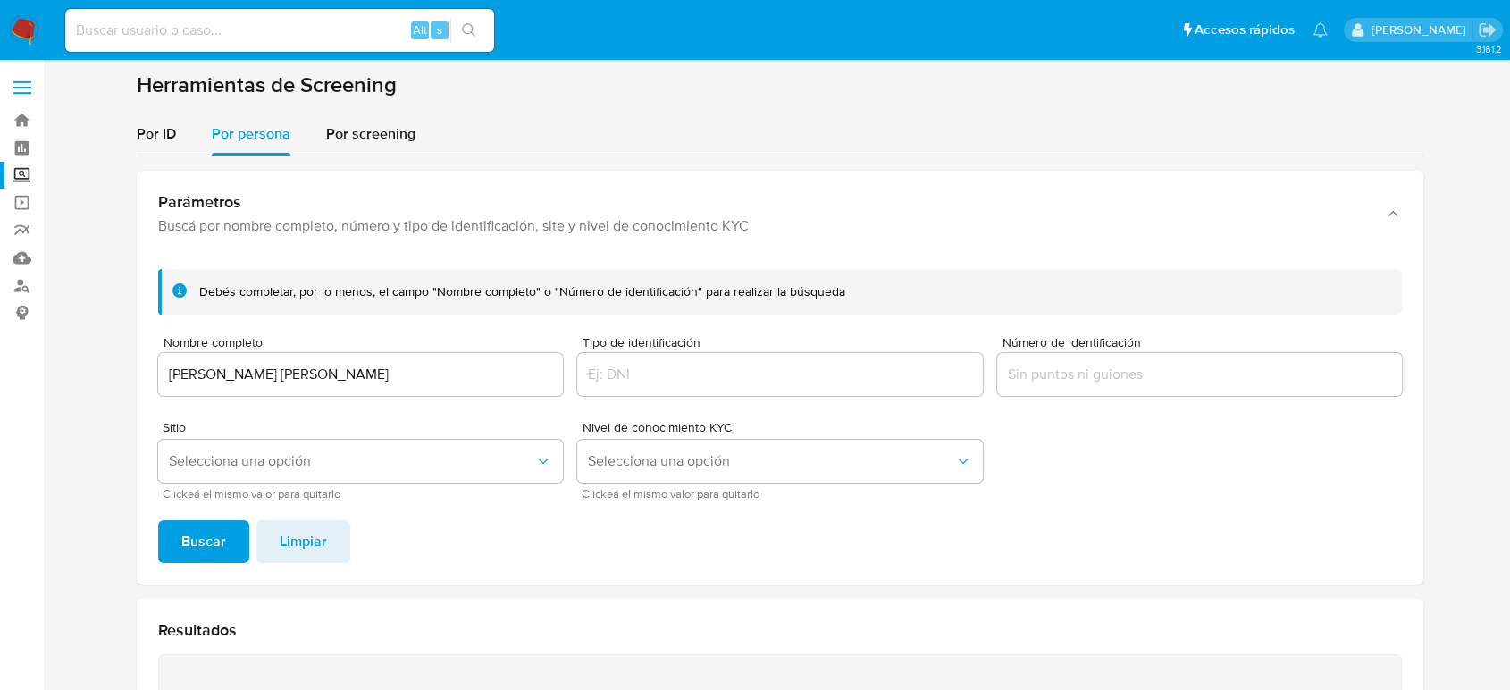
drag, startPoint x: 418, startPoint y: 389, endPoint x: 177, endPoint y: 384, distance: 241.3
click at [177, 384] on div "Ana Lizbeth Antonio Hernandez" at bounding box center [360, 374] width 405 height 43
drag, startPoint x: 441, startPoint y: 366, endPoint x: 0, endPoint y: 366, distance: 440.6
click at [0, 366] on section "Bandeja Tablero Screening Búsqueda en Listas Watchlist Herramientas Operaciones…" at bounding box center [755, 539] width 1510 height 1079
paste input "Maria Juana Hernandez Mendoza"
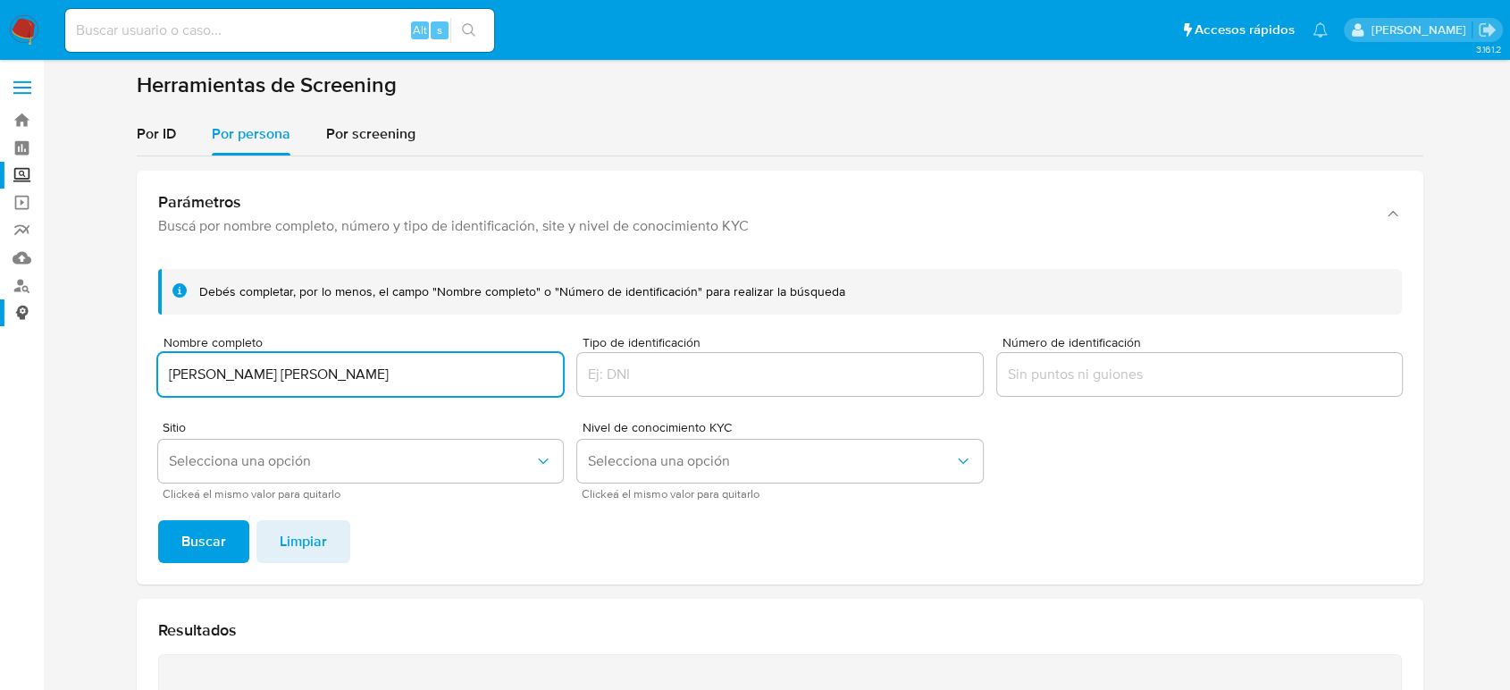
type input "Maria Juana Hernandez Mendoza"
click at [158, 520] on button "Buscar" at bounding box center [203, 541] width 91 height 43
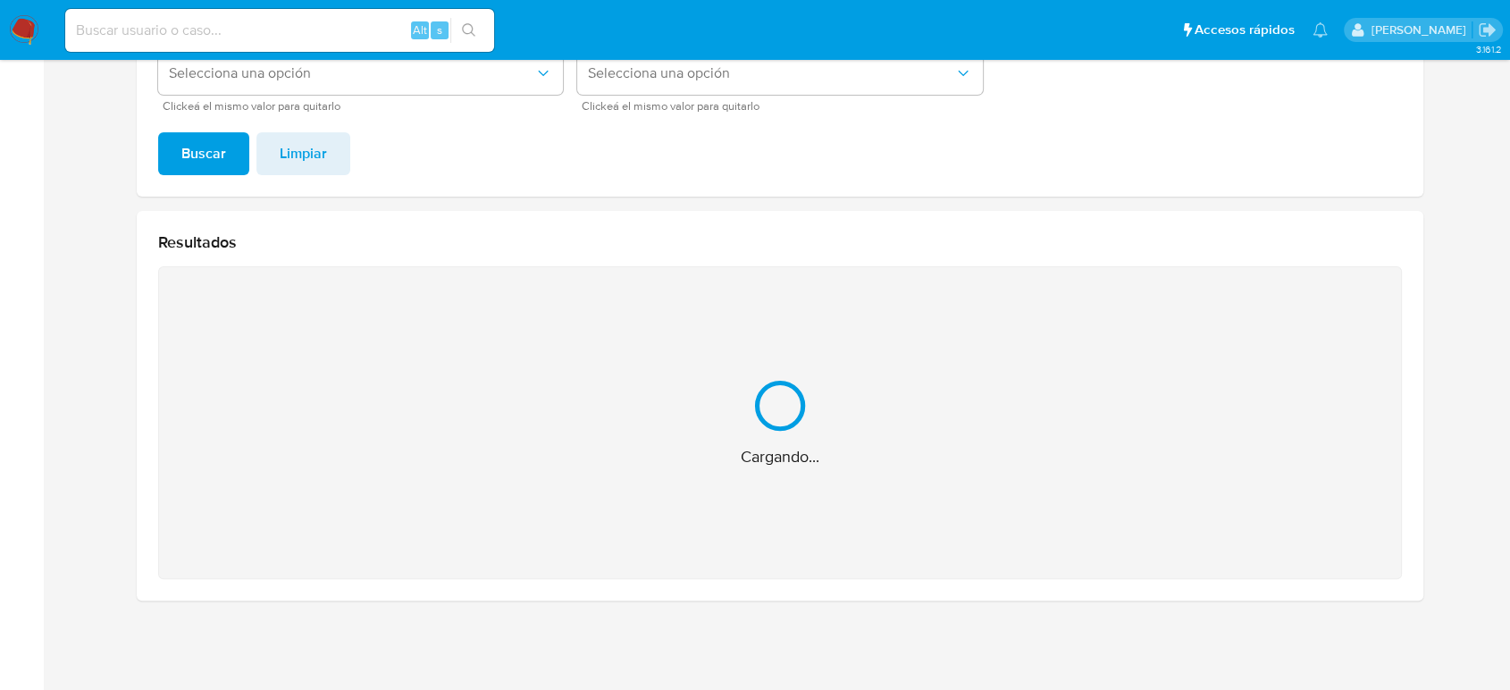
scroll to position [104, 0]
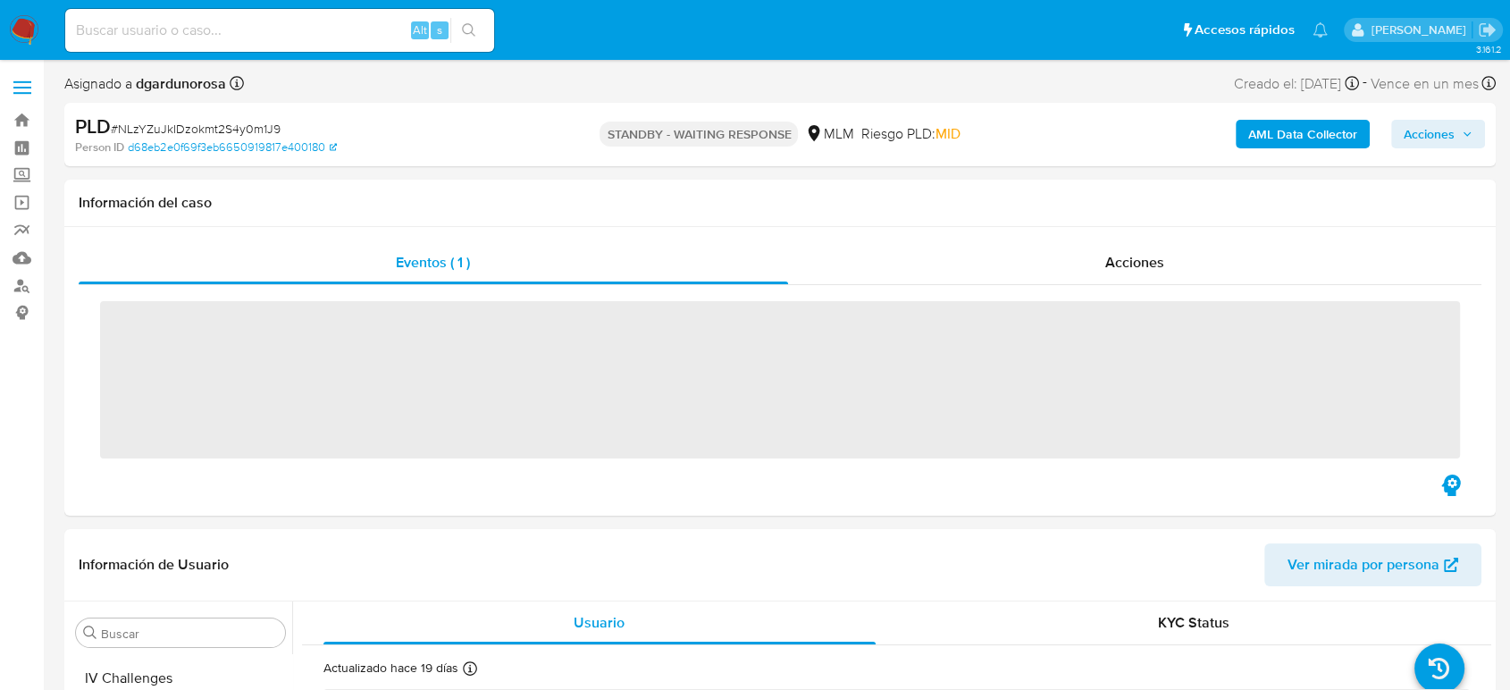
scroll to position [841, 0]
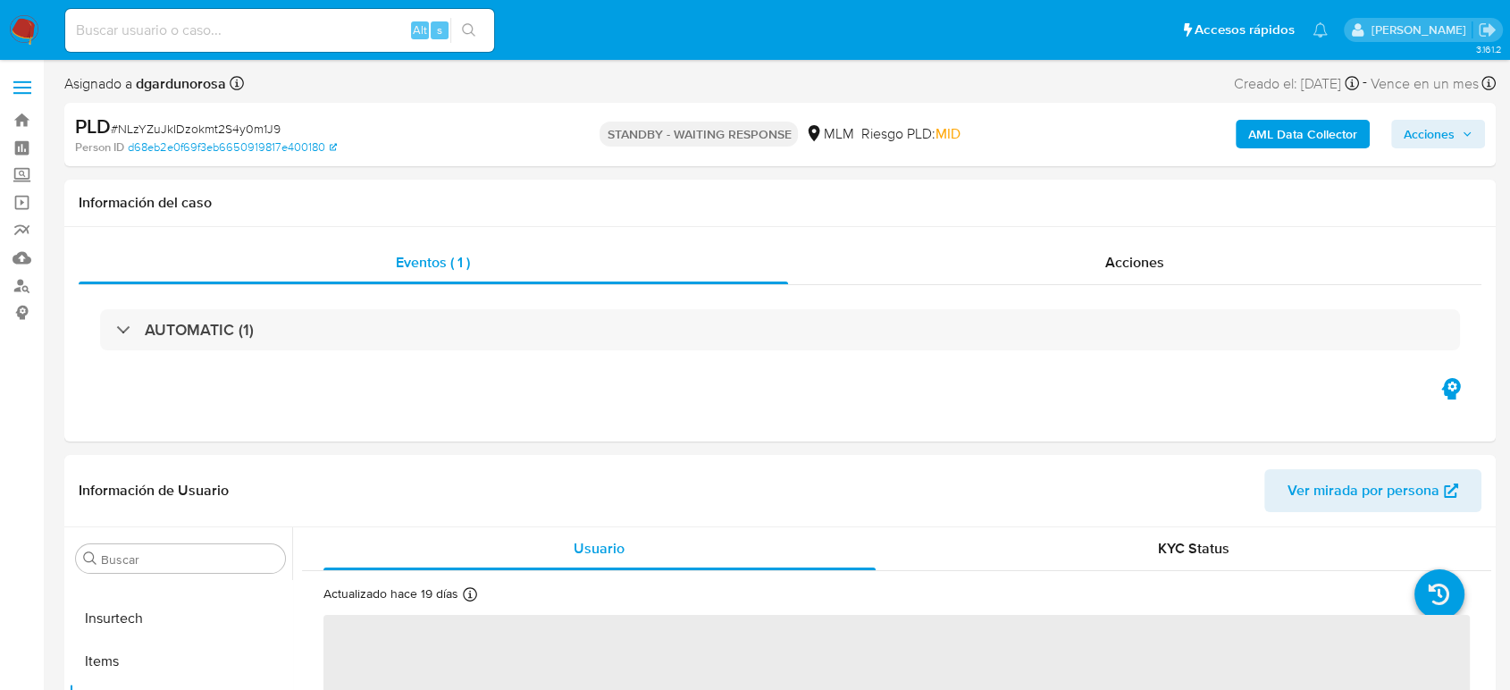
select select "10"
